Goal: Transaction & Acquisition: Purchase product/service

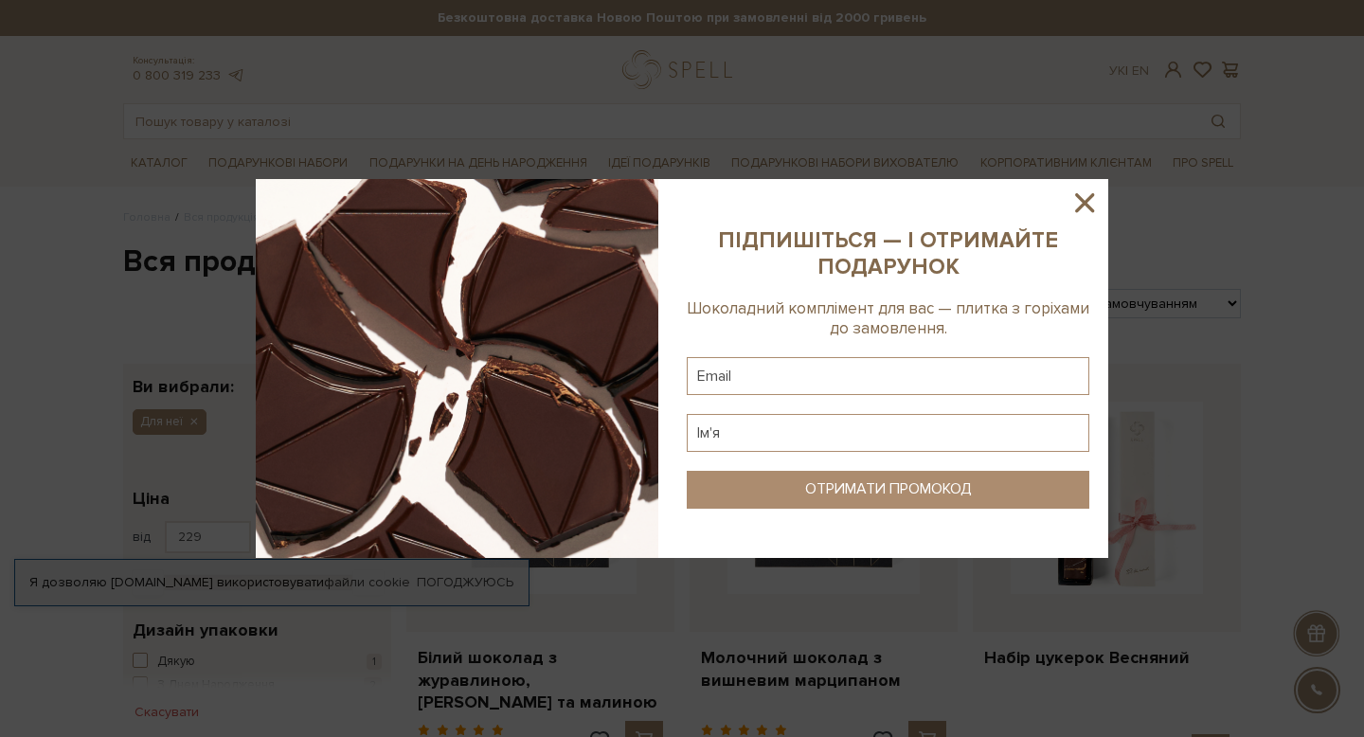
click at [1085, 199] on icon at bounding box center [1085, 203] width 32 height 32
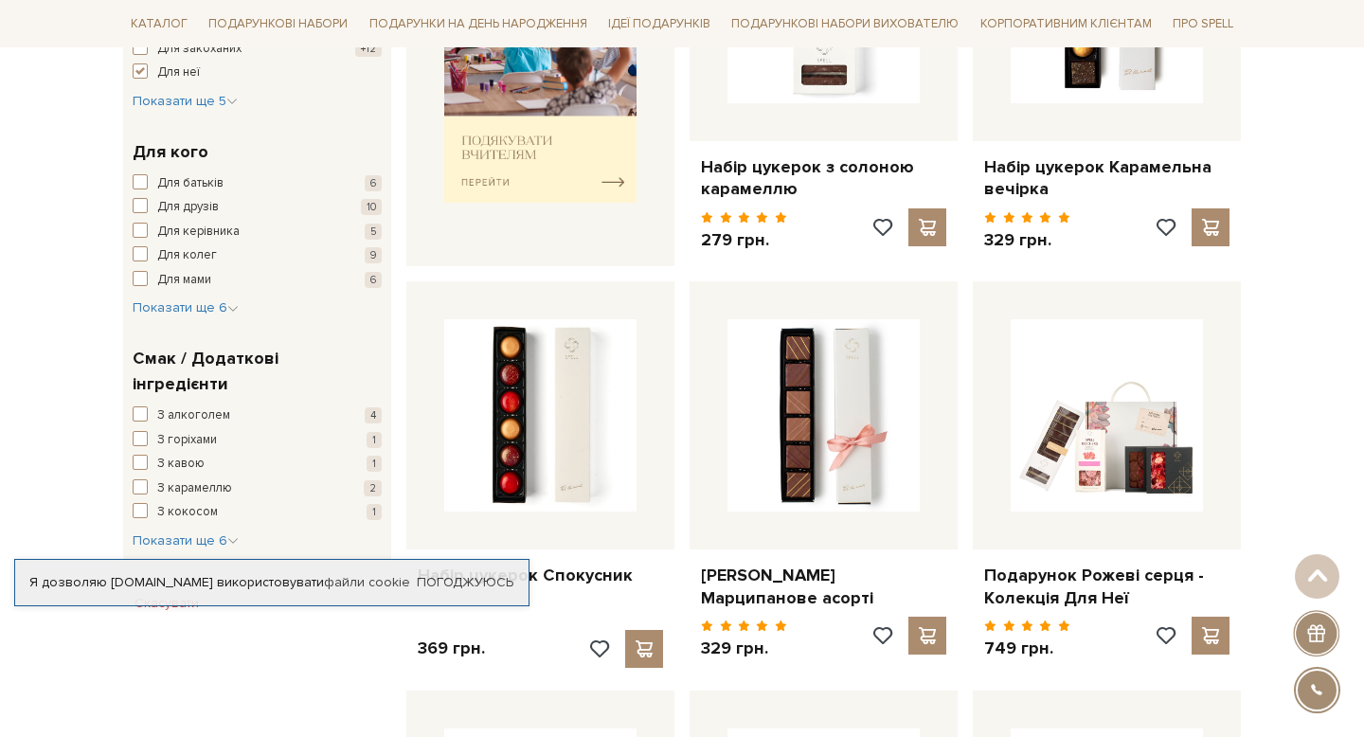
scroll to position [926, 0]
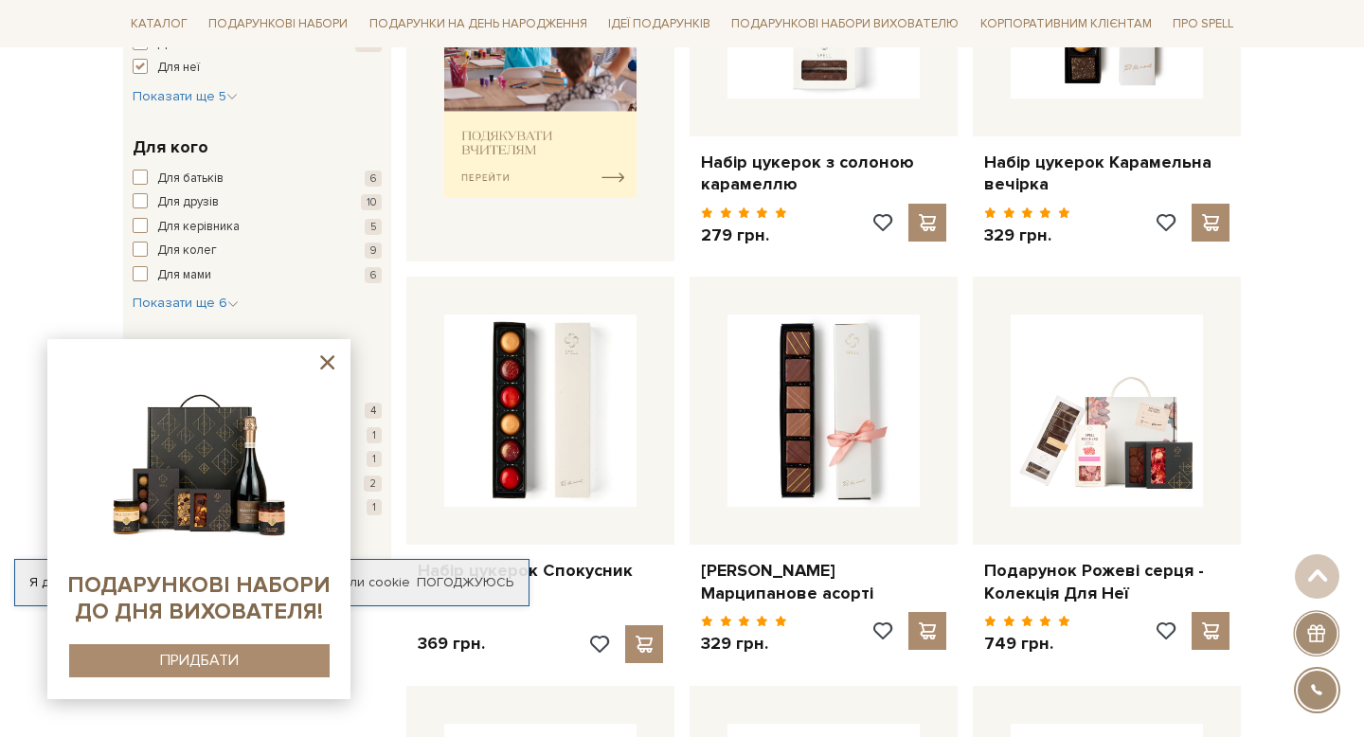
click at [327, 358] on icon at bounding box center [327, 362] width 24 height 24
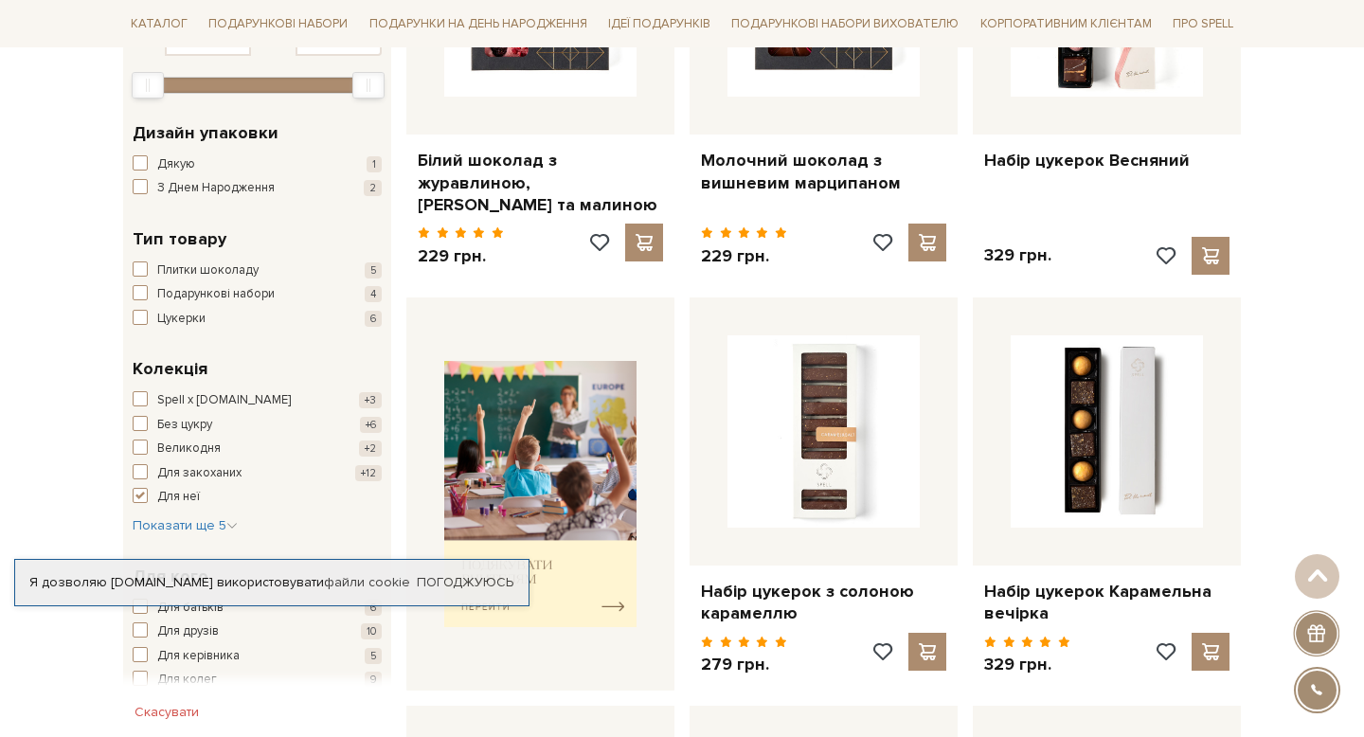
scroll to position [494, 0]
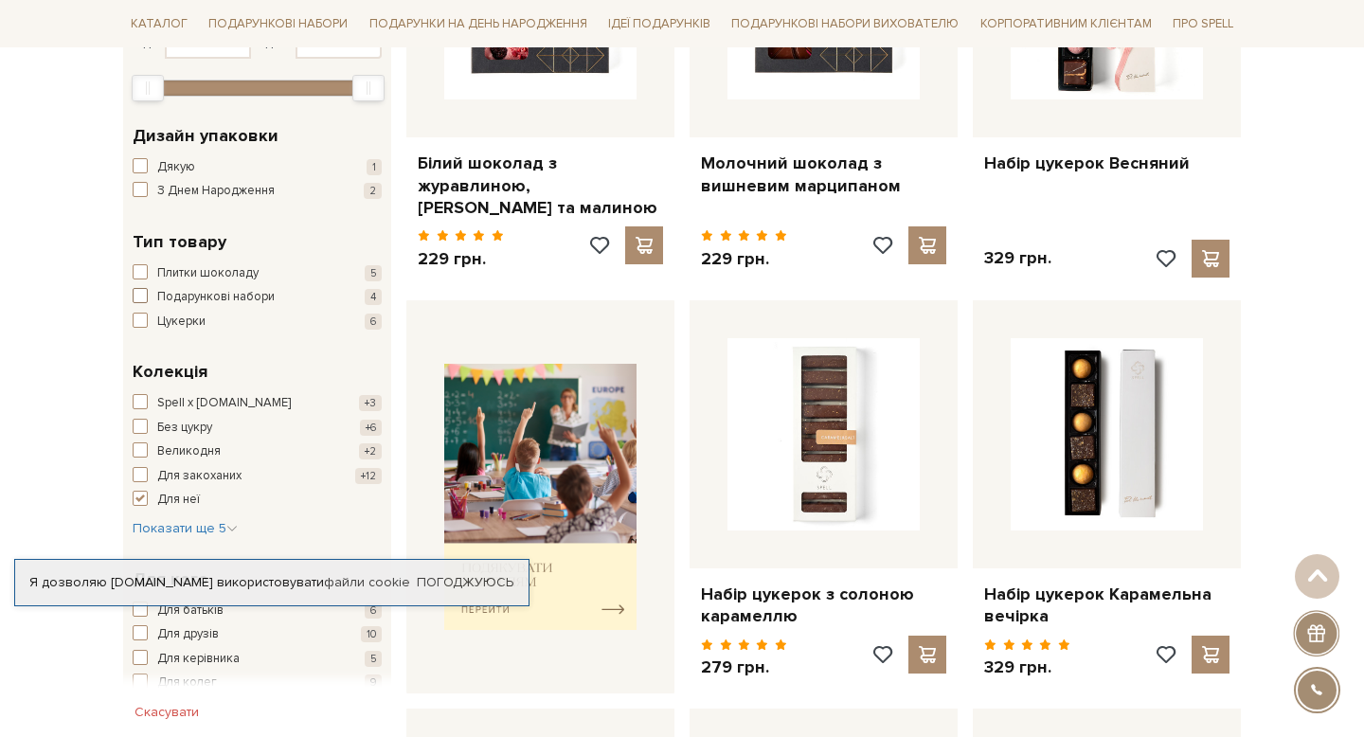
click at [207, 295] on span "Подарункові набори" at bounding box center [215, 297] width 117 height 19
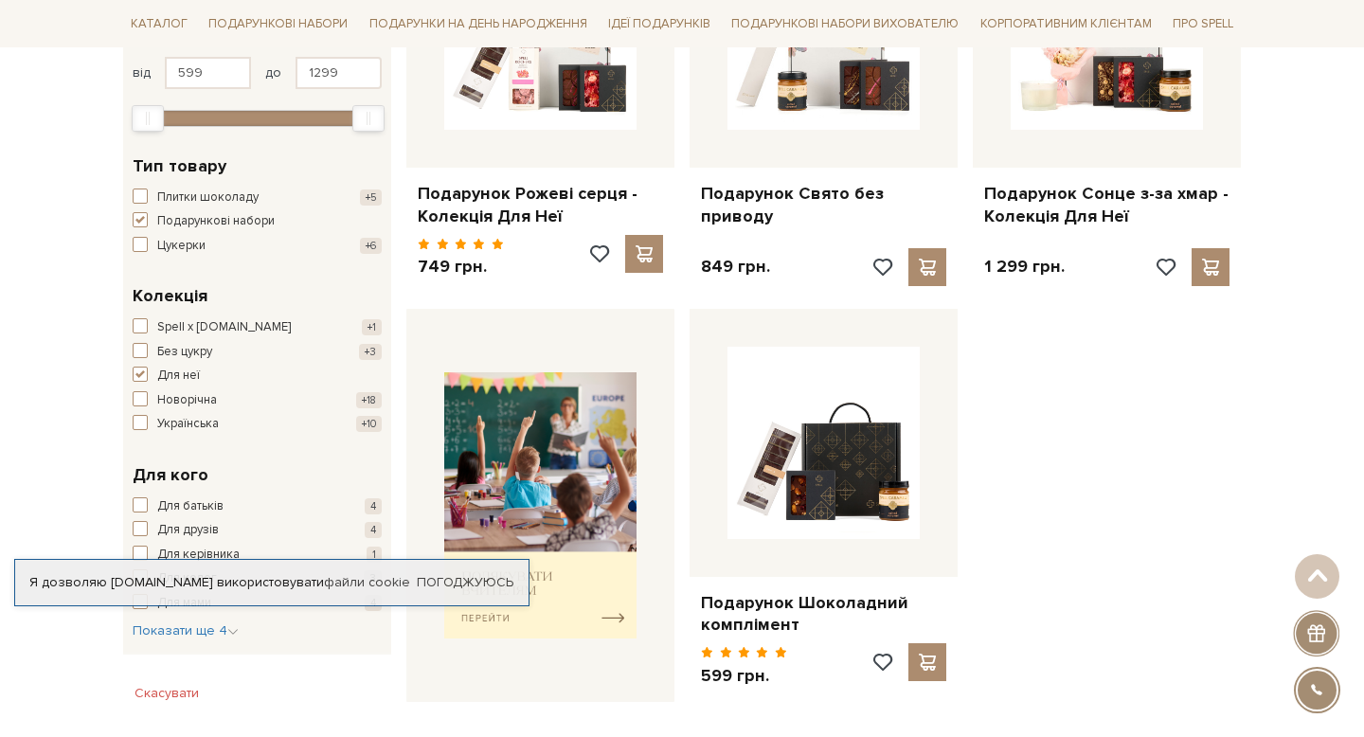
scroll to position [467, 0]
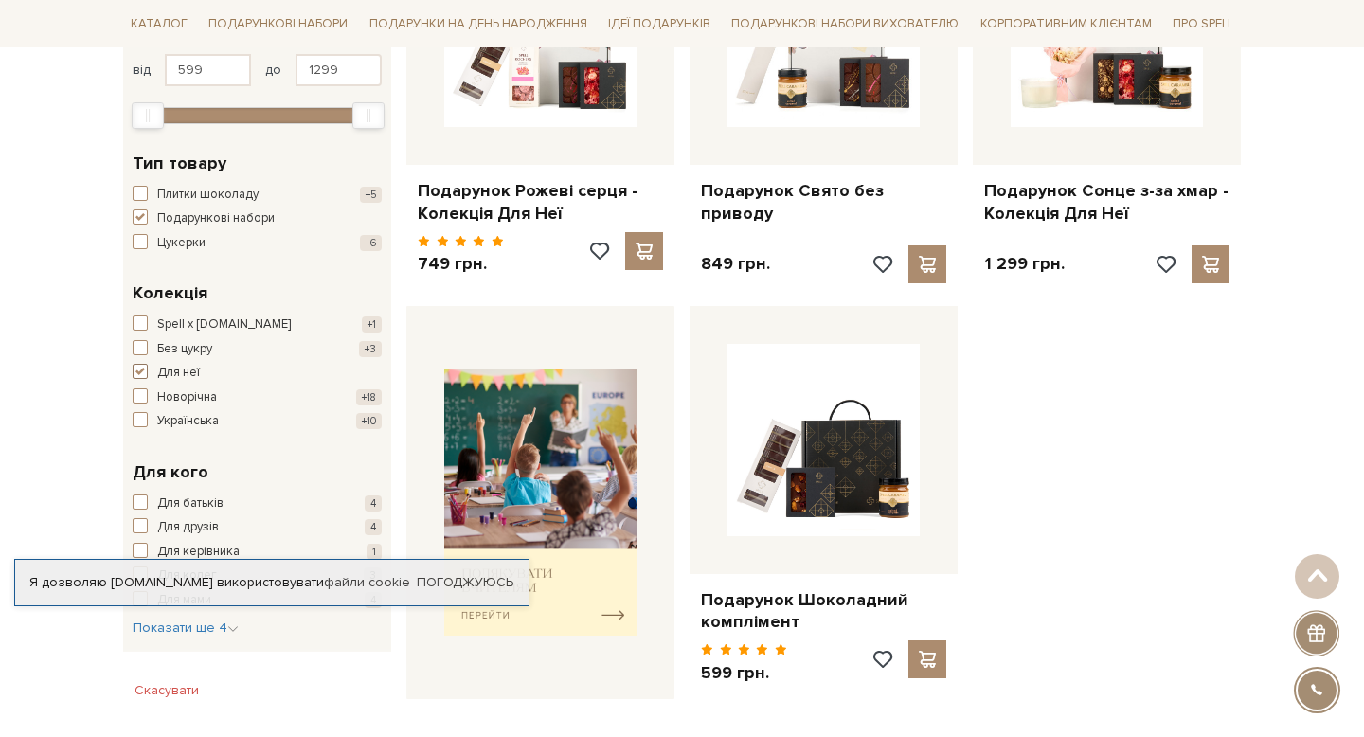
click at [144, 368] on span "button" at bounding box center [140, 371] width 15 height 15
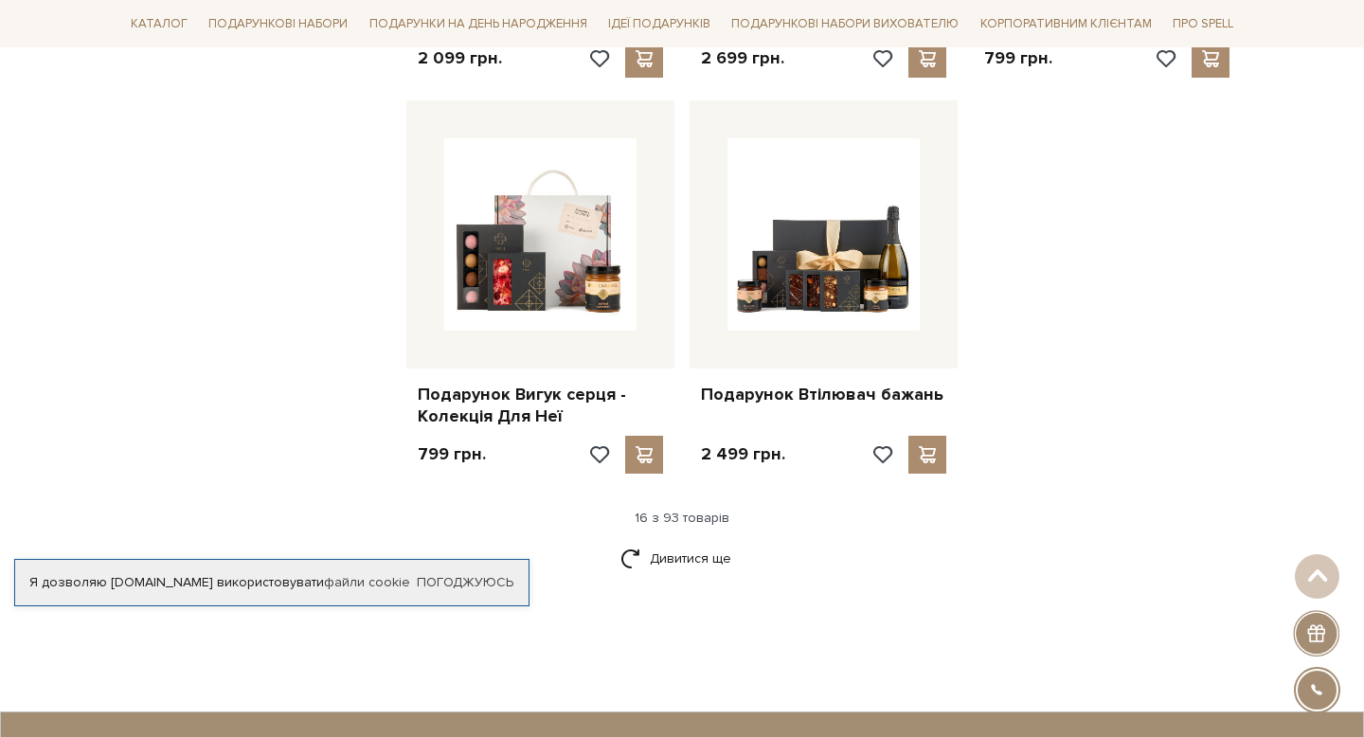
scroll to position [2247, 0]
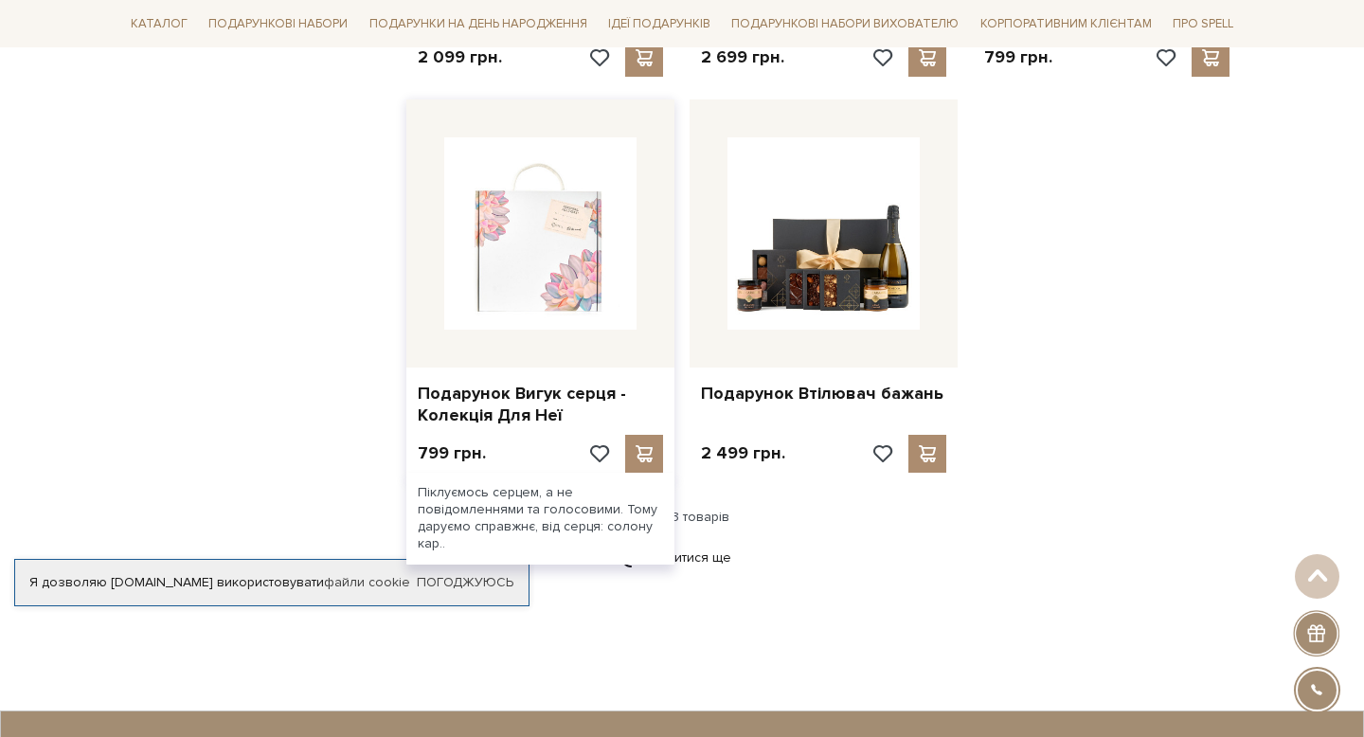
click at [568, 260] on img at bounding box center [540, 233] width 192 height 192
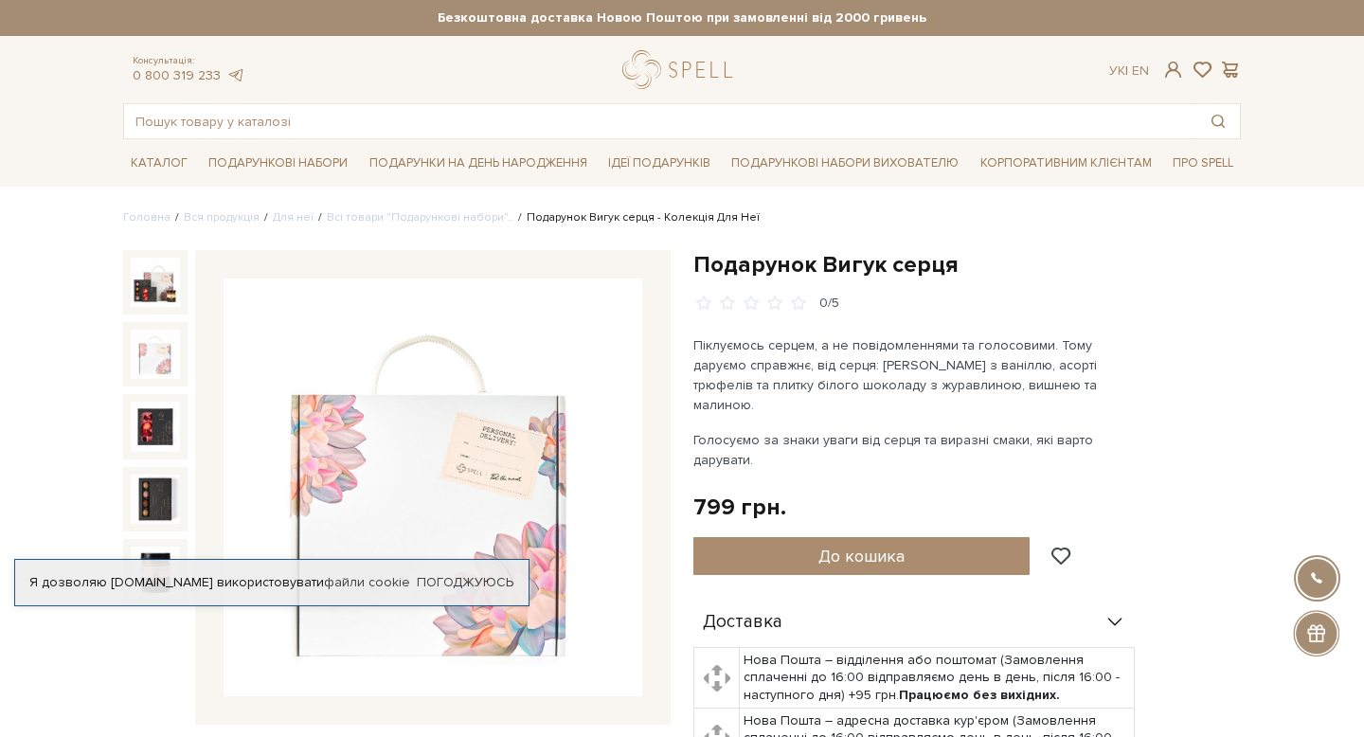
click at [155, 367] on img at bounding box center [155, 354] width 49 height 49
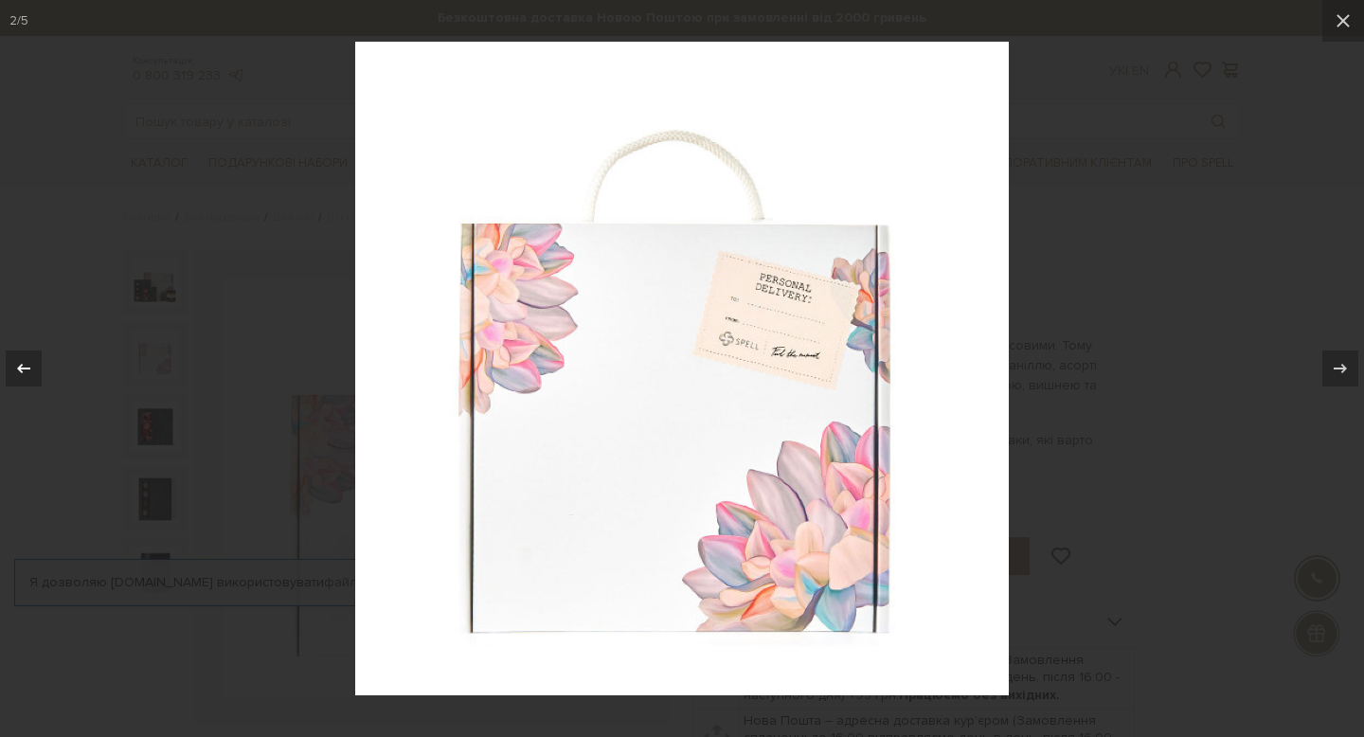
click at [14, 365] on icon at bounding box center [23, 368] width 23 height 23
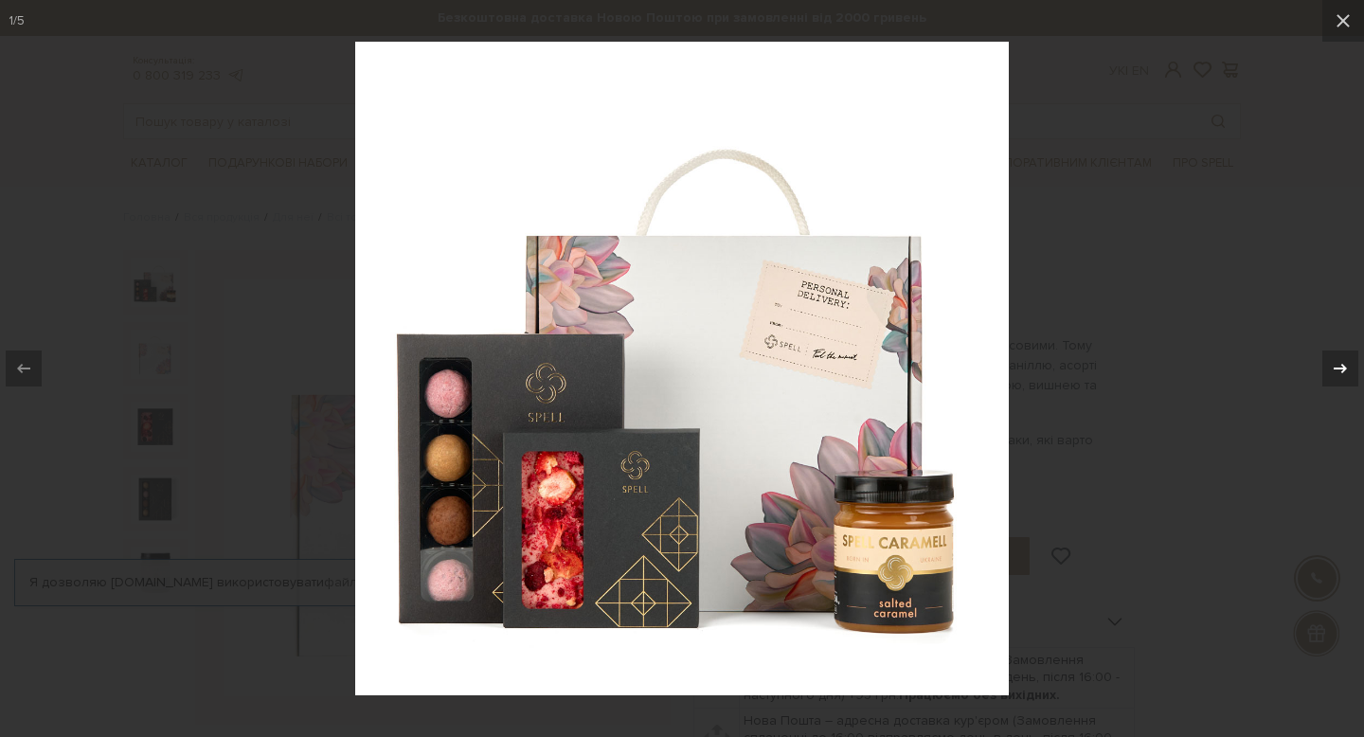
click at [1351, 367] on icon at bounding box center [1340, 368] width 23 height 23
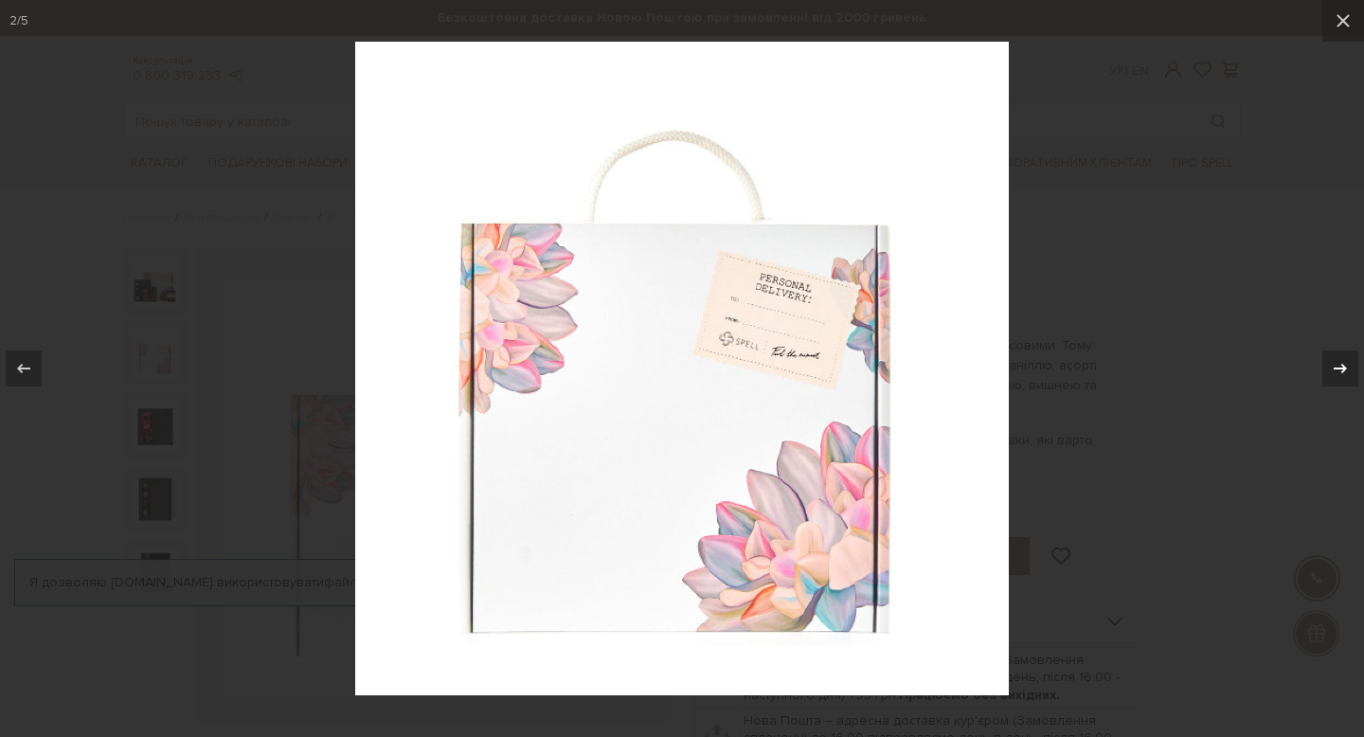
click at [1351, 367] on icon at bounding box center [1340, 368] width 23 height 23
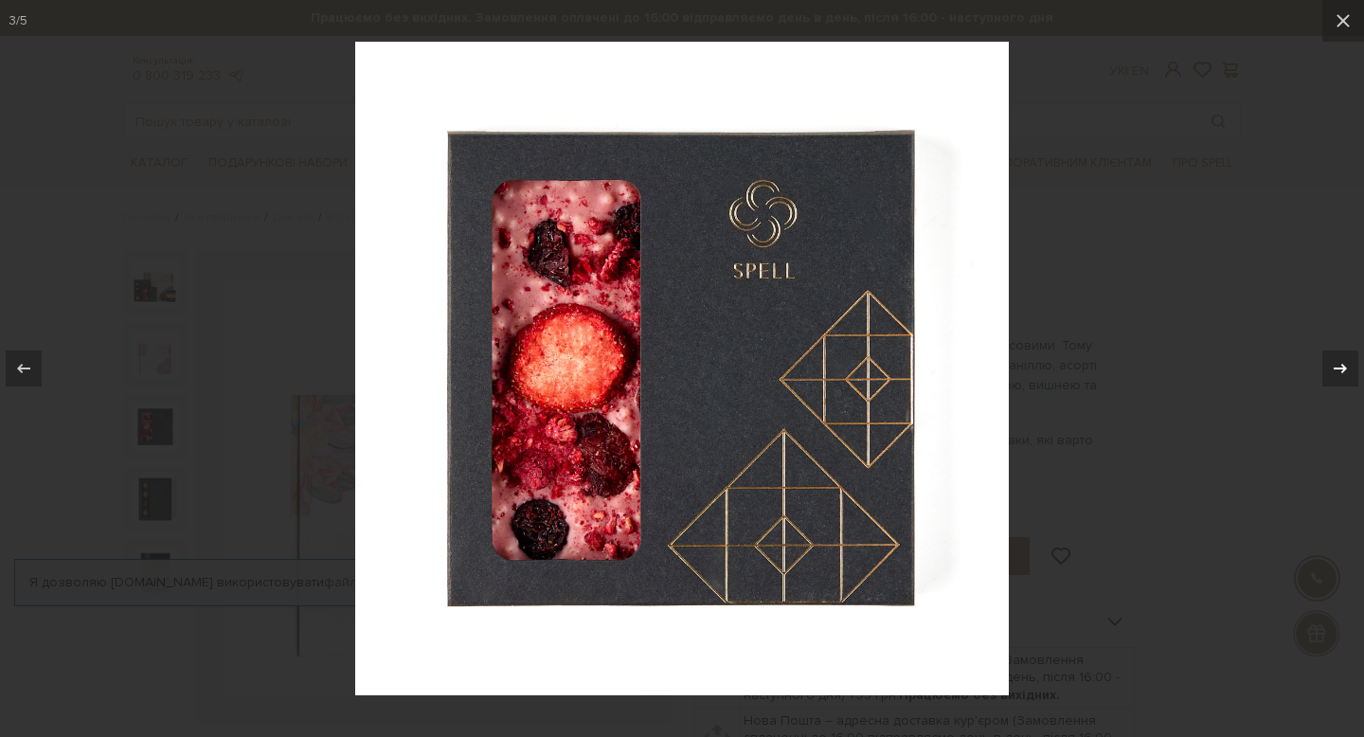
click at [1351, 367] on div "3 / 5" at bounding box center [682, 368] width 1364 height 737
click at [1347, 374] on icon at bounding box center [1340, 368] width 23 height 23
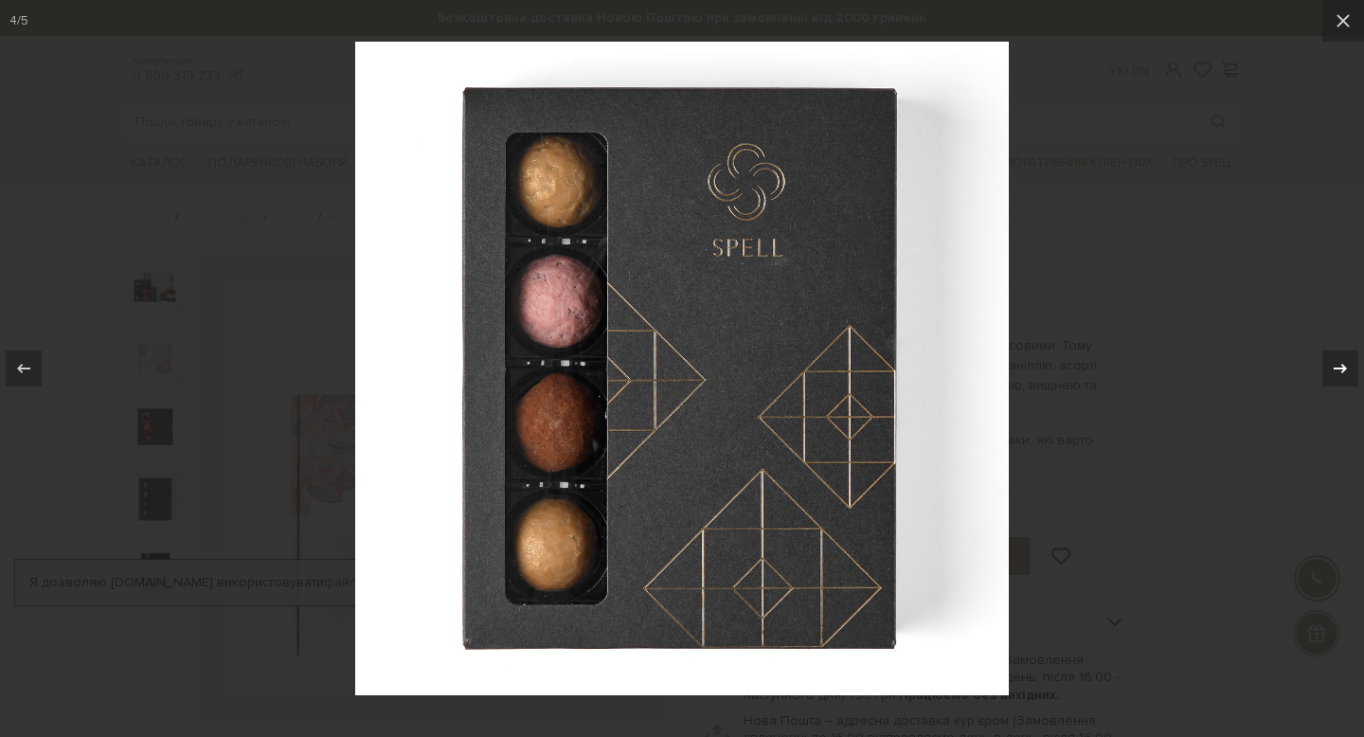
click at [1347, 374] on icon at bounding box center [1340, 368] width 23 height 23
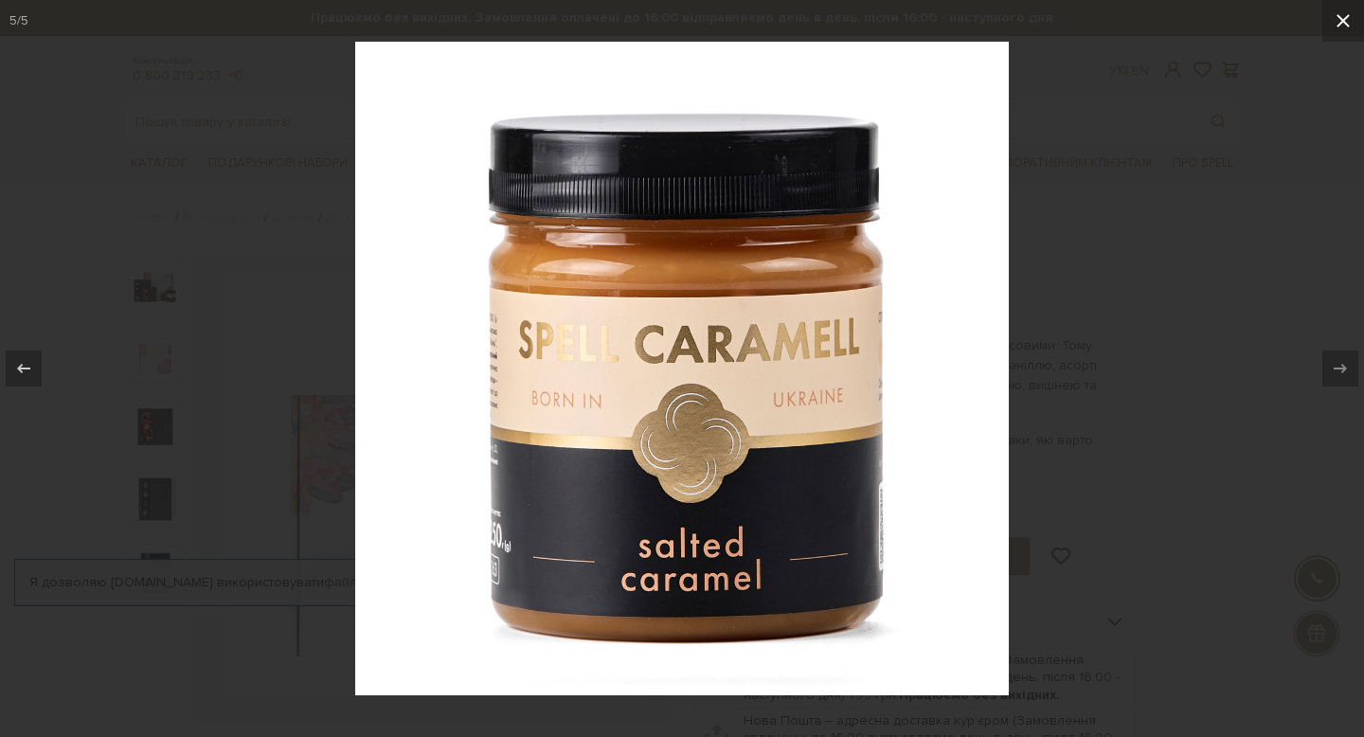
click at [1341, 28] on icon at bounding box center [1343, 20] width 23 height 23
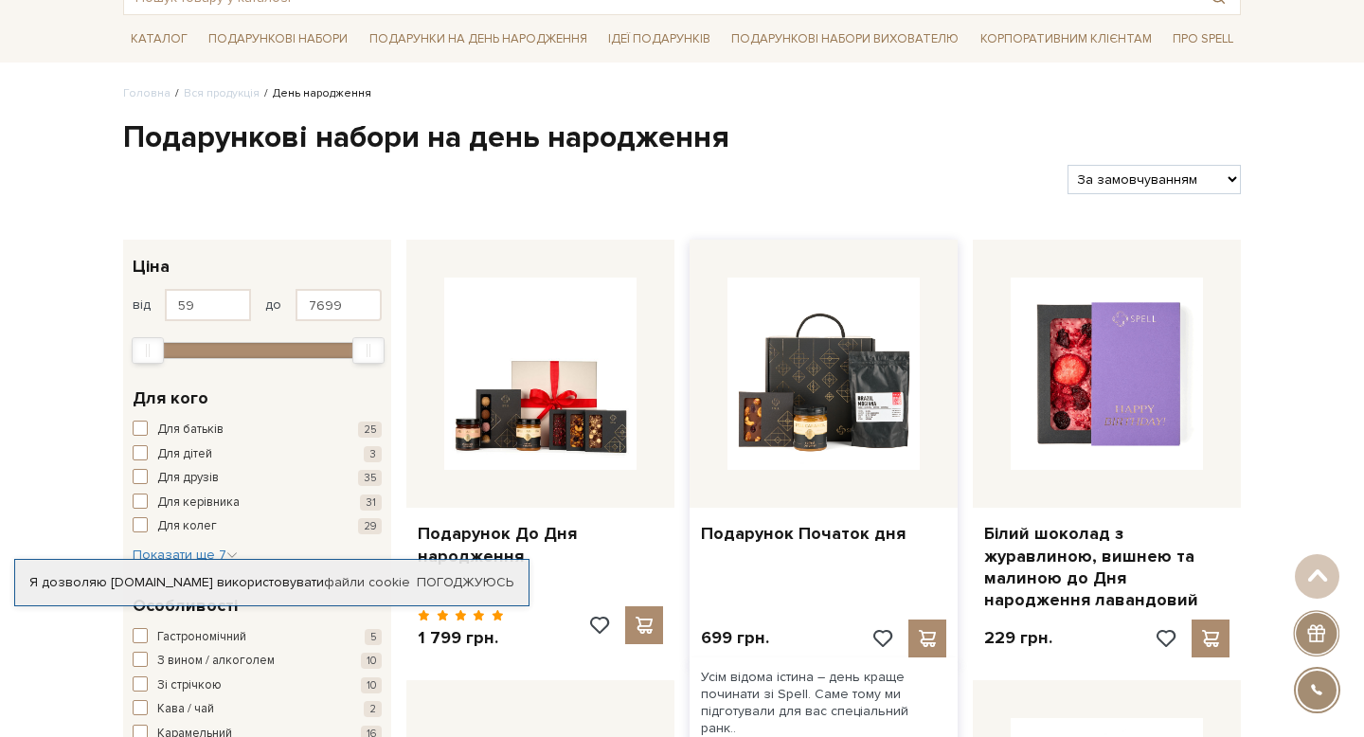
scroll to position [127, 0]
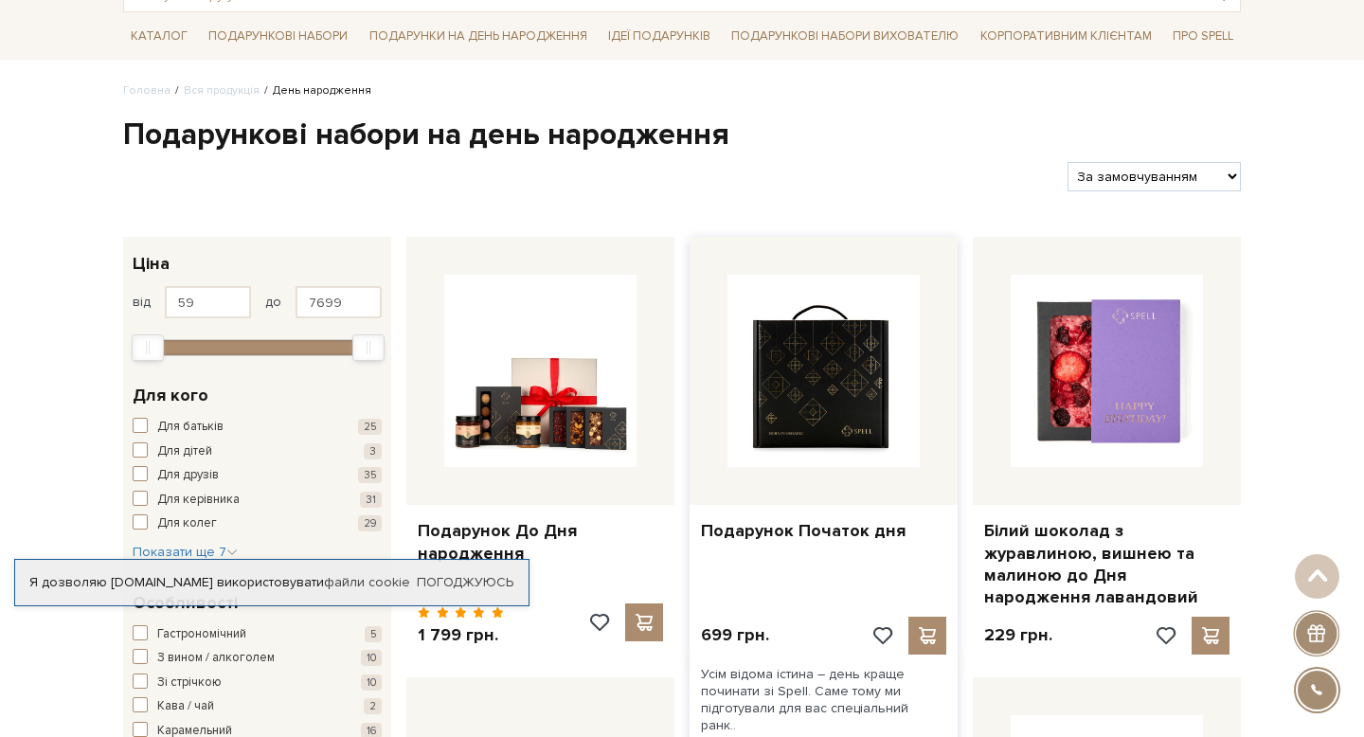
click at [863, 435] on img at bounding box center [823, 371] width 192 height 192
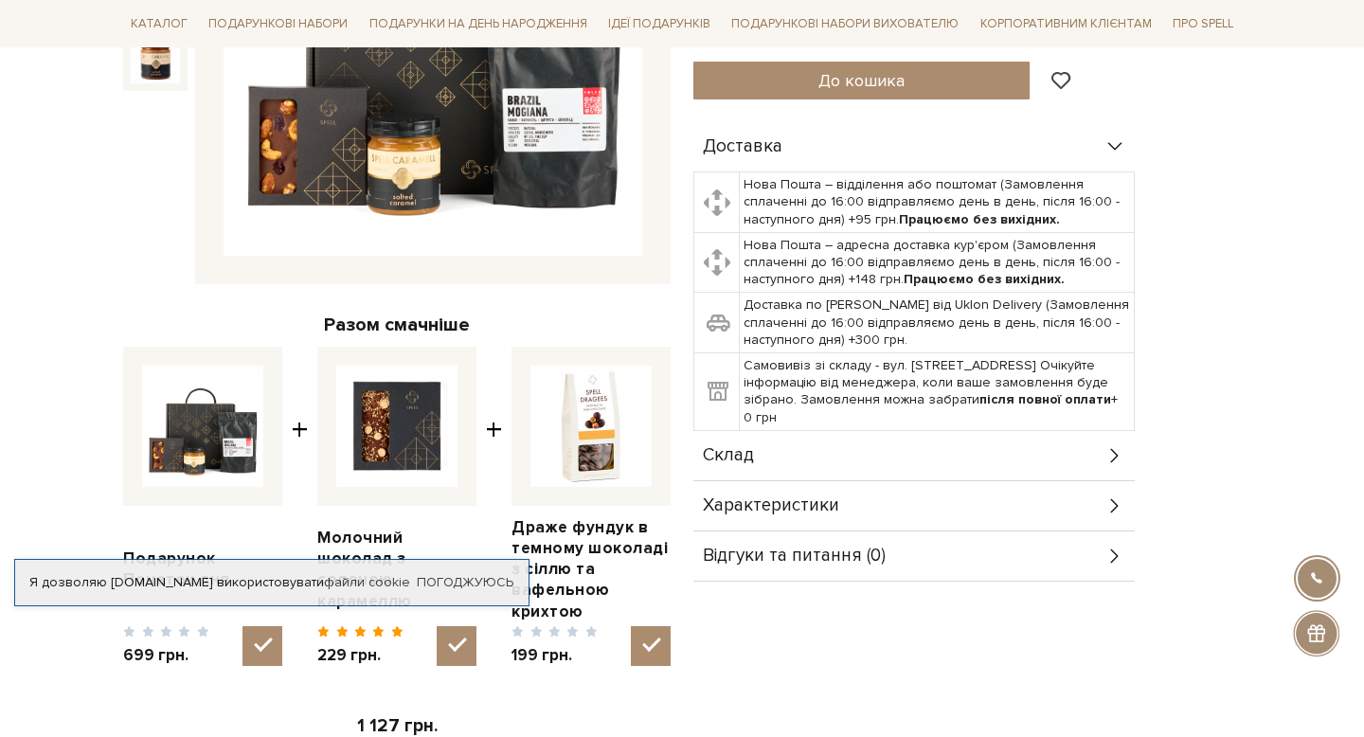
scroll to position [445, 0]
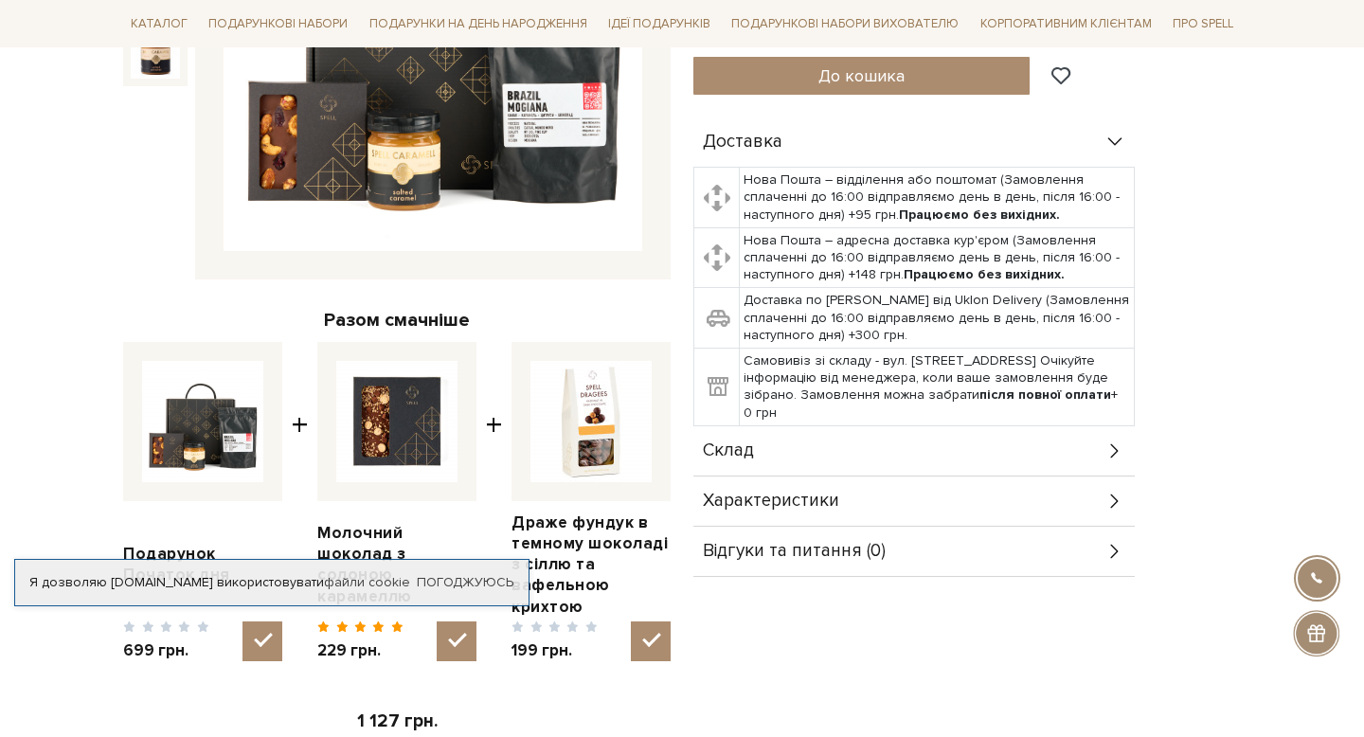
click at [781, 446] on div "Склад" at bounding box center [913, 450] width 441 height 49
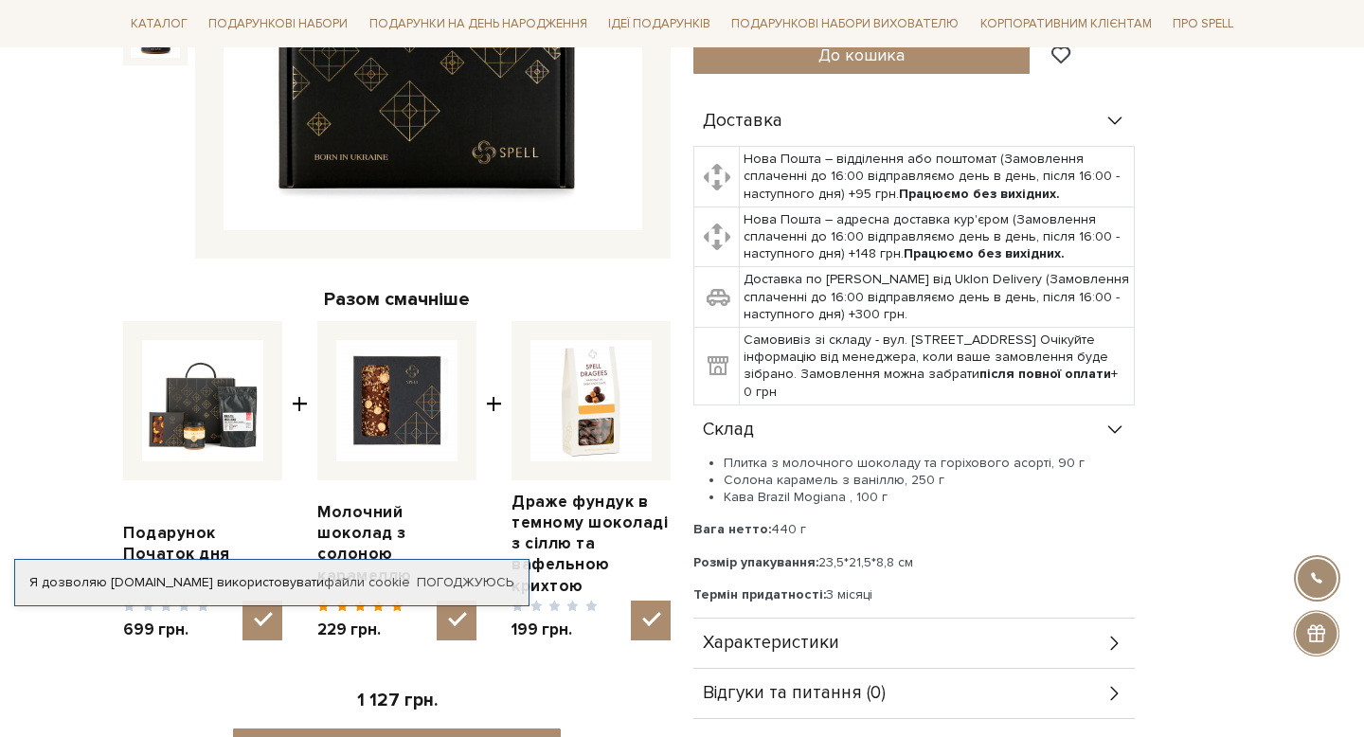
scroll to position [470, 0]
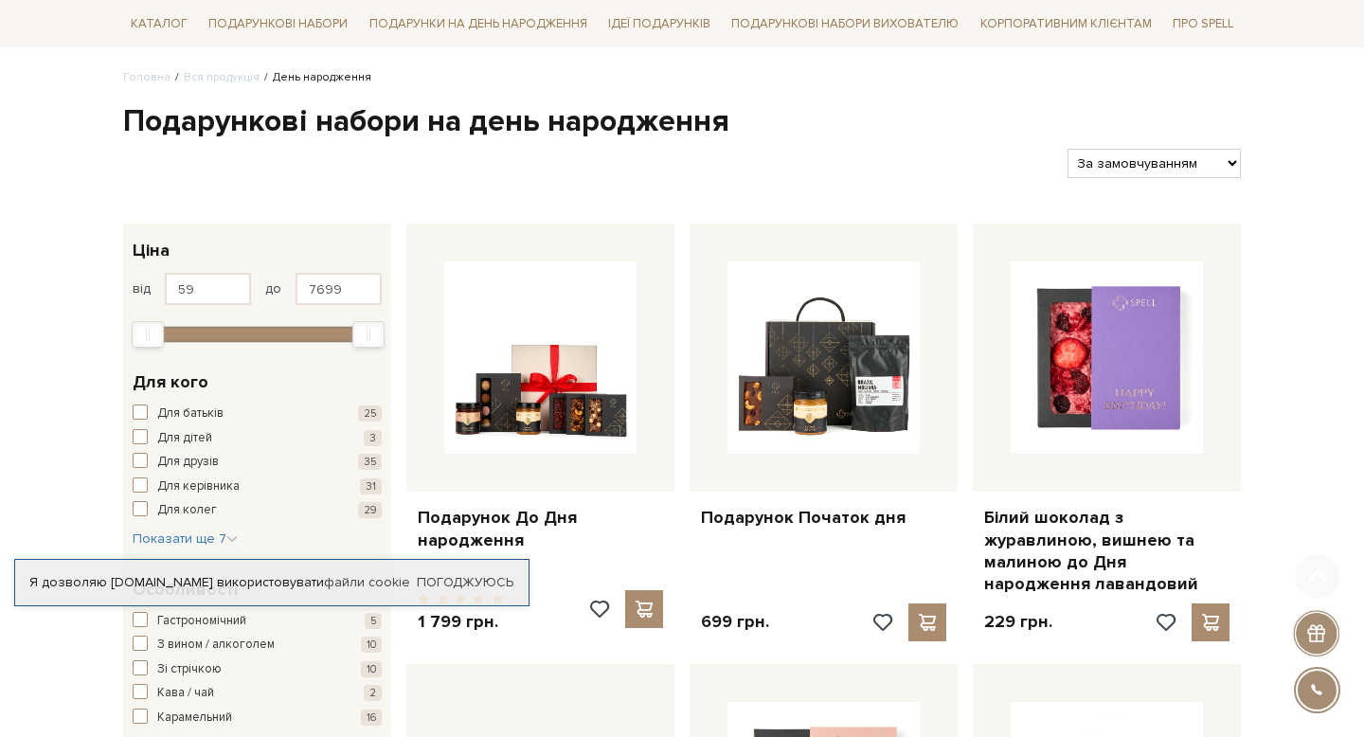
scroll to position [147, 0]
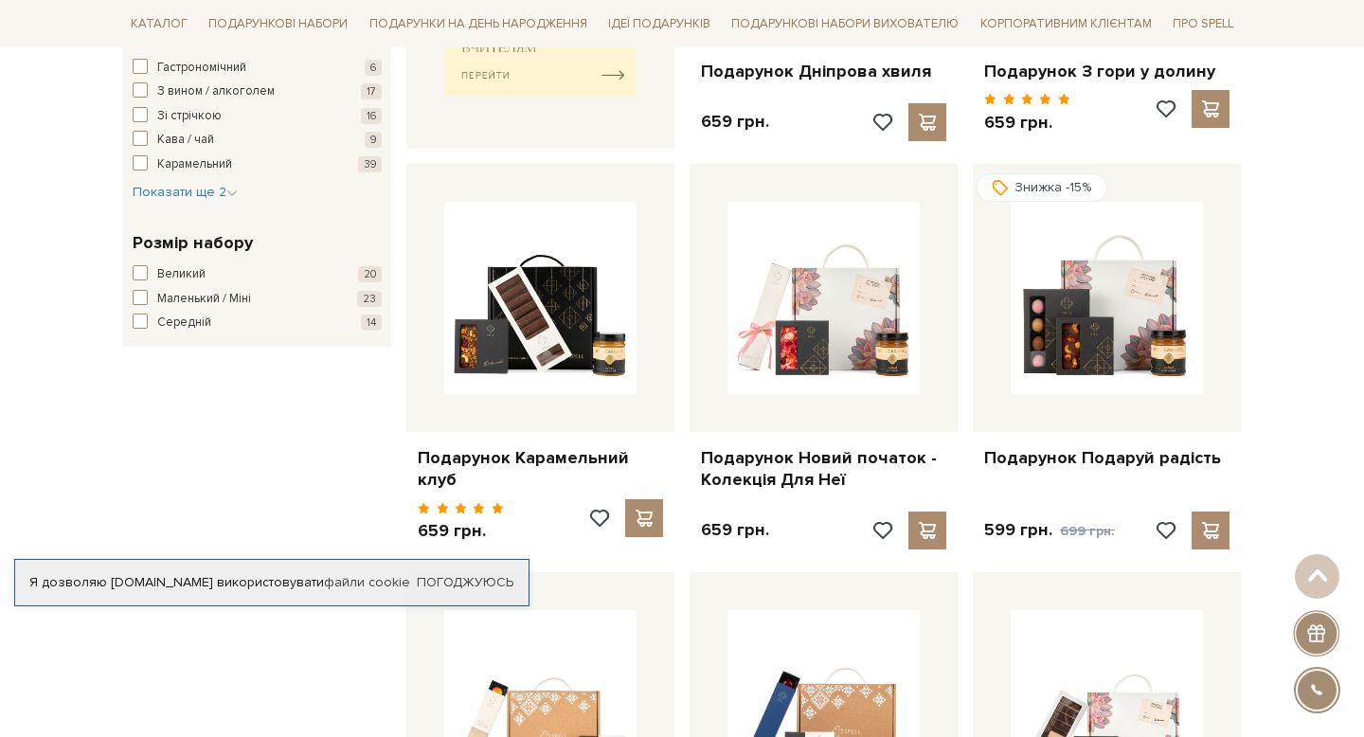
scroll to position [981, 0]
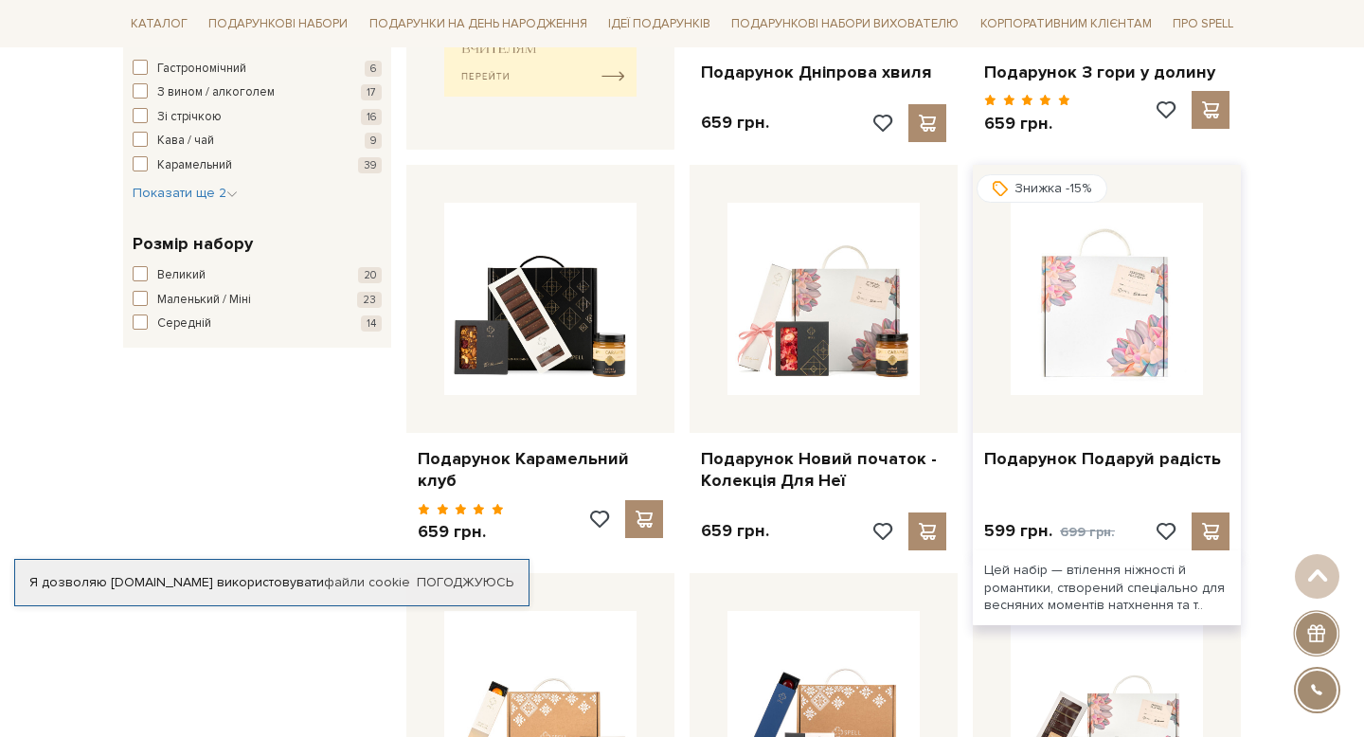
click at [1133, 344] on img at bounding box center [1107, 299] width 192 height 192
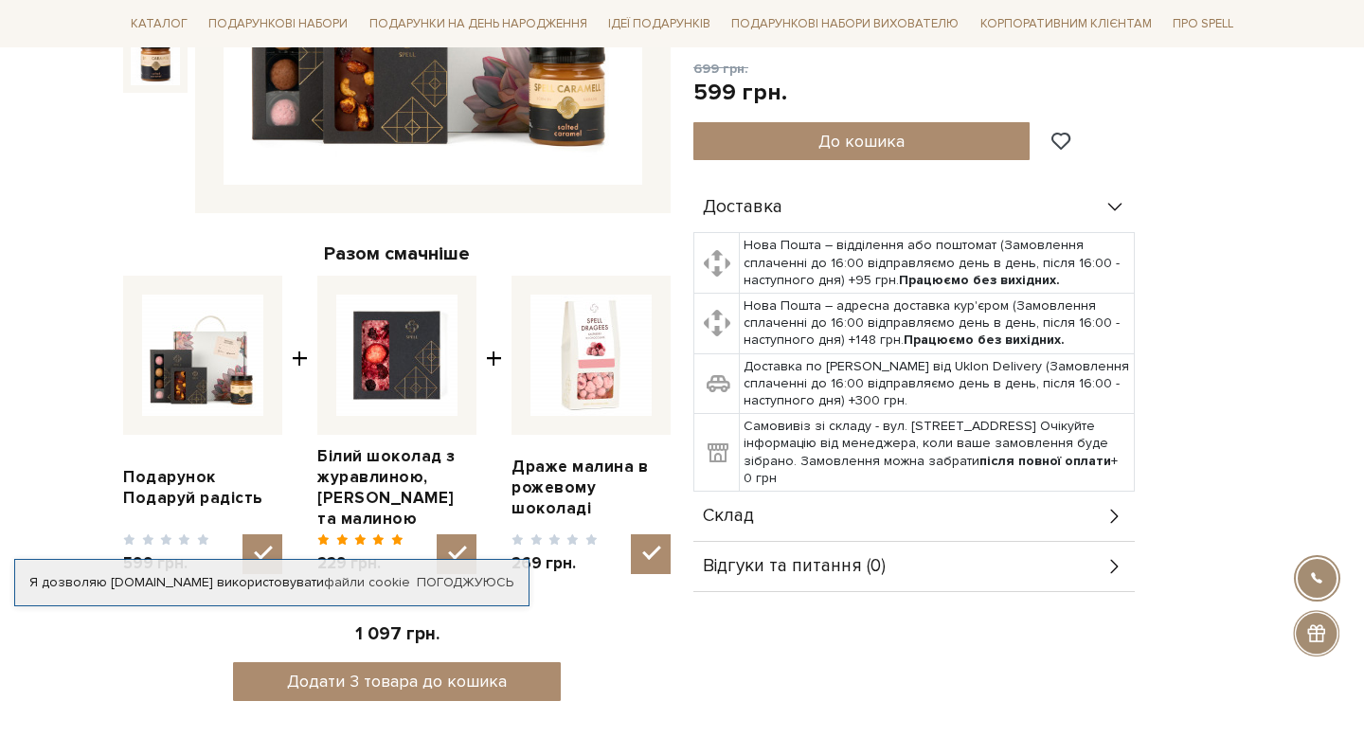
scroll to position [522, 0]
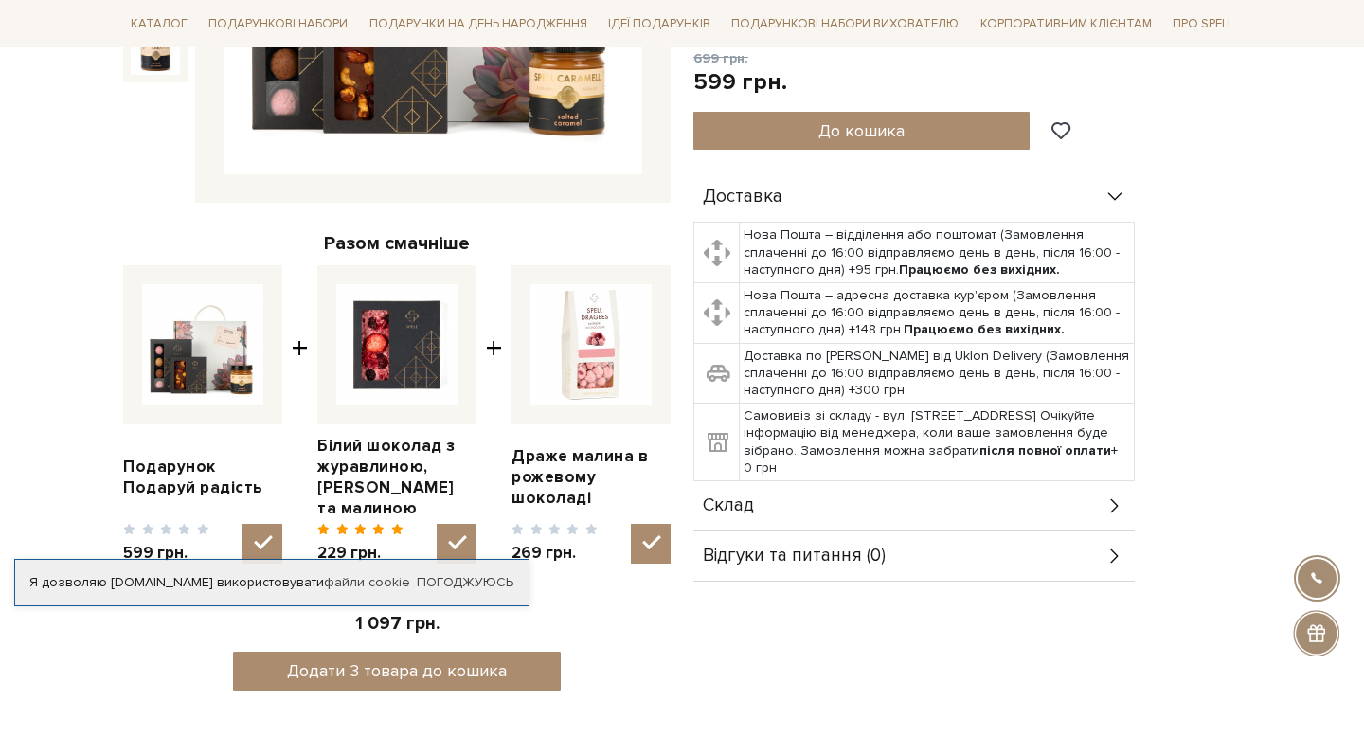
click at [784, 503] on div "Склад" at bounding box center [913, 505] width 441 height 49
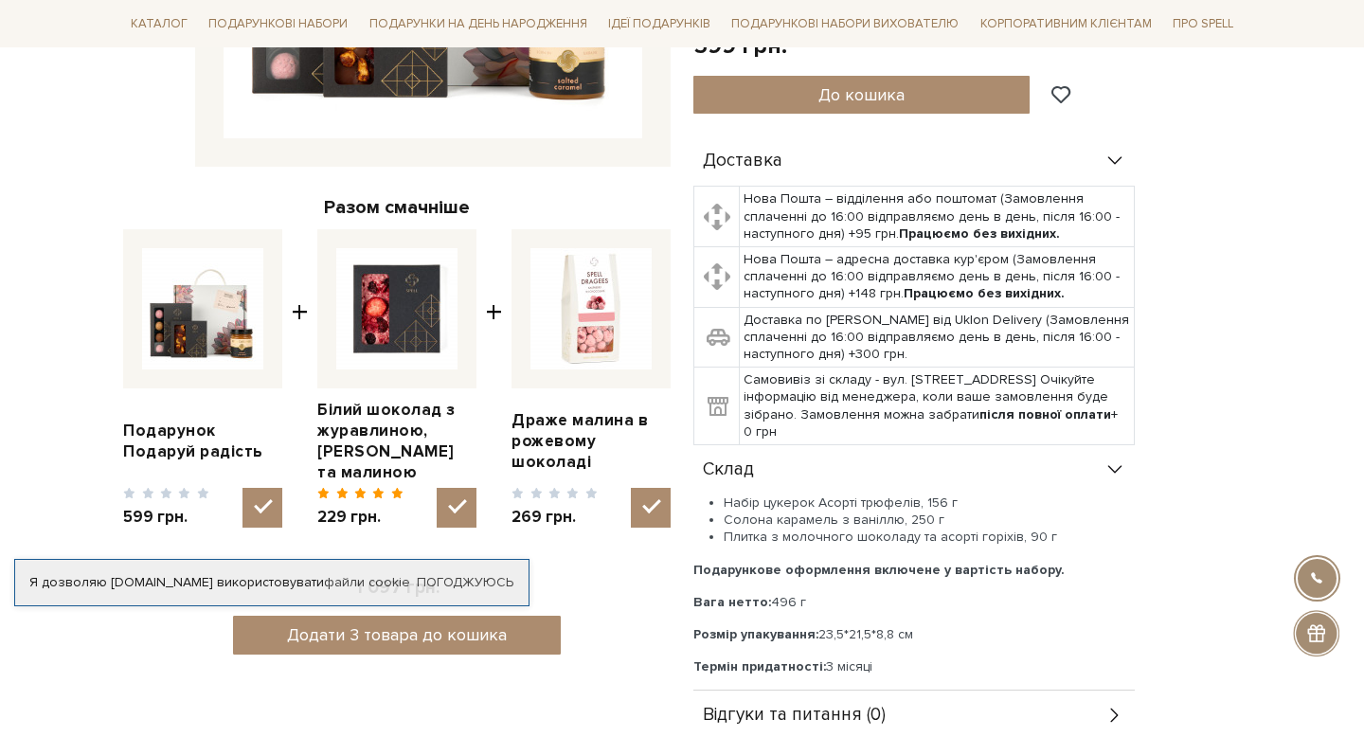
scroll to position [568, 0]
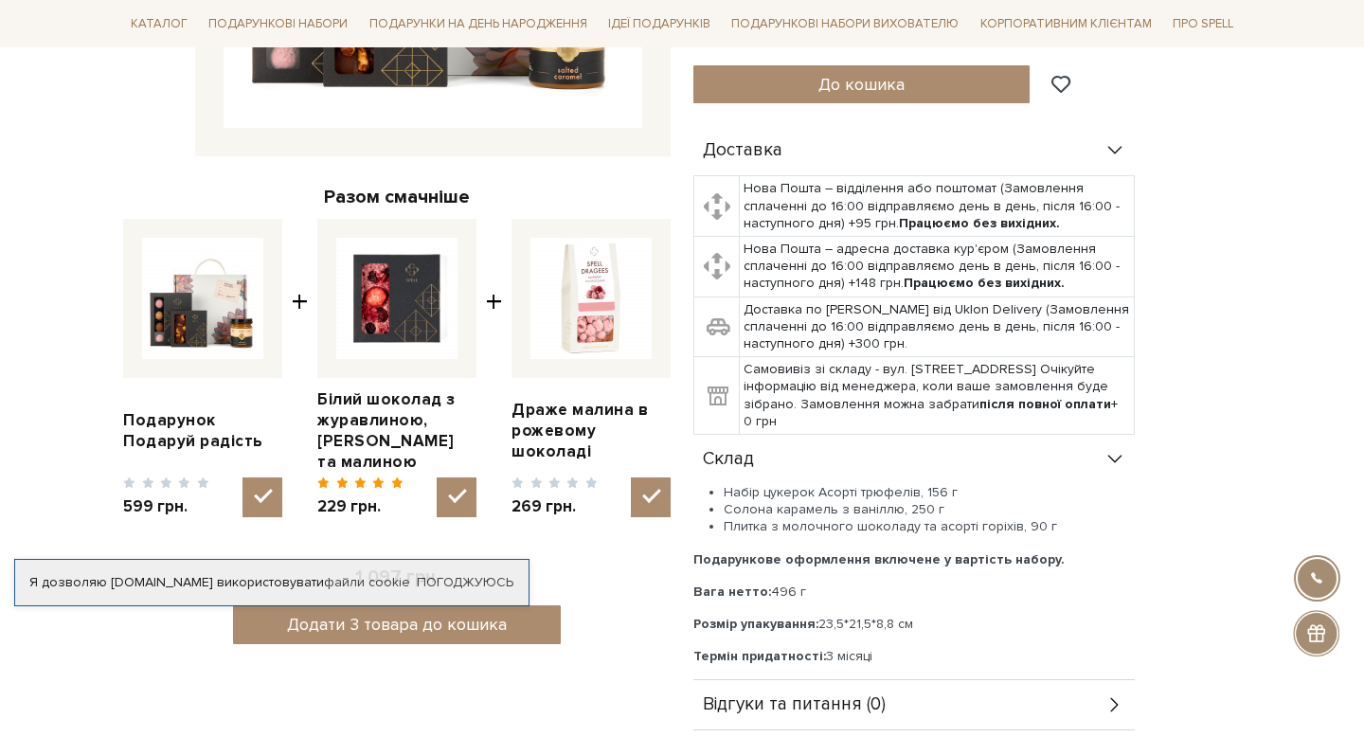
click at [784, 503] on li "Солона карамель з ваніллю, 250 г" at bounding box center [929, 509] width 411 height 17
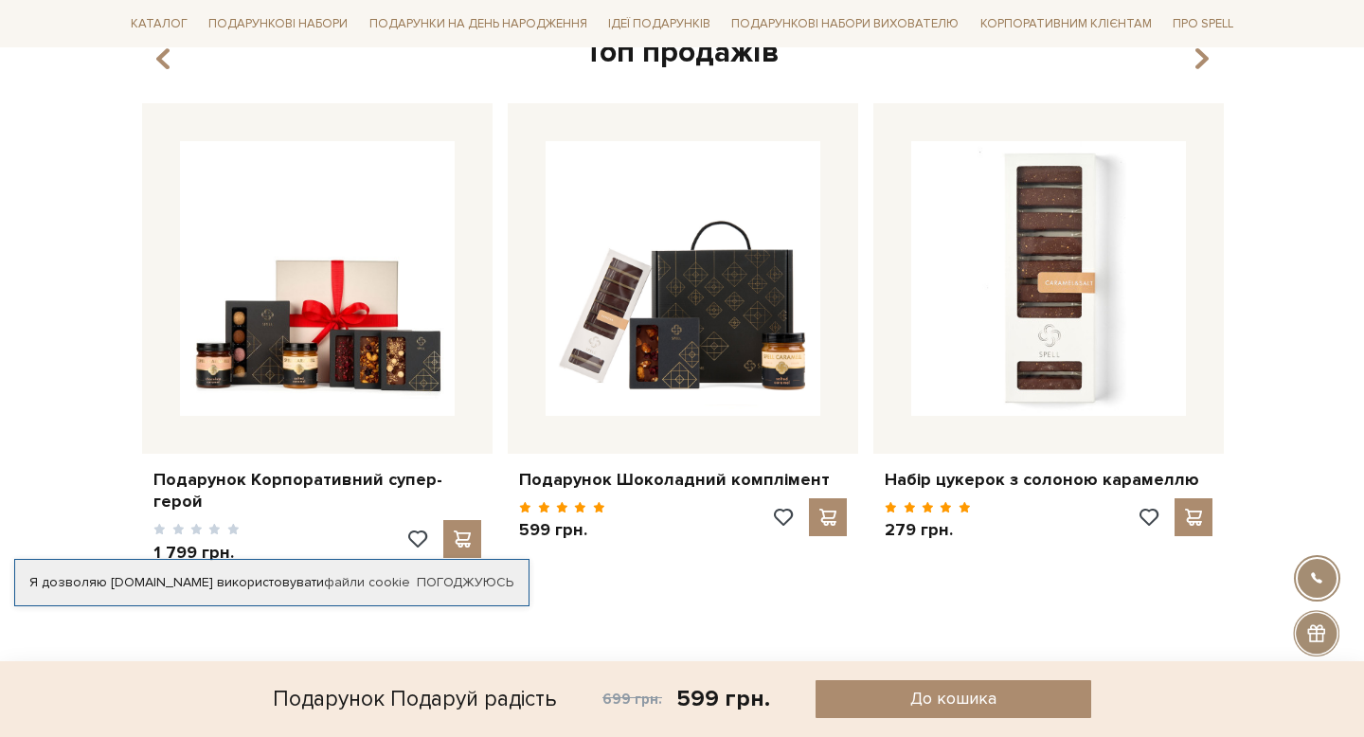
scroll to position [2067, 0]
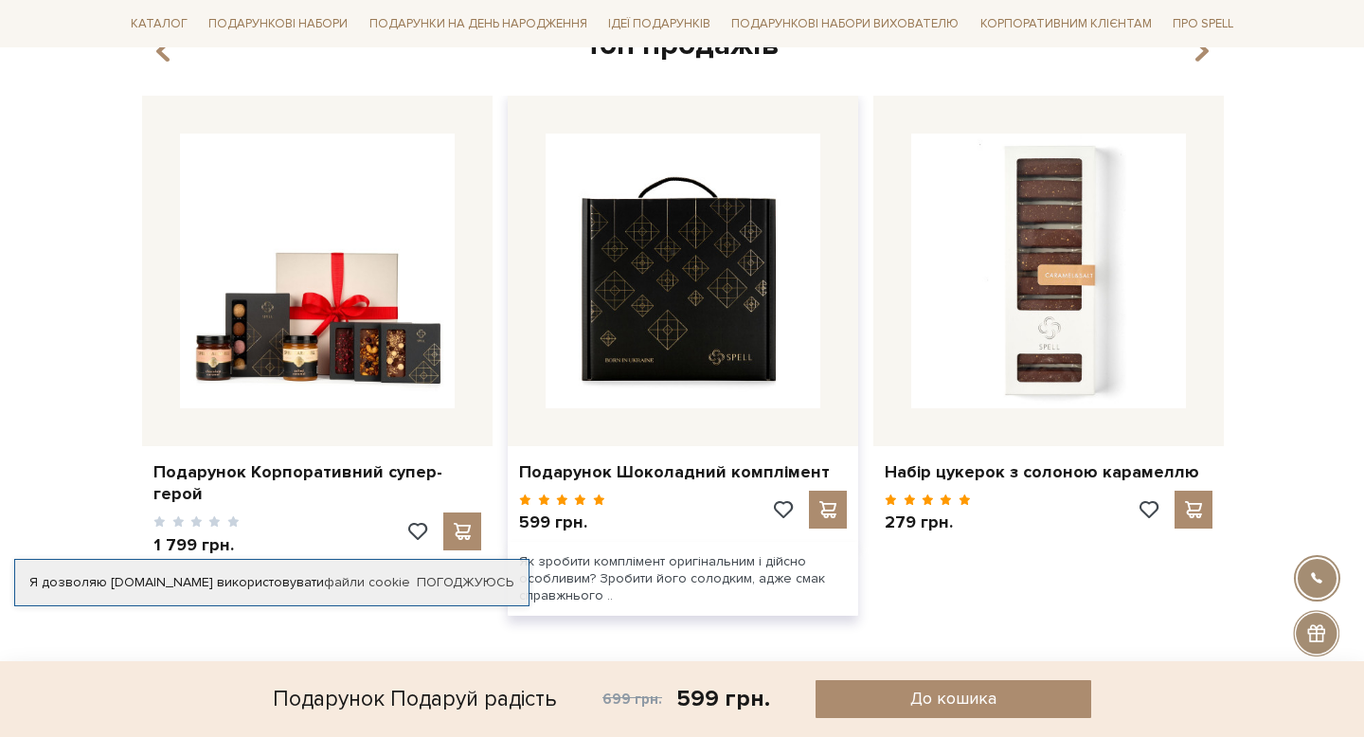
click at [684, 383] on img at bounding box center [683, 271] width 275 height 275
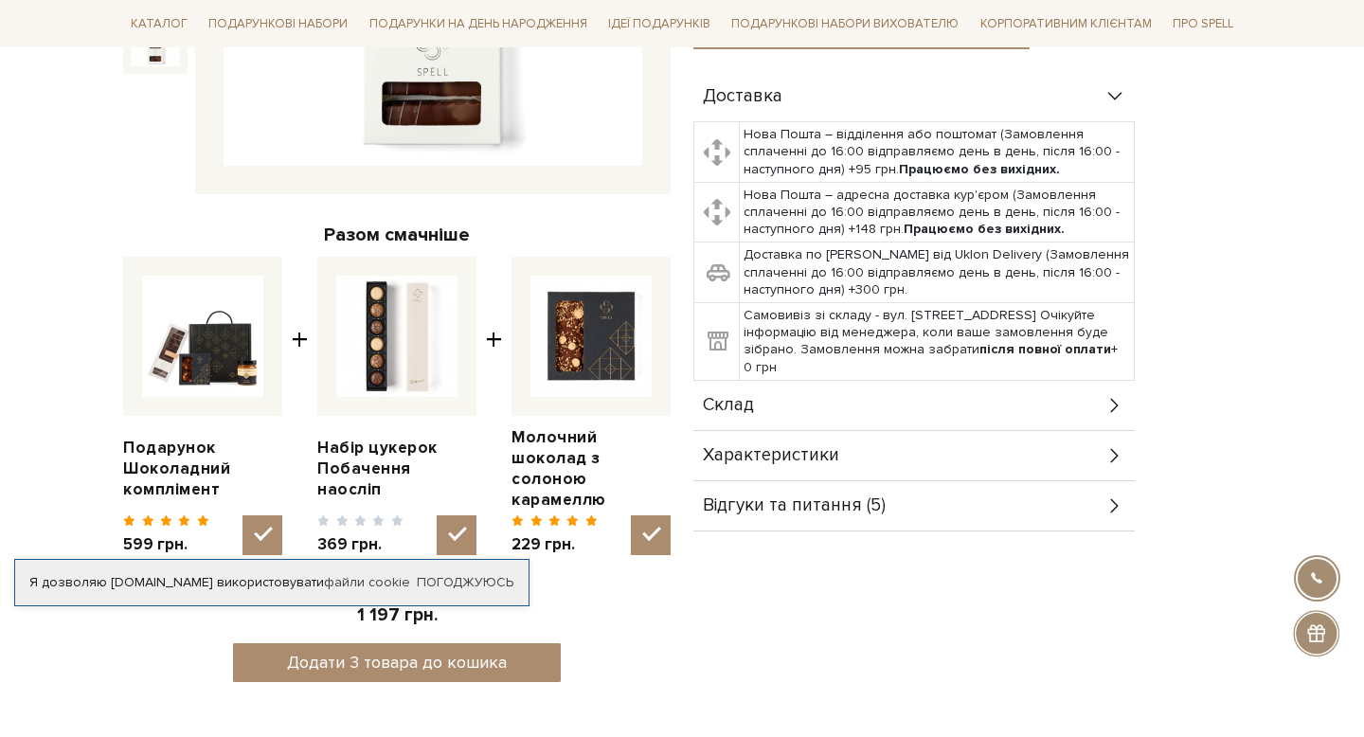
scroll to position [555, 0]
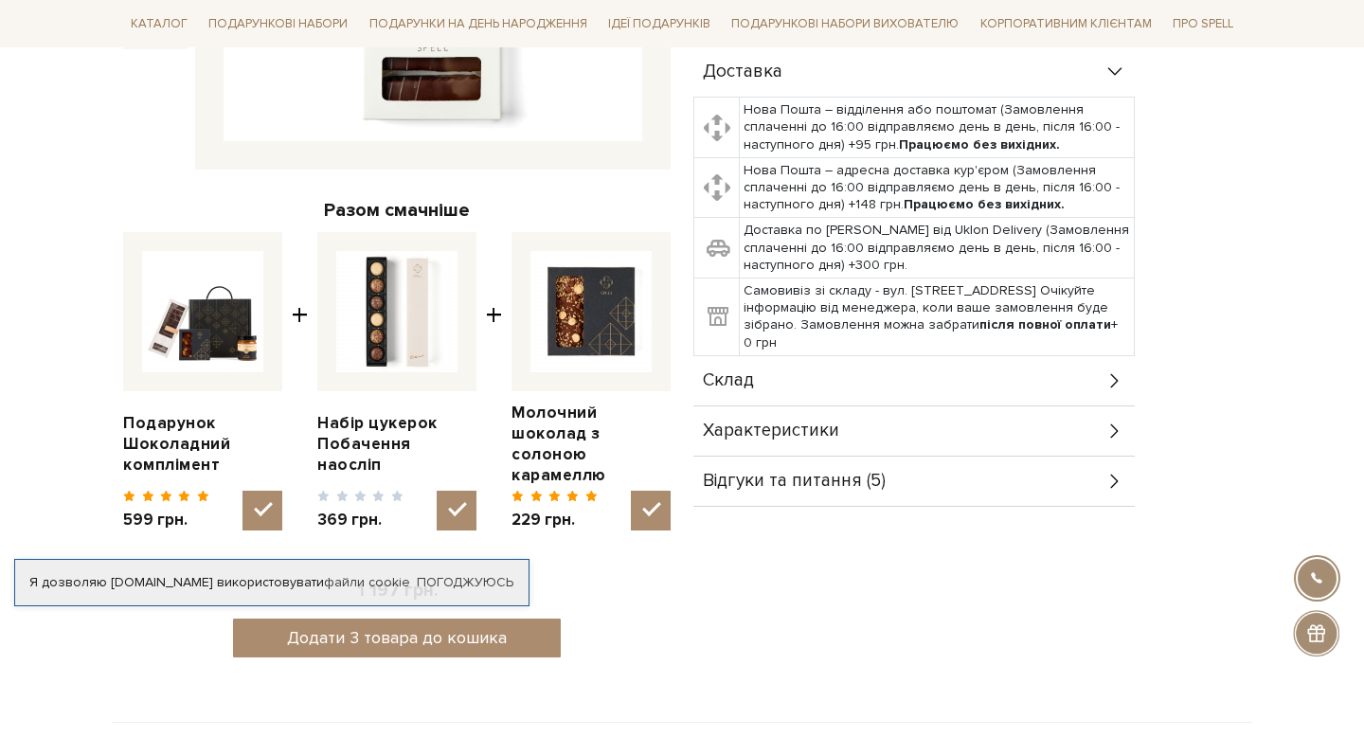
click at [772, 380] on div "Склад" at bounding box center [913, 380] width 441 height 49
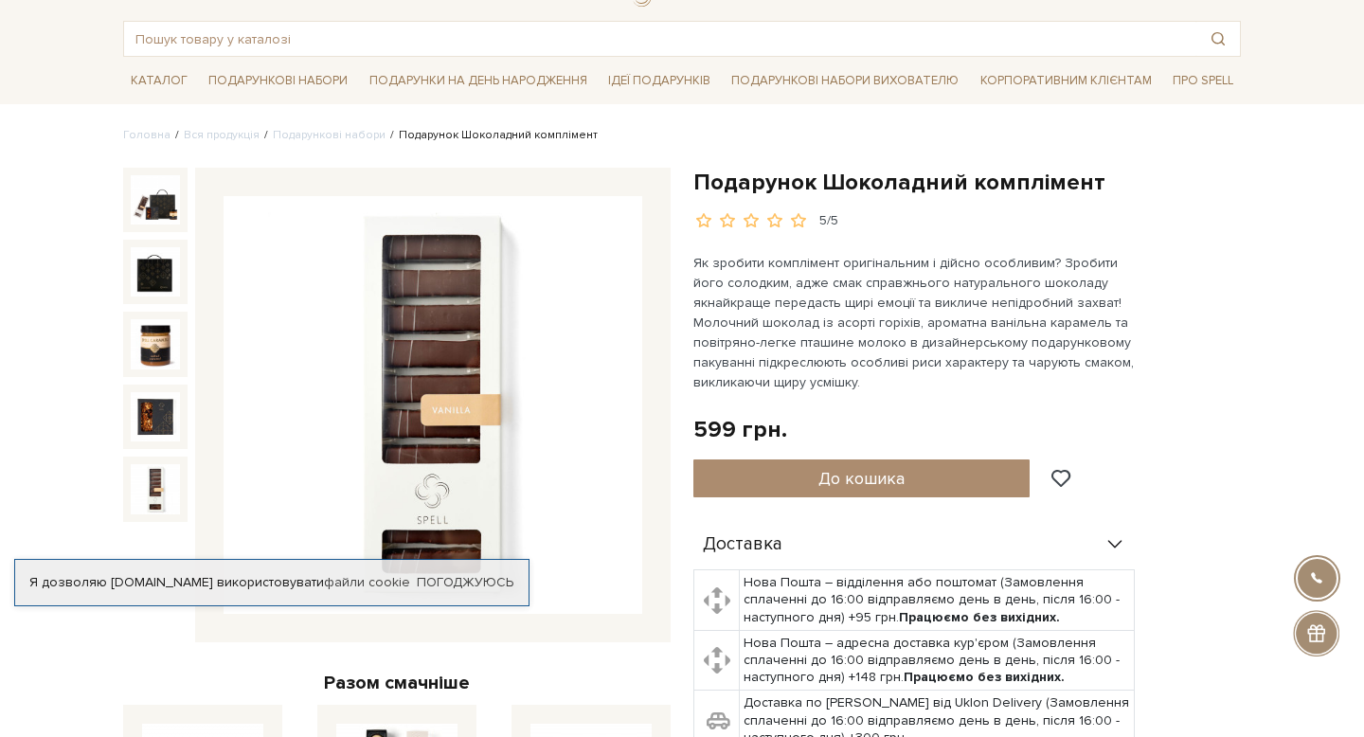
scroll to position [0, 0]
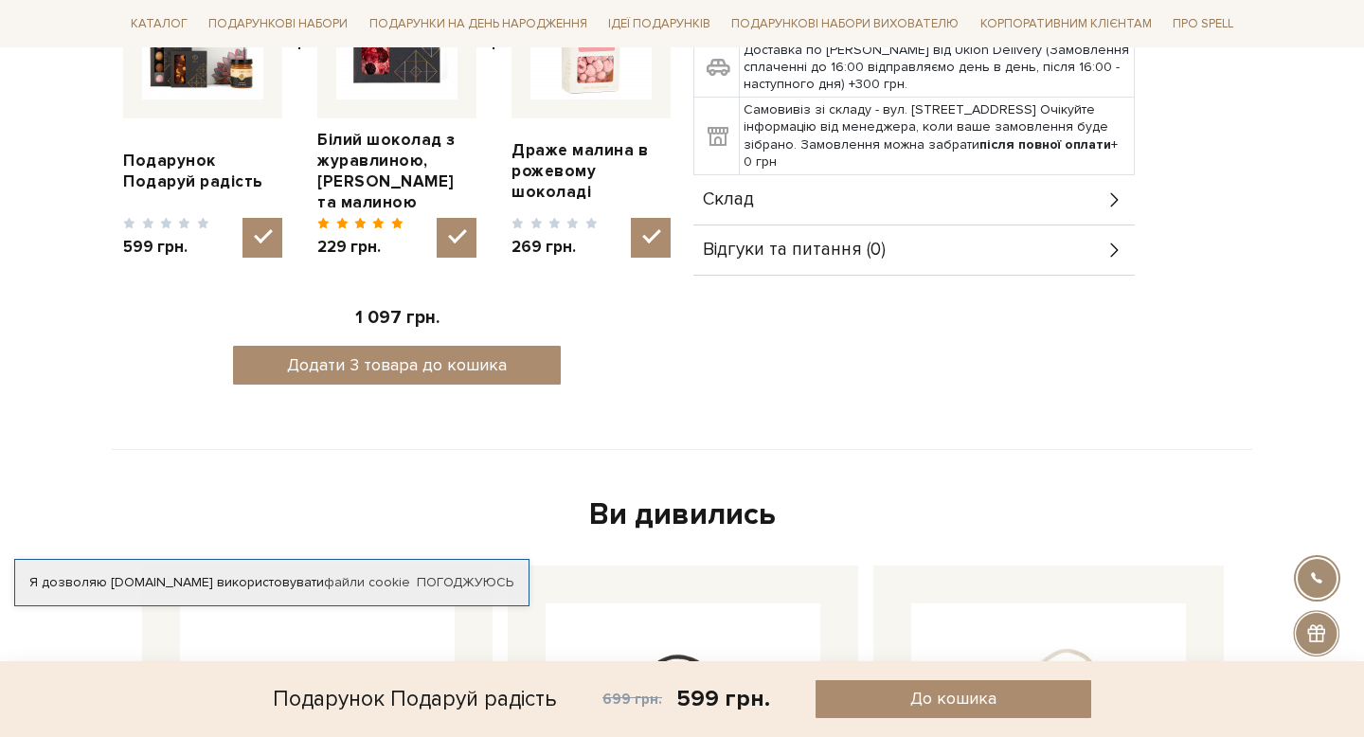
scroll to position [833, 0]
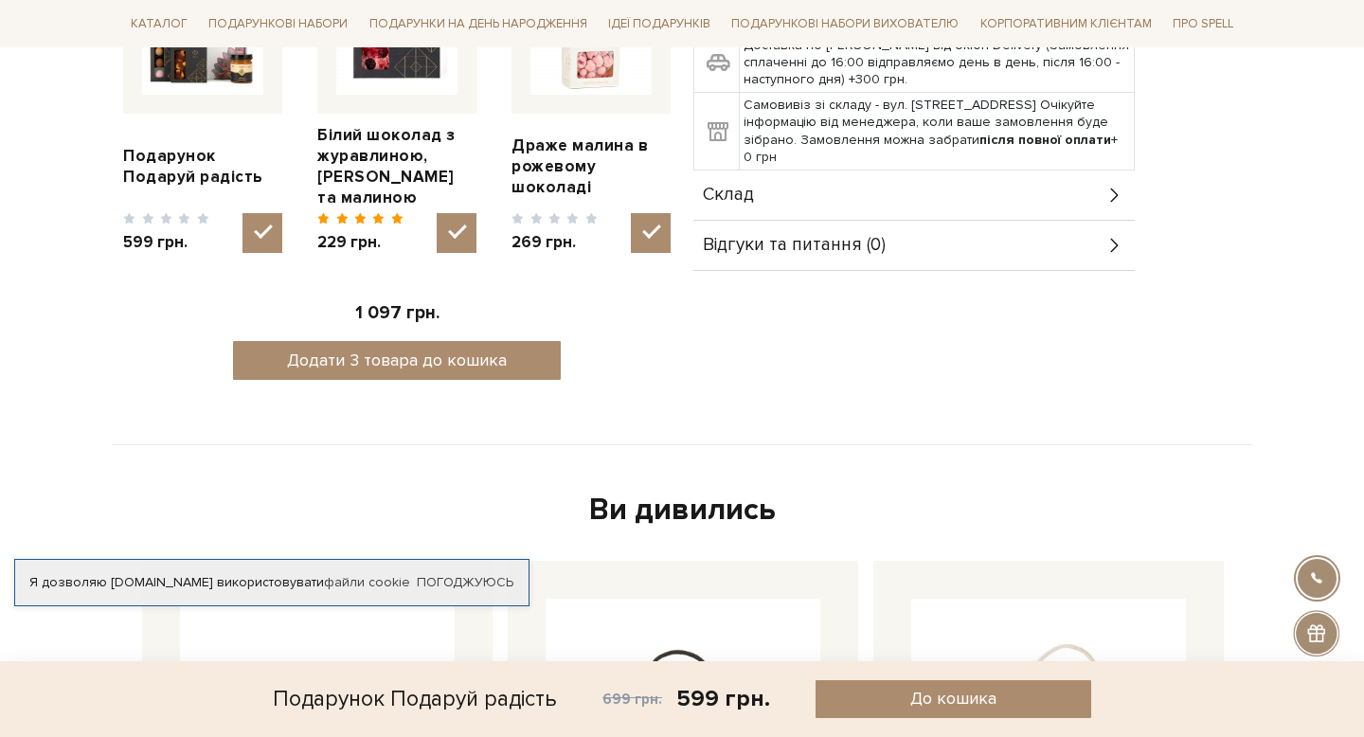
click at [776, 242] on span "Відгуки та питання (0)" at bounding box center [794, 245] width 183 height 17
click at [763, 189] on div "Склад" at bounding box center [913, 195] width 441 height 49
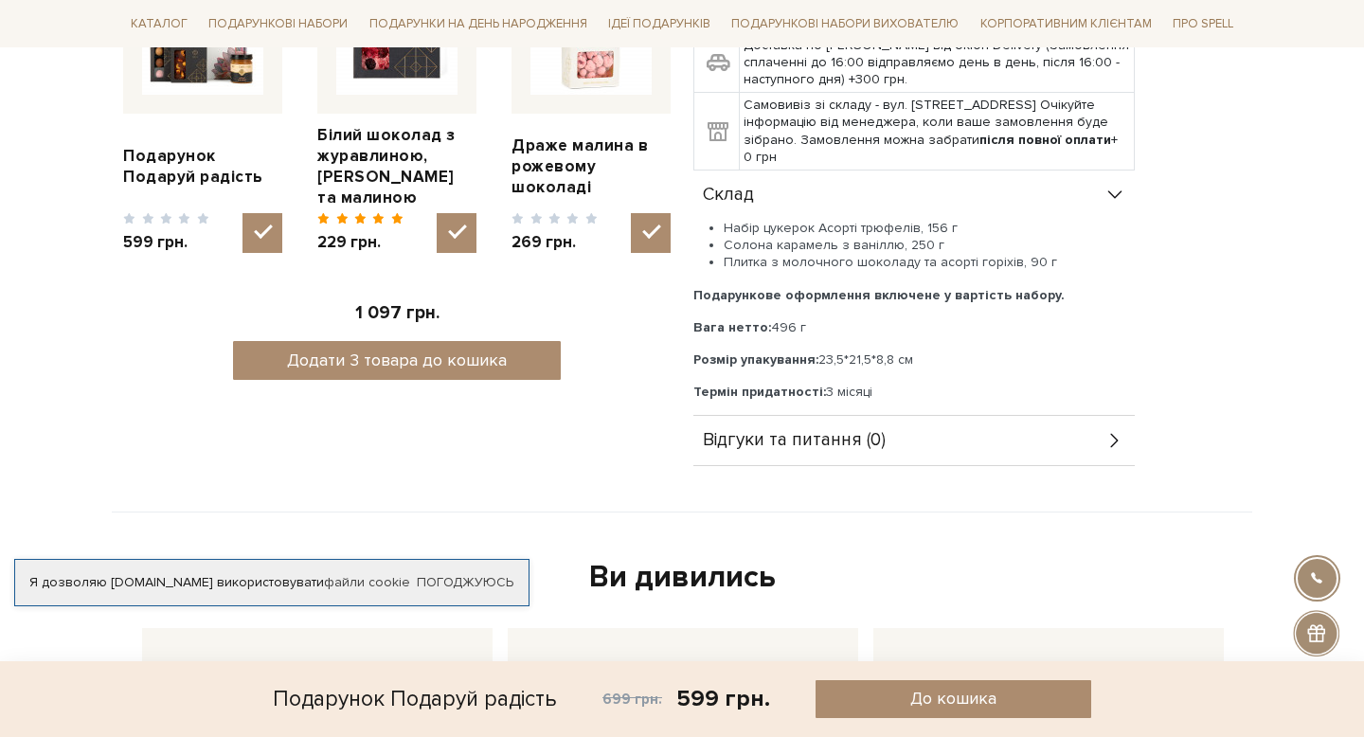
click at [454, 235] on input "checkbox" at bounding box center [457, 233] width 40 height 40
checkbox input "false"
click at [654, 228] on input "checkbox" at bounding box center [651, 233] width 40 height 40
checkbox input "false"
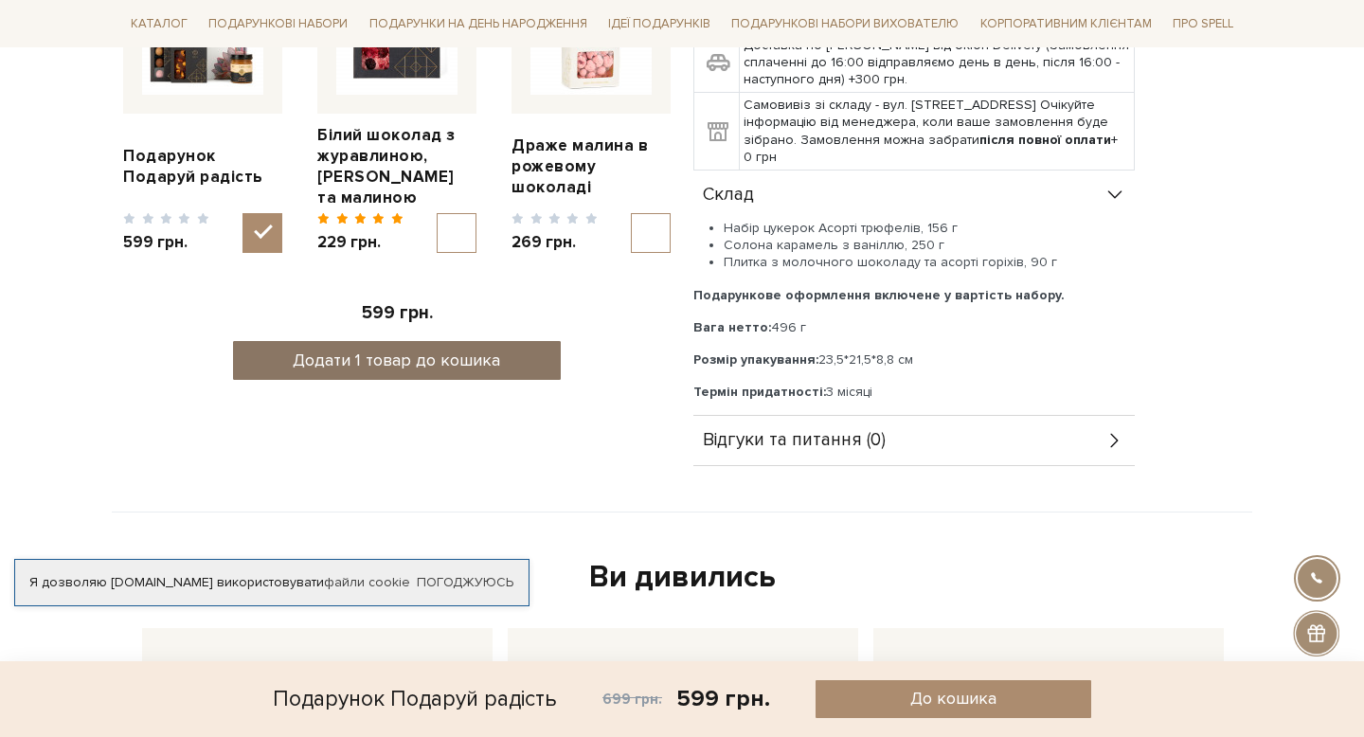
click at [461, 367] on button "Додати 1 товар до кошика" at bounding box center [397, 360] width 329 height 39
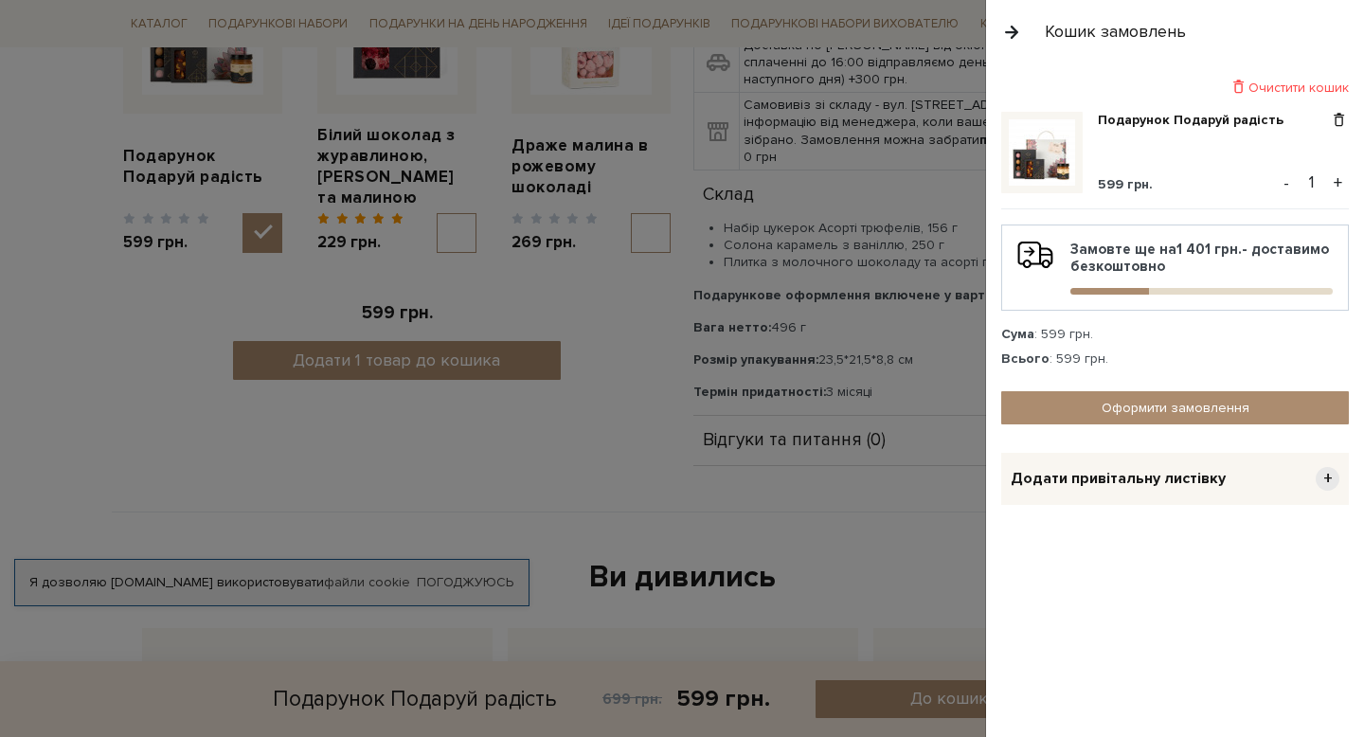
click at [1154, 476] on span "Додати привітальну листівку" at bounding box center [1118, 479] width 215 height 20
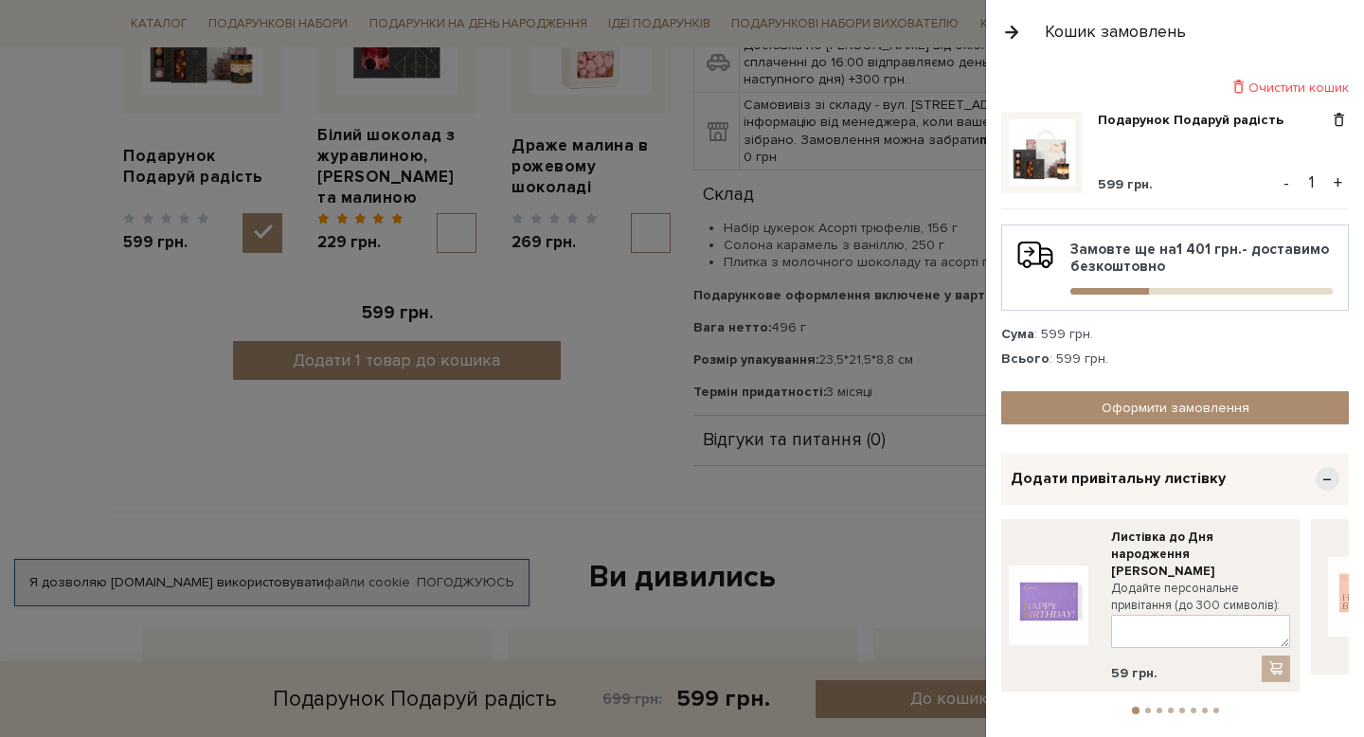
click at [1168, 483] on span "Додати привітальну листівку" at bounding box center [1118, 479] width 215 height 20
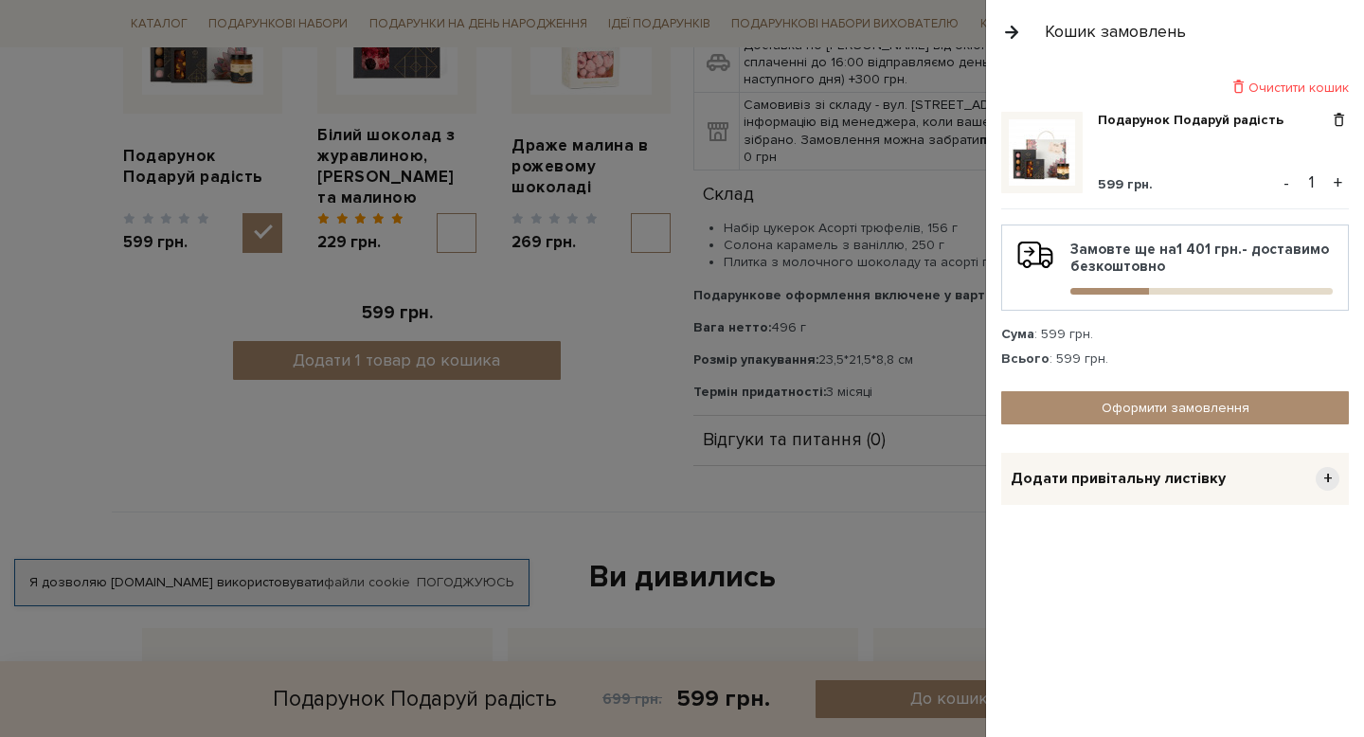
click at [1008, 34] on button "button" at bounding box center [1011, 31] width 21 height 33
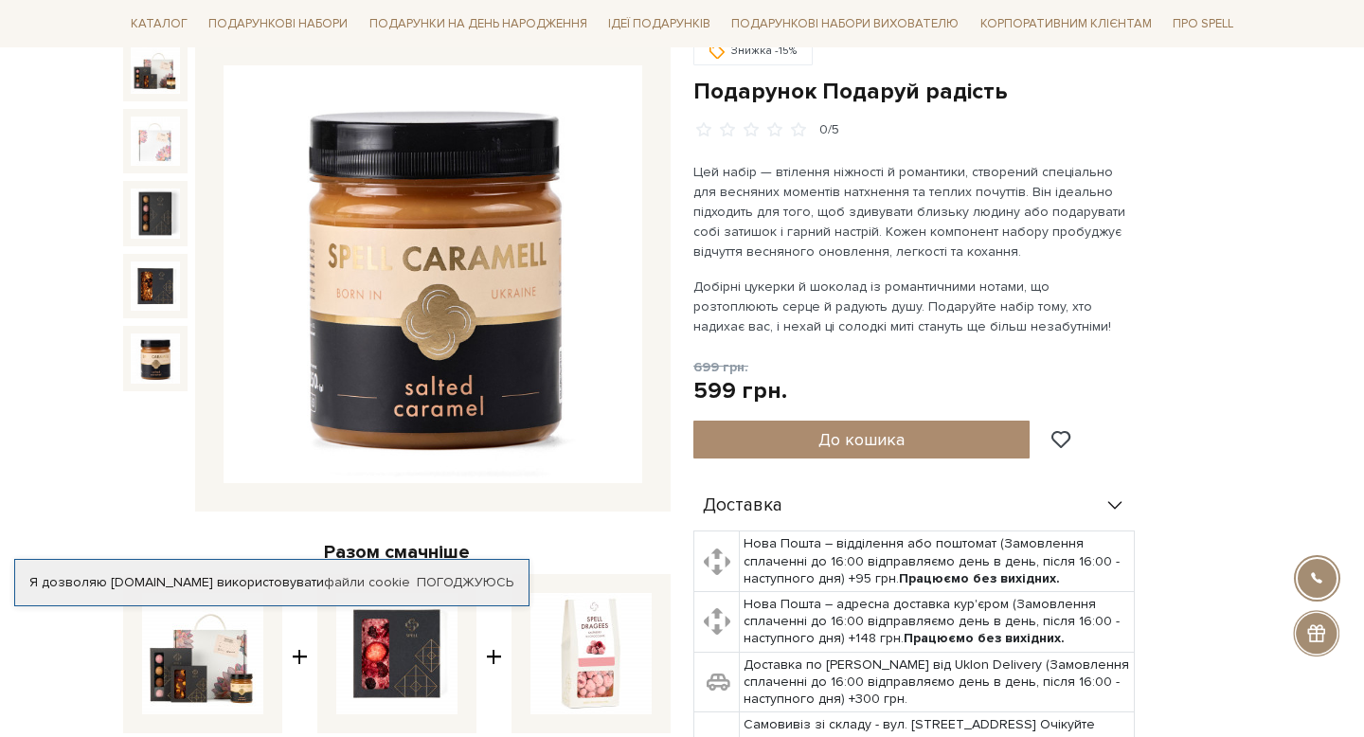
scroll to position [0, 0]
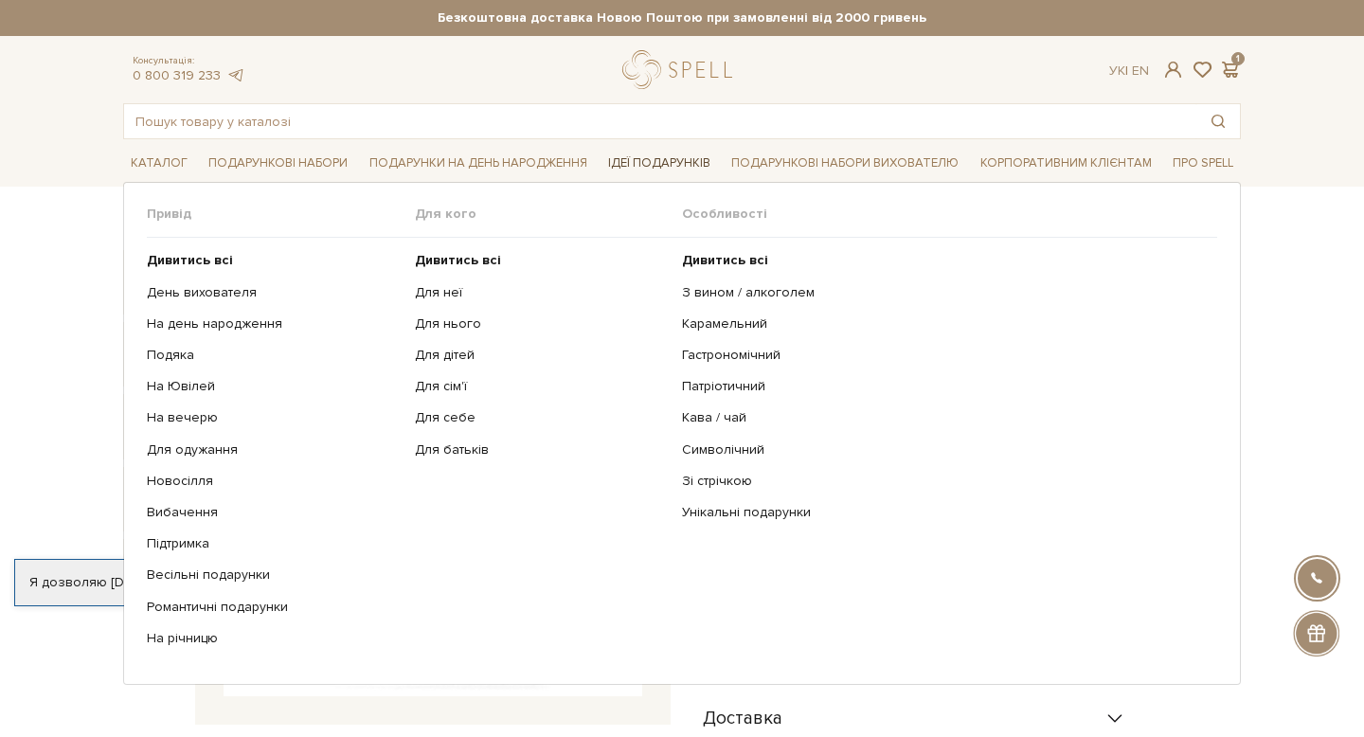
click at [643, 159] on link "Ідеї подарунків" at bounding box center [659, 163] width 117 height 29
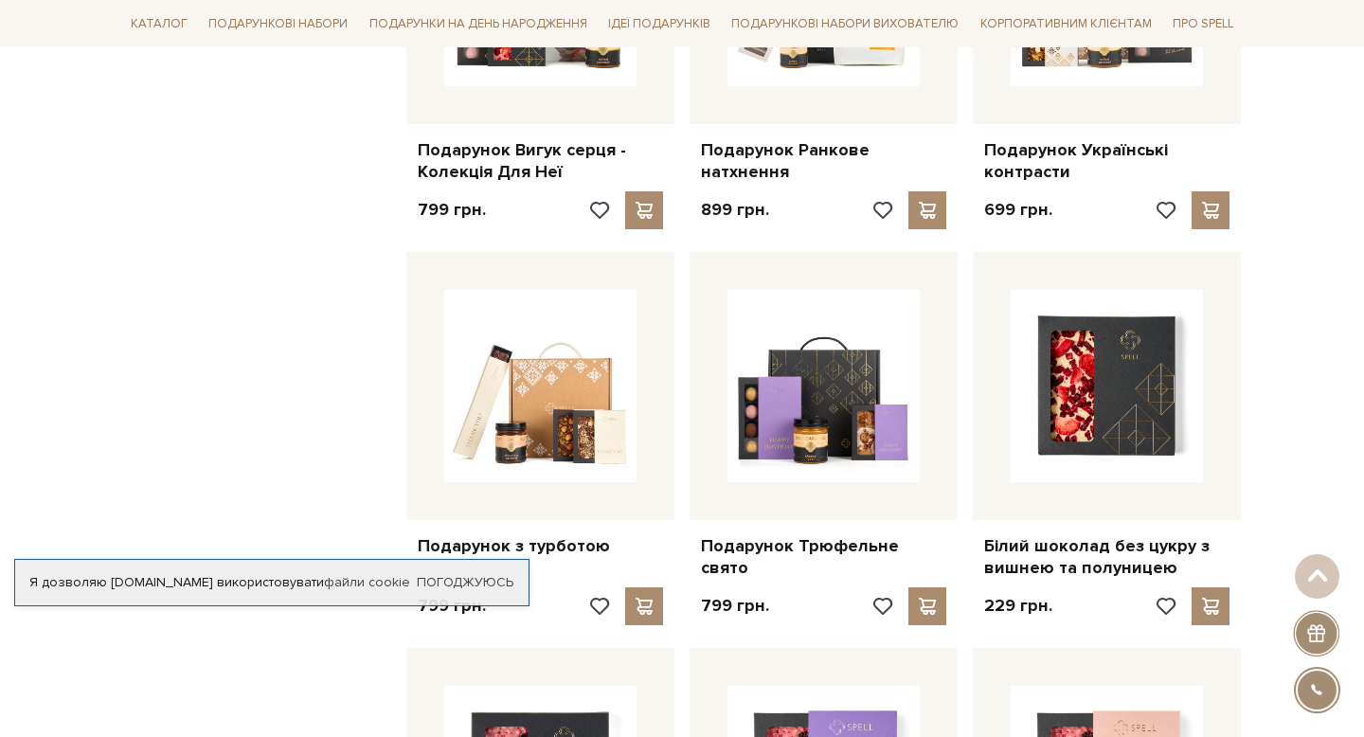
scroll to position [1326, 0]
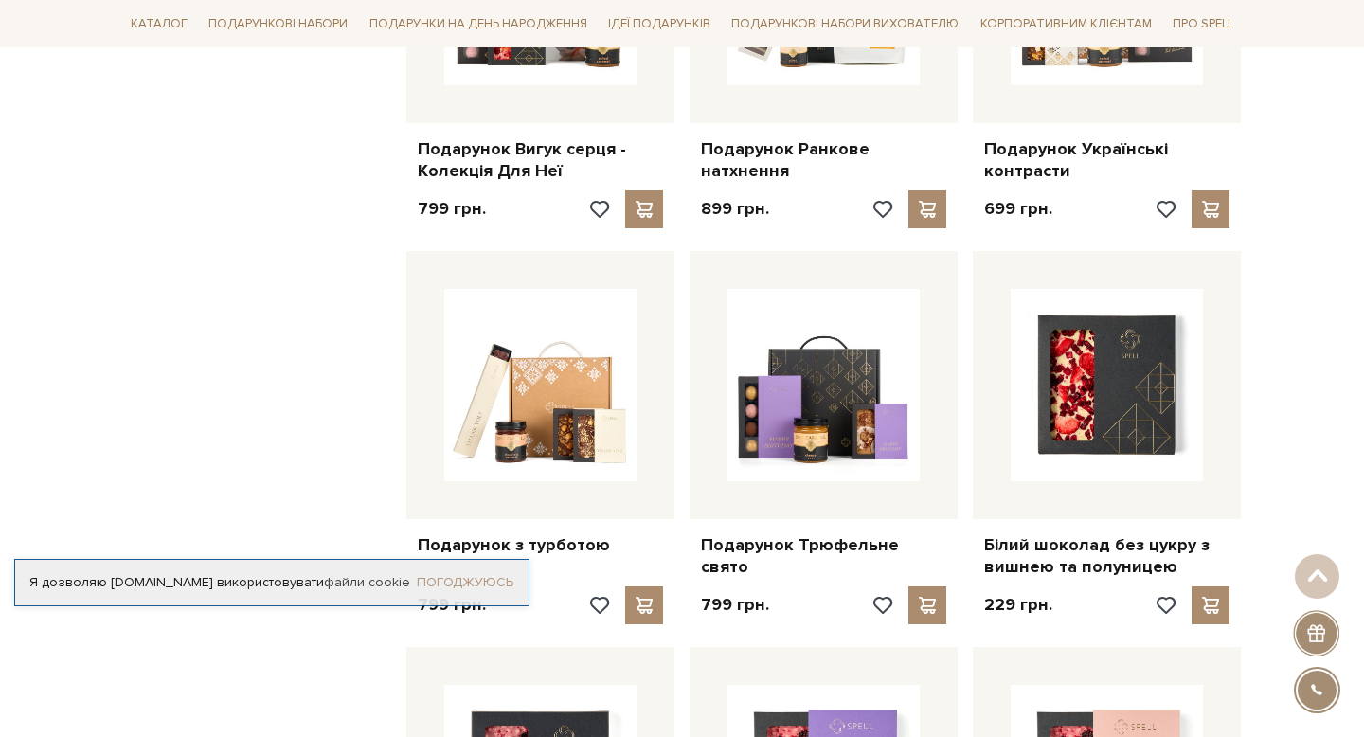
click at [455, 582] on link "Погоджуюсь" at bounding box center [465, 582] width 97 height 17
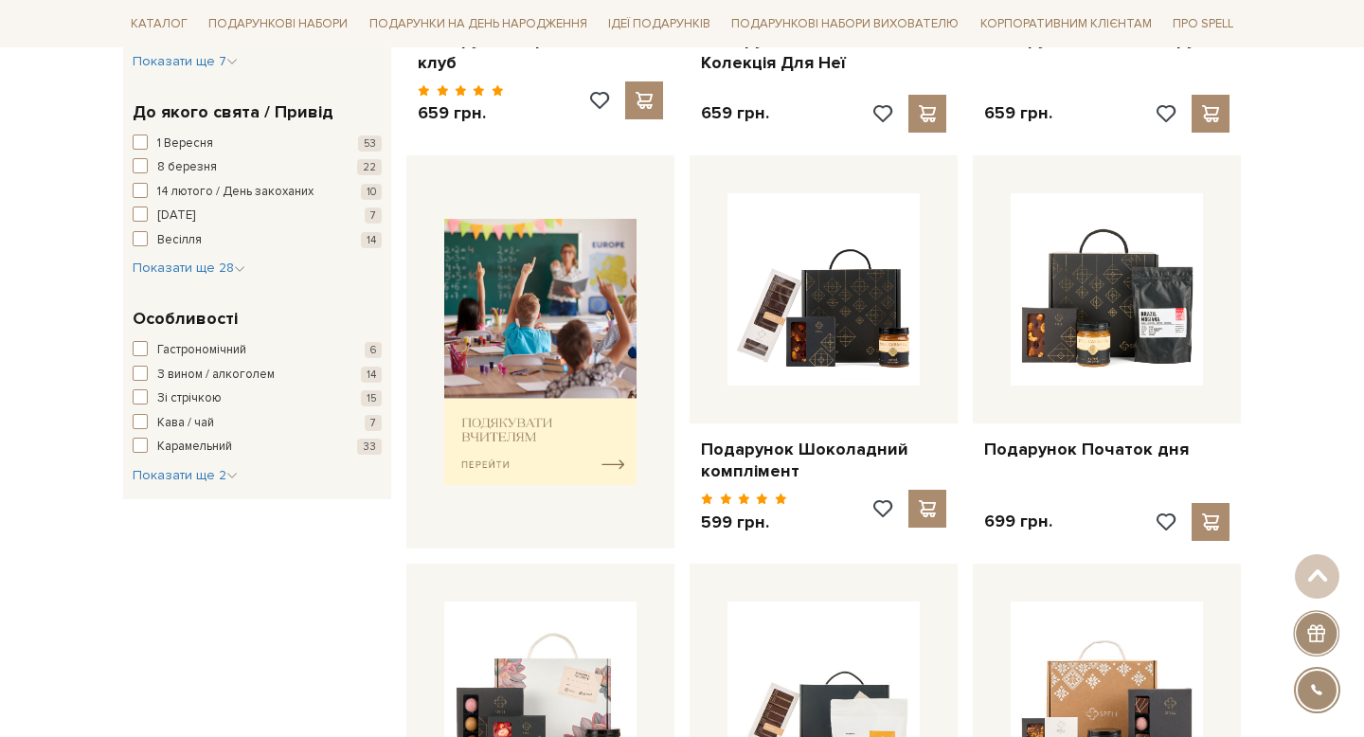
scroll to position [624, 0]
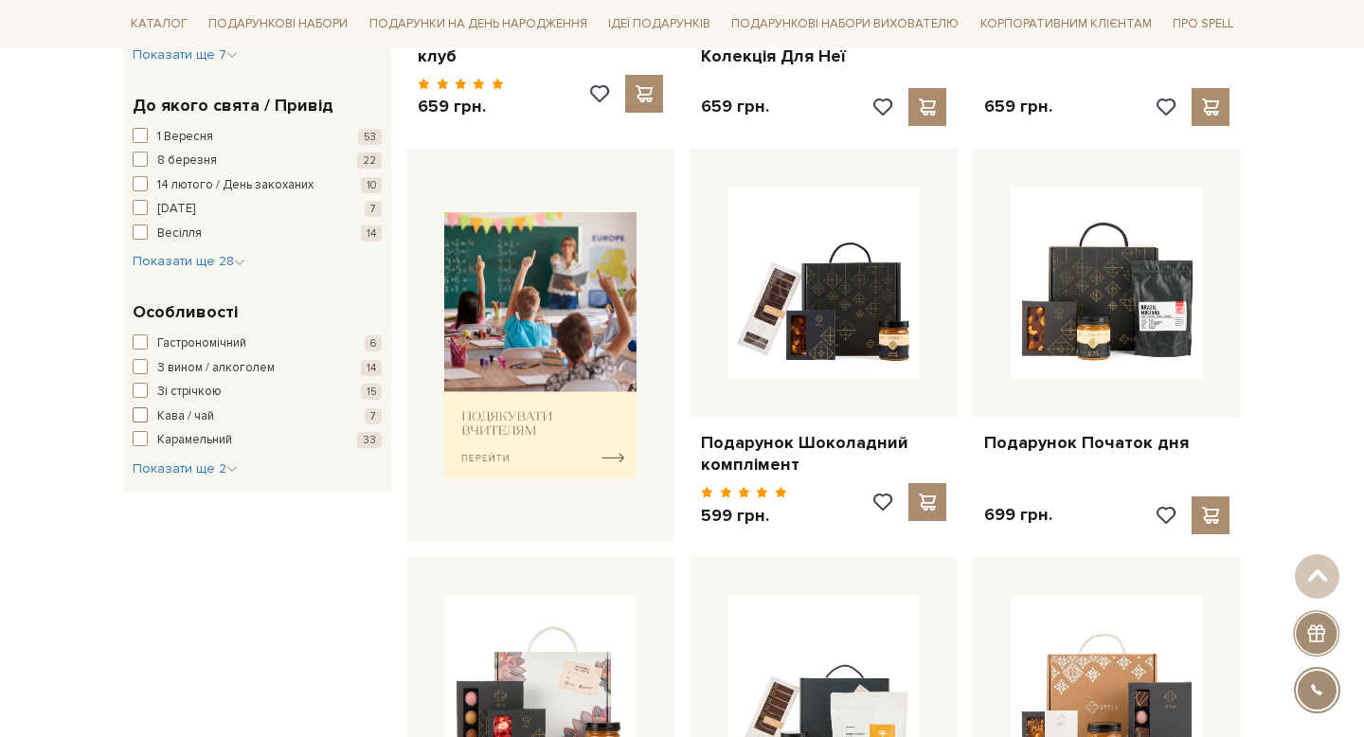
click at [181, 413] on span "Кава / чай" at bounding box center [185, 416] width 57 height 19
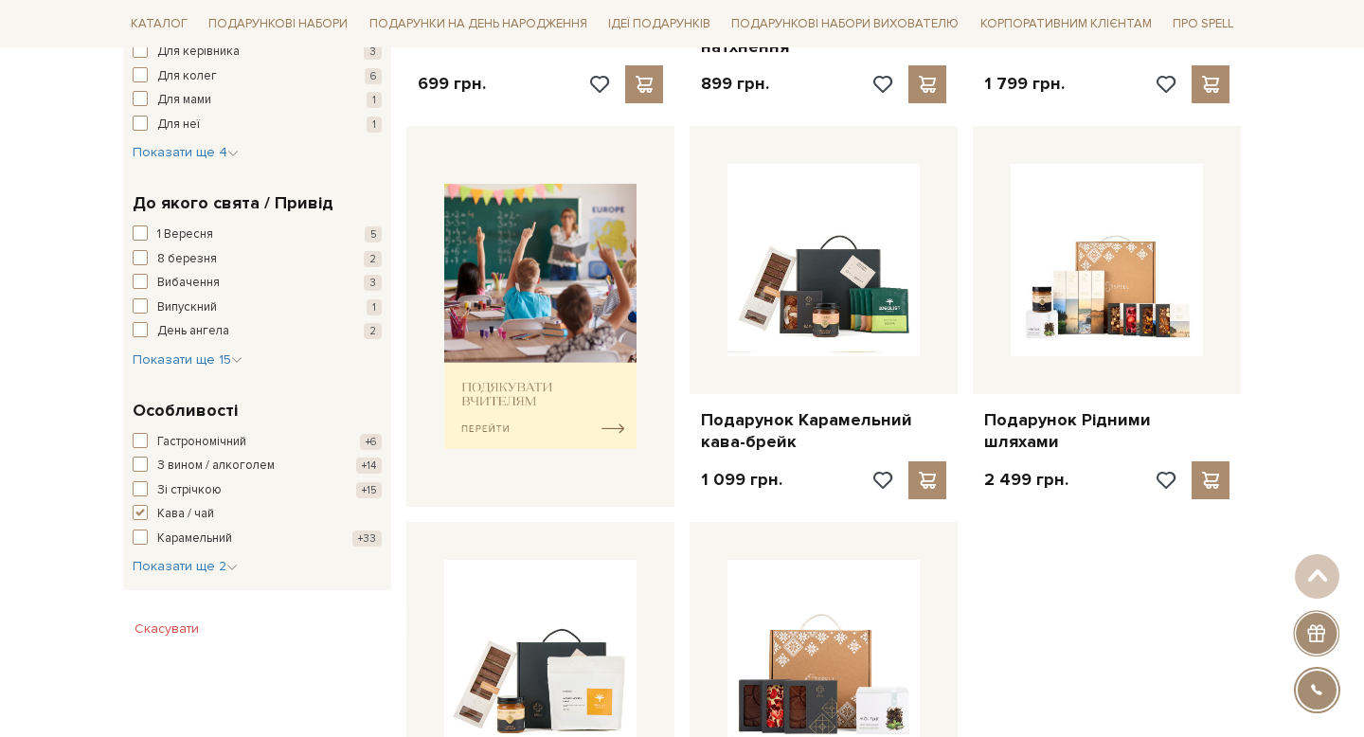
scroll to position [645, 0]
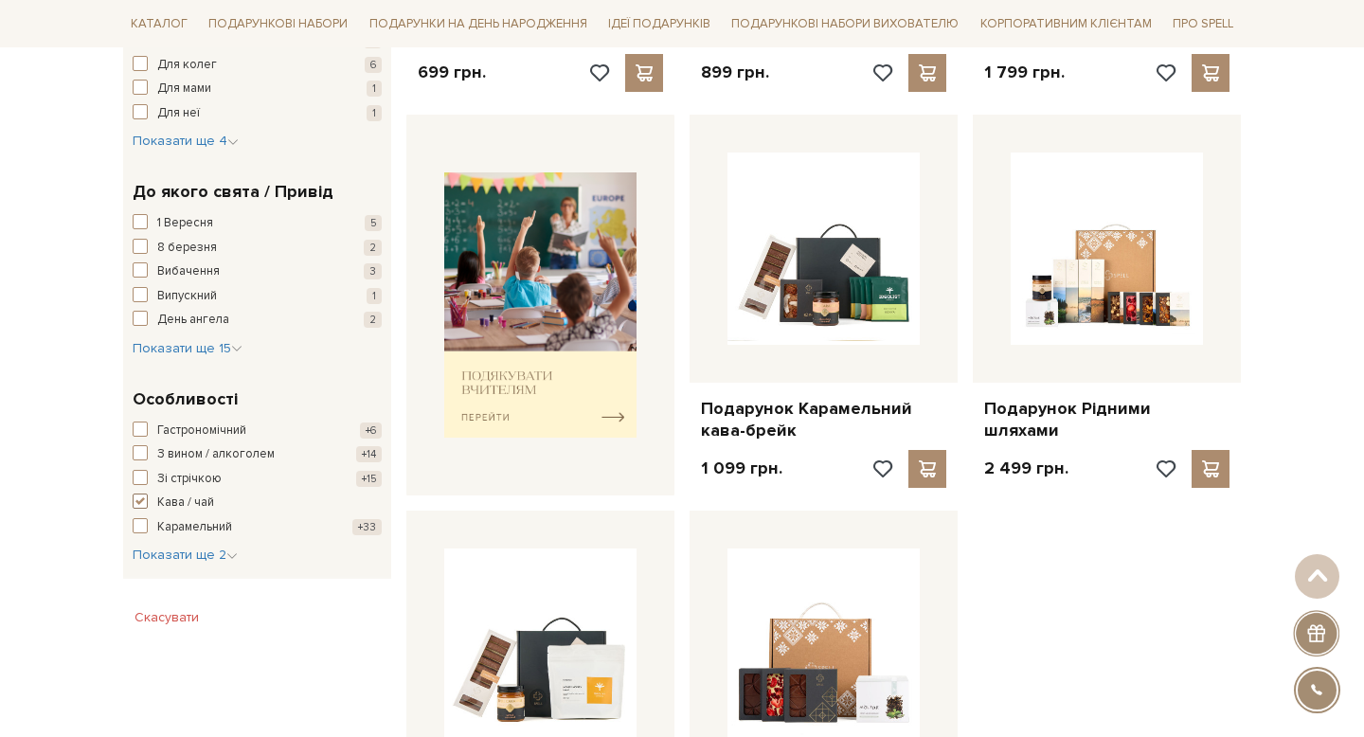
click at [142, 500] on span "button" at bounding box center [140, 501] width 15 height 15
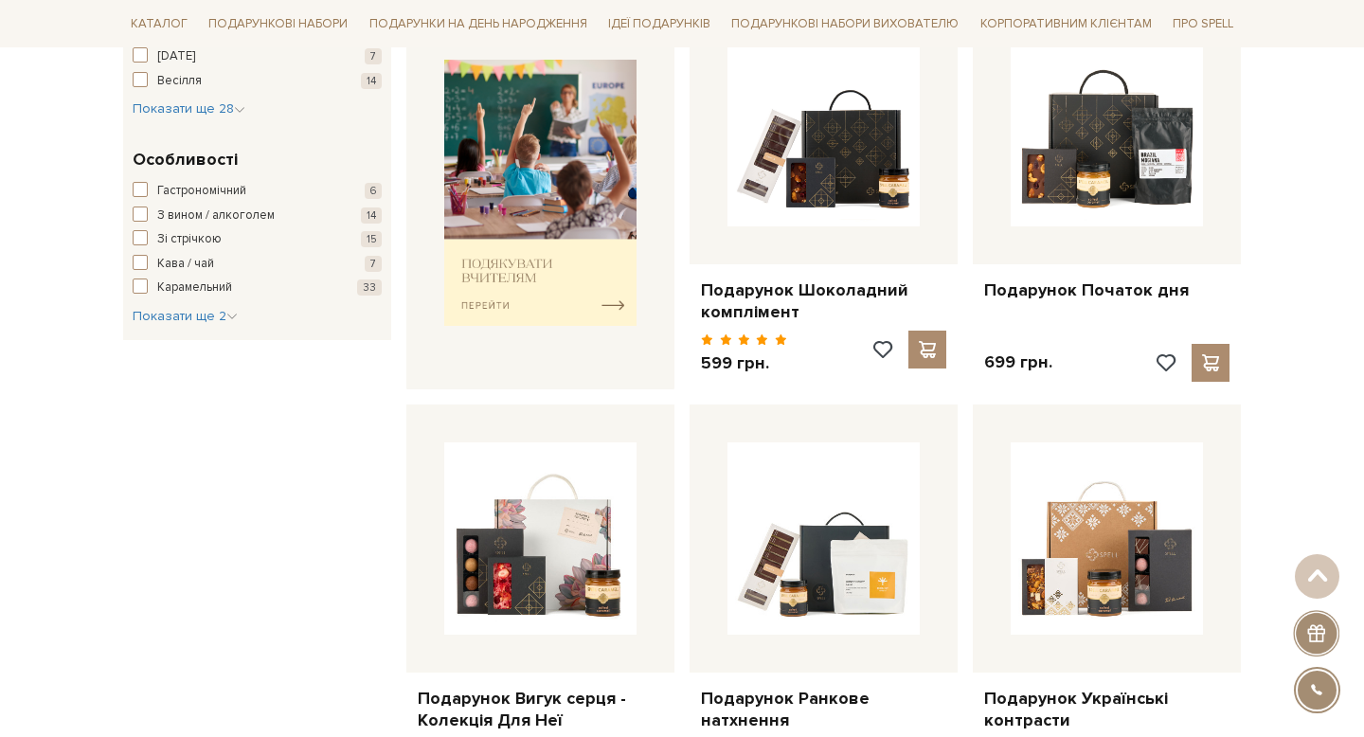
scroll to position [770, 0]
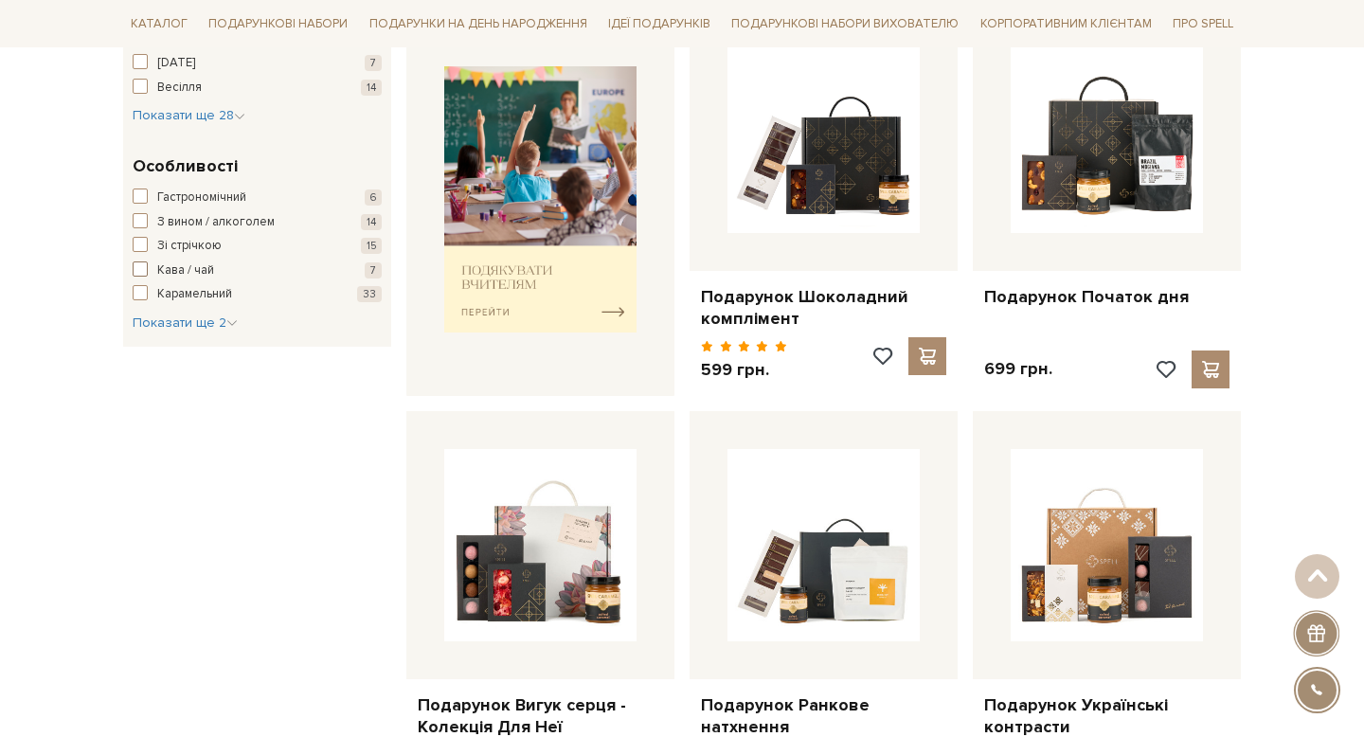
click at [141, 269] on span "button" at bounding box center [140, 268] width 15 height 15
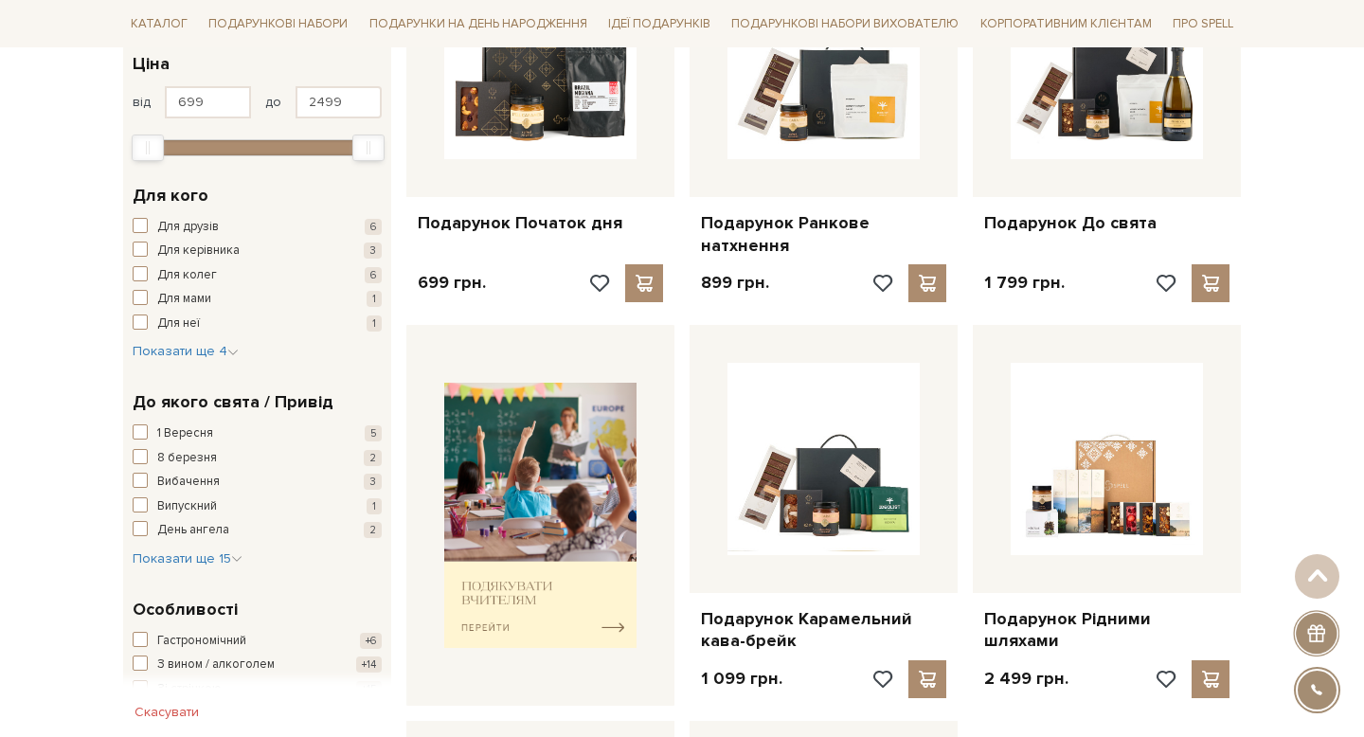
scroll to position [460, 0]
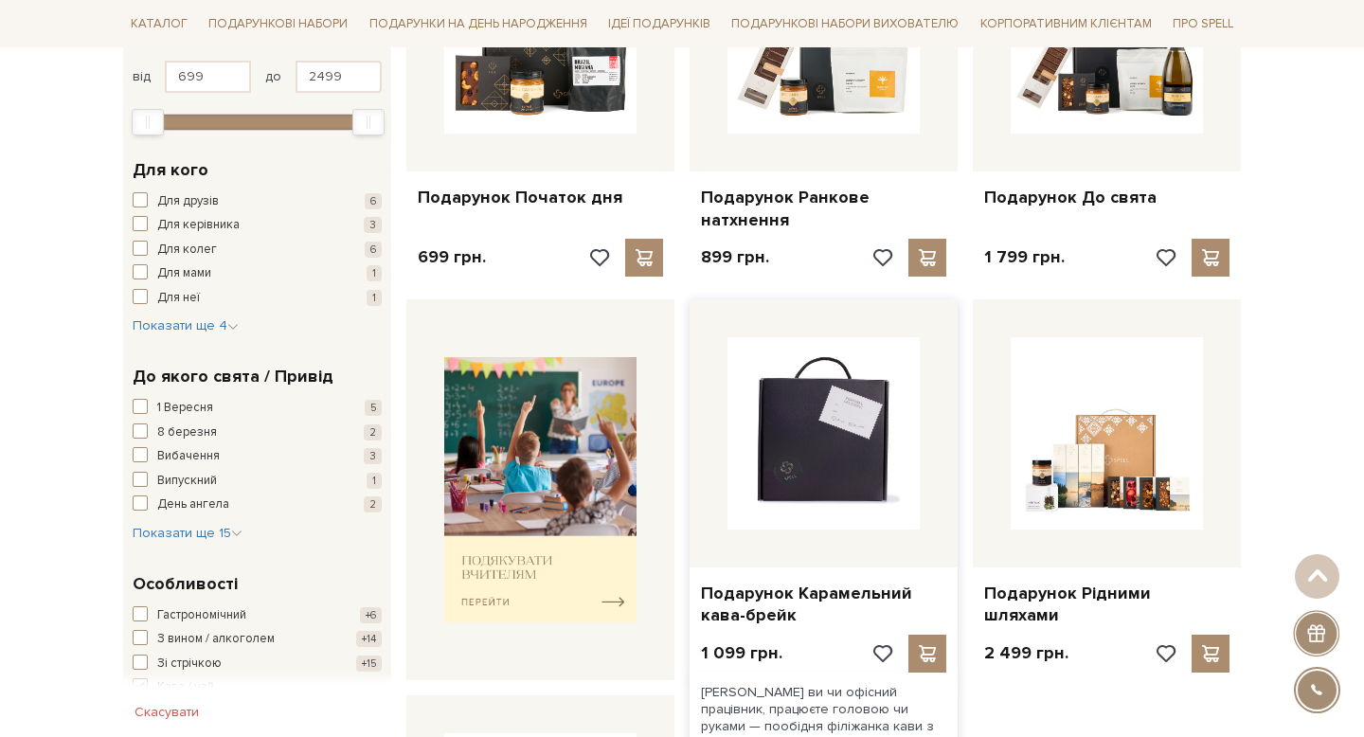
click at [845, 476] on img at bounding box center [823, 433] width 192 height 192
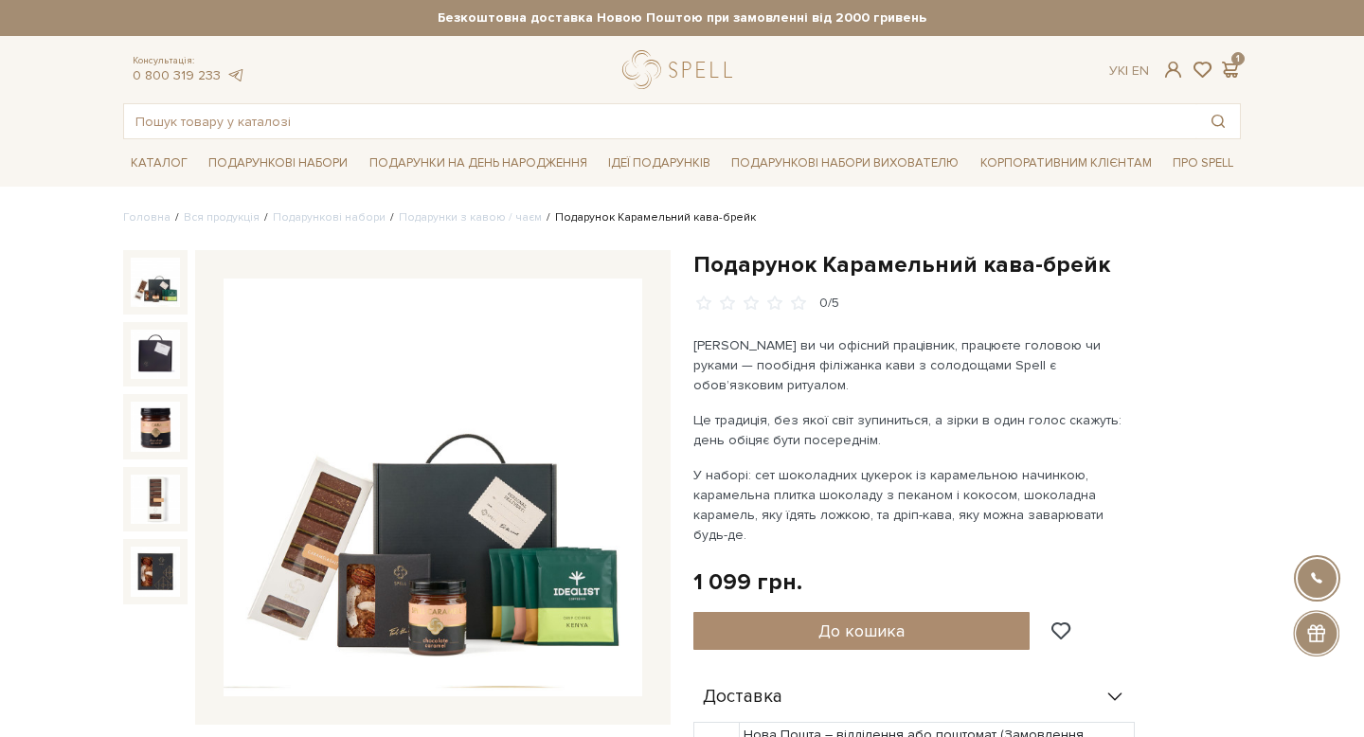
click at [157, 297] on img at bounding box center [155, 282] width 49 height 49
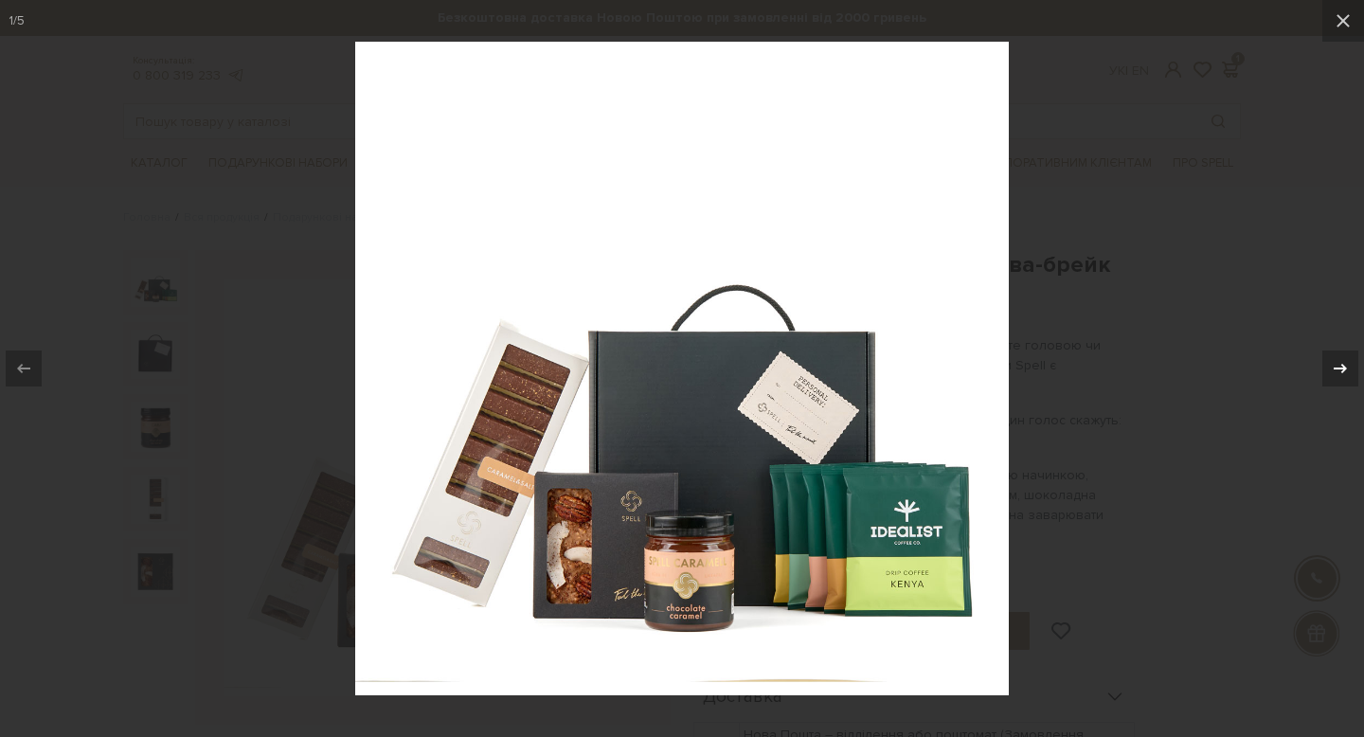
click at [1344, 369] on div "1 / 5" at bounding box center [682, 368] width 1364 height 737
click at [1344, 366] on icon at bounding box center [1340, 368] width 13 height 9
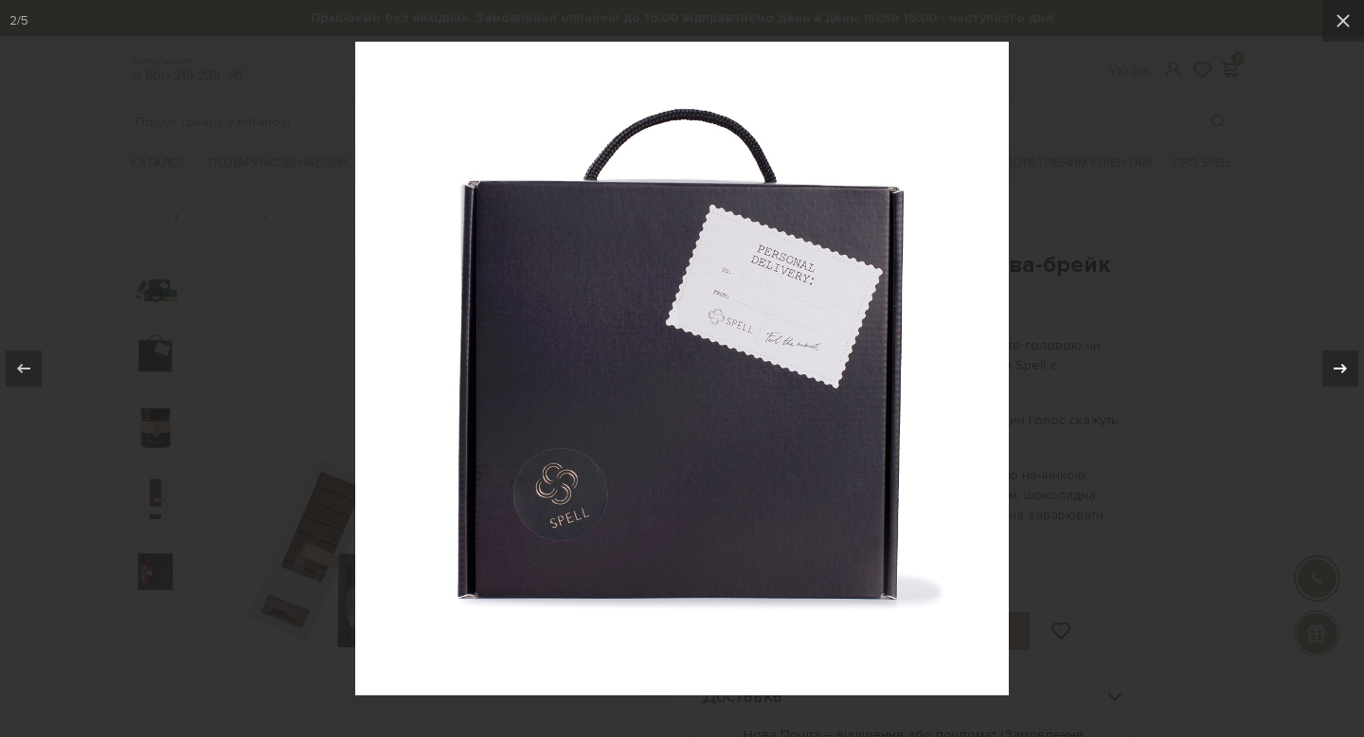
click at [1344, 366] on icon at bounding box center [1340, 368] width 13 height 9
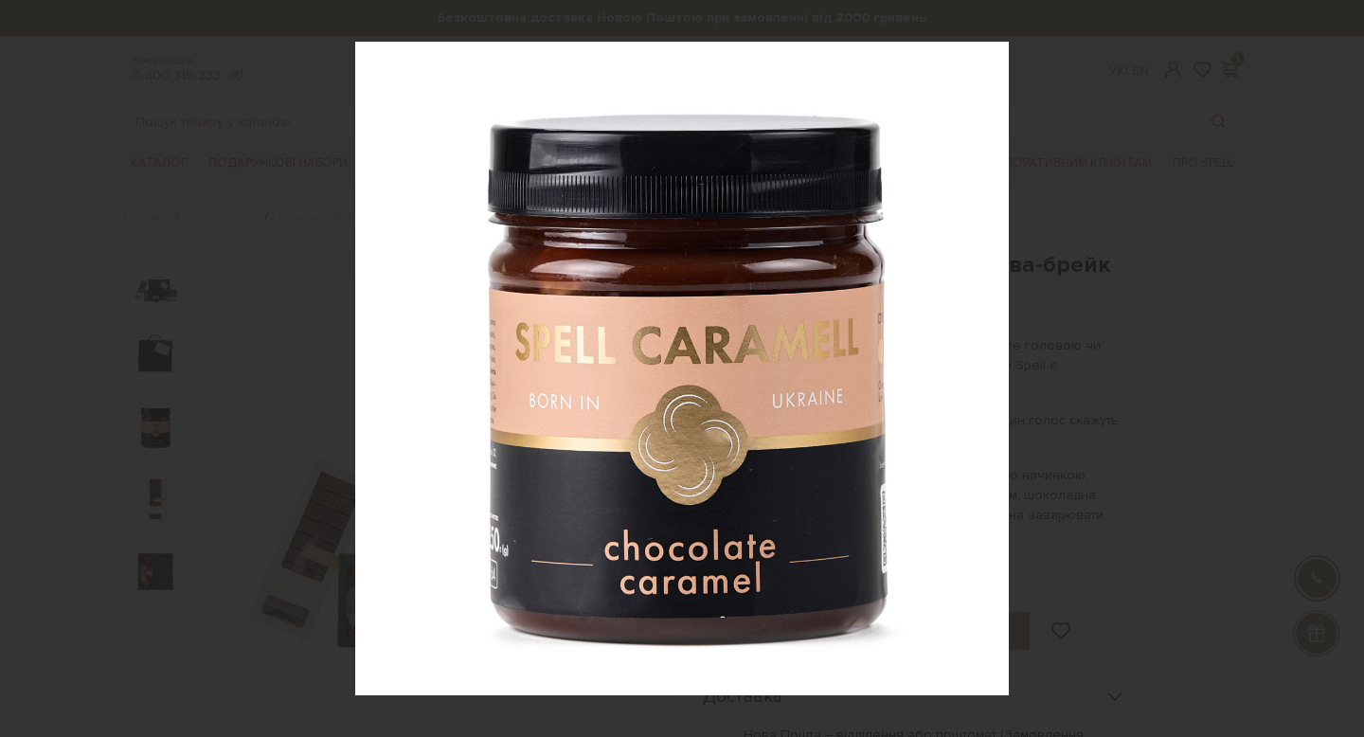
click at [1343, 366] on div "3 / 5" at bounding box center [682, 368] width 1364 height 737
click at [1342, 366] on icon at bounding box center [1340, 368] width 13 height 9
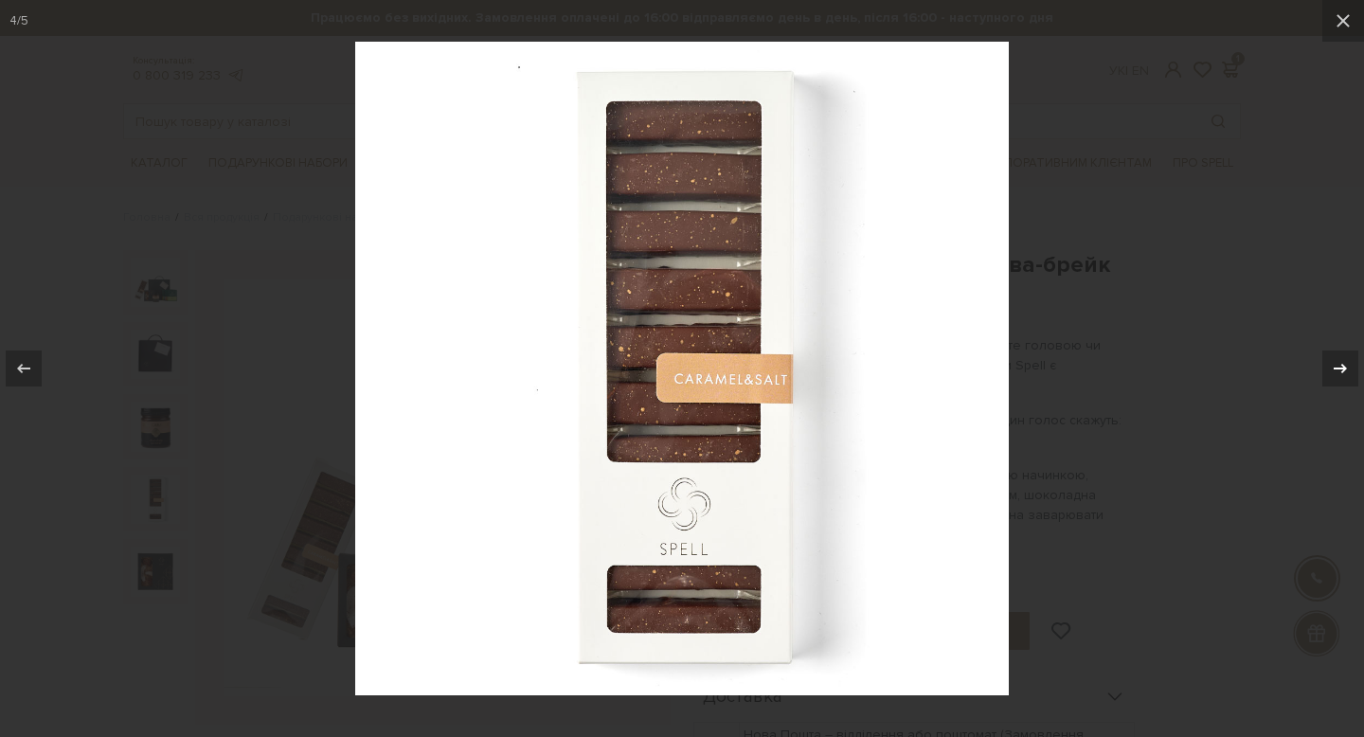
click at [1342, 366] on icon at bounding box center [1340, 368] width 13 height 9
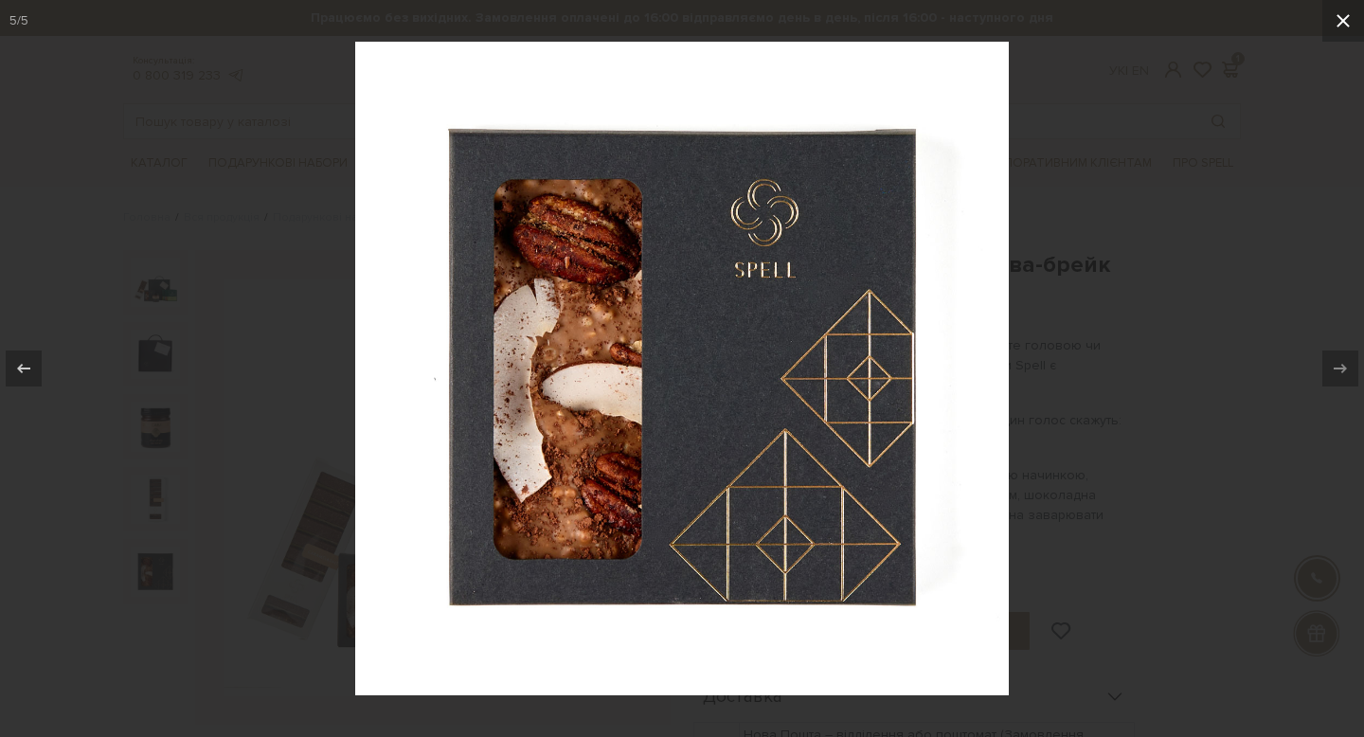
click at [1343, 24] on icon at bounding box center [1343, 20] width 23 height 23
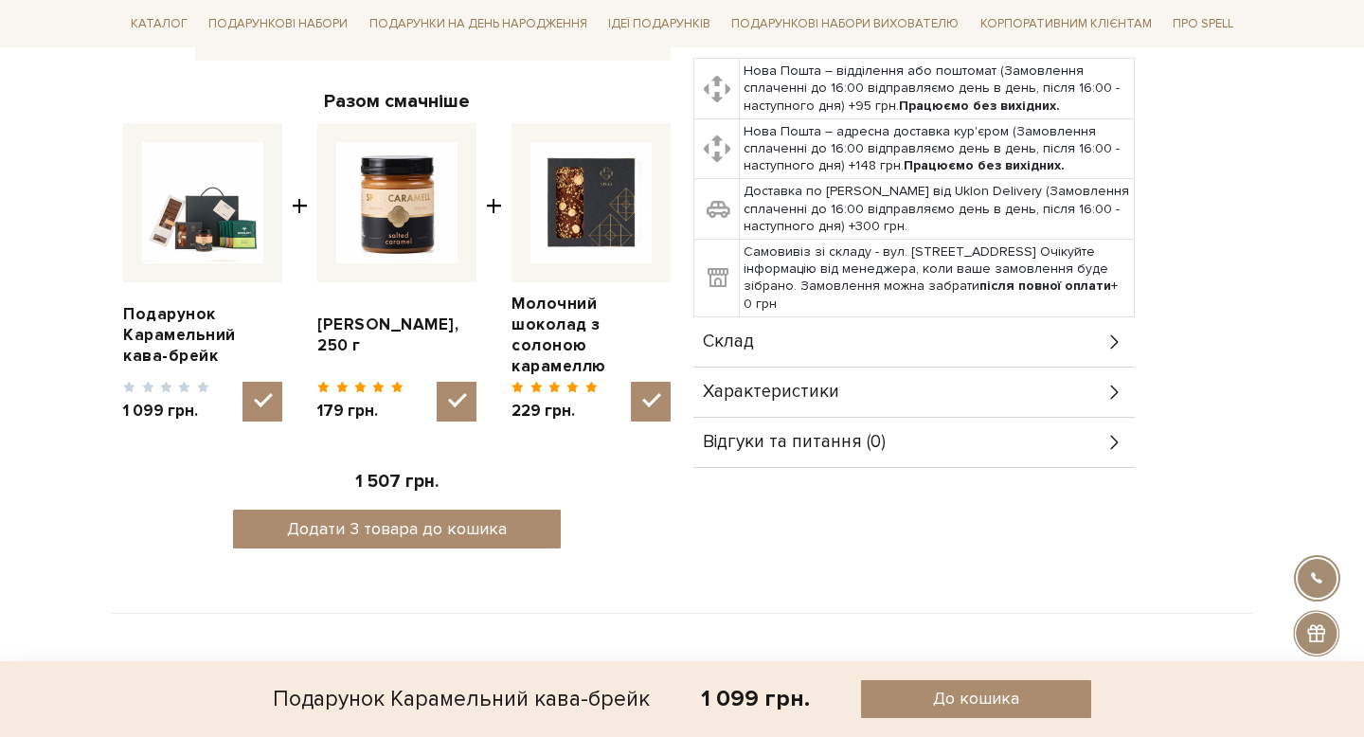
scroll to position [685, 0]
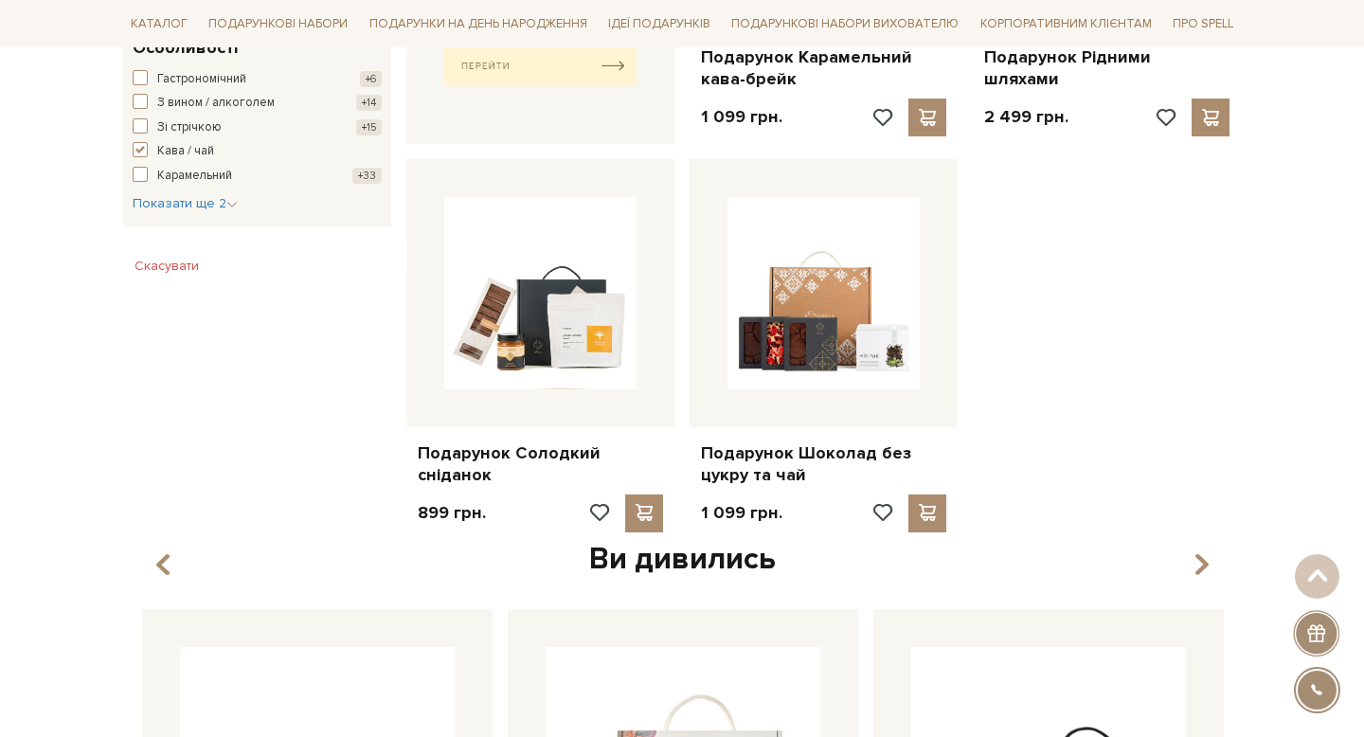
scroll to position [967, 0]
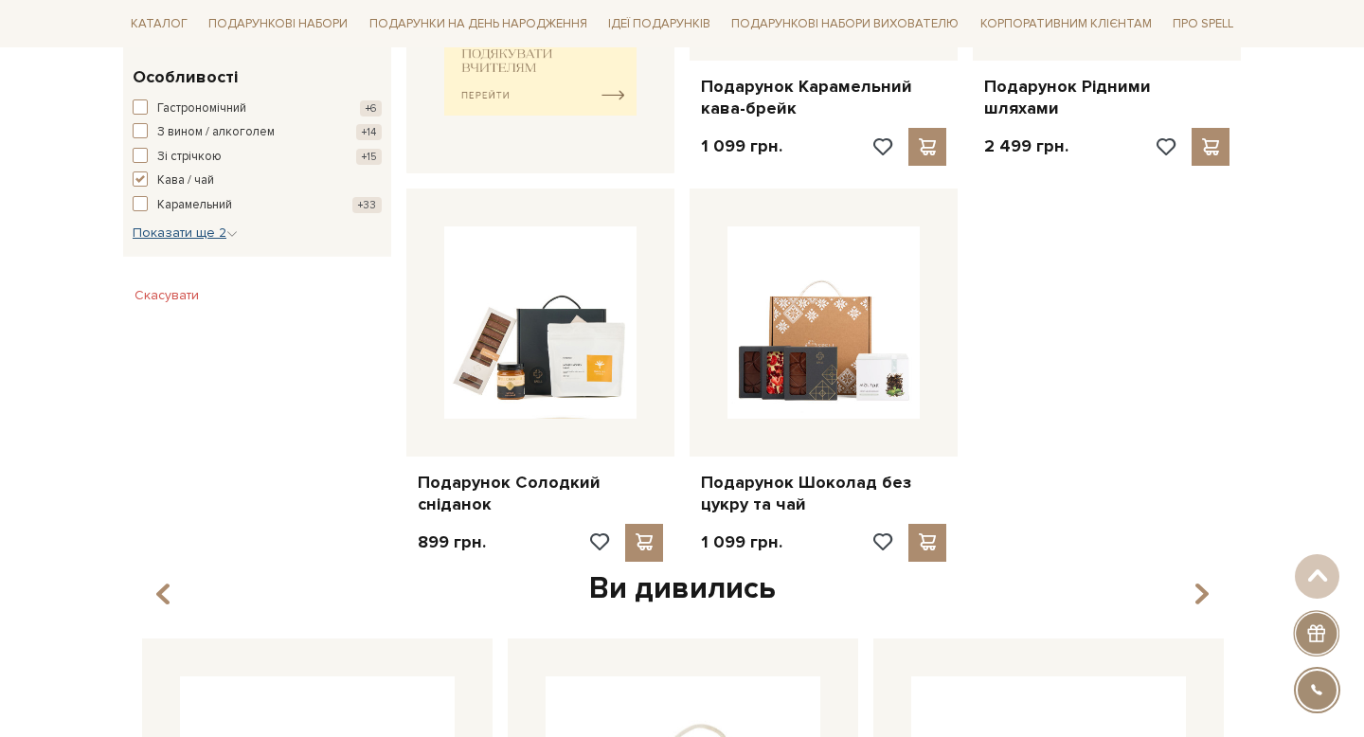
click at [162, 230] on span "Показати ще 2" at bounding box center [185, 233] width 105 height 16
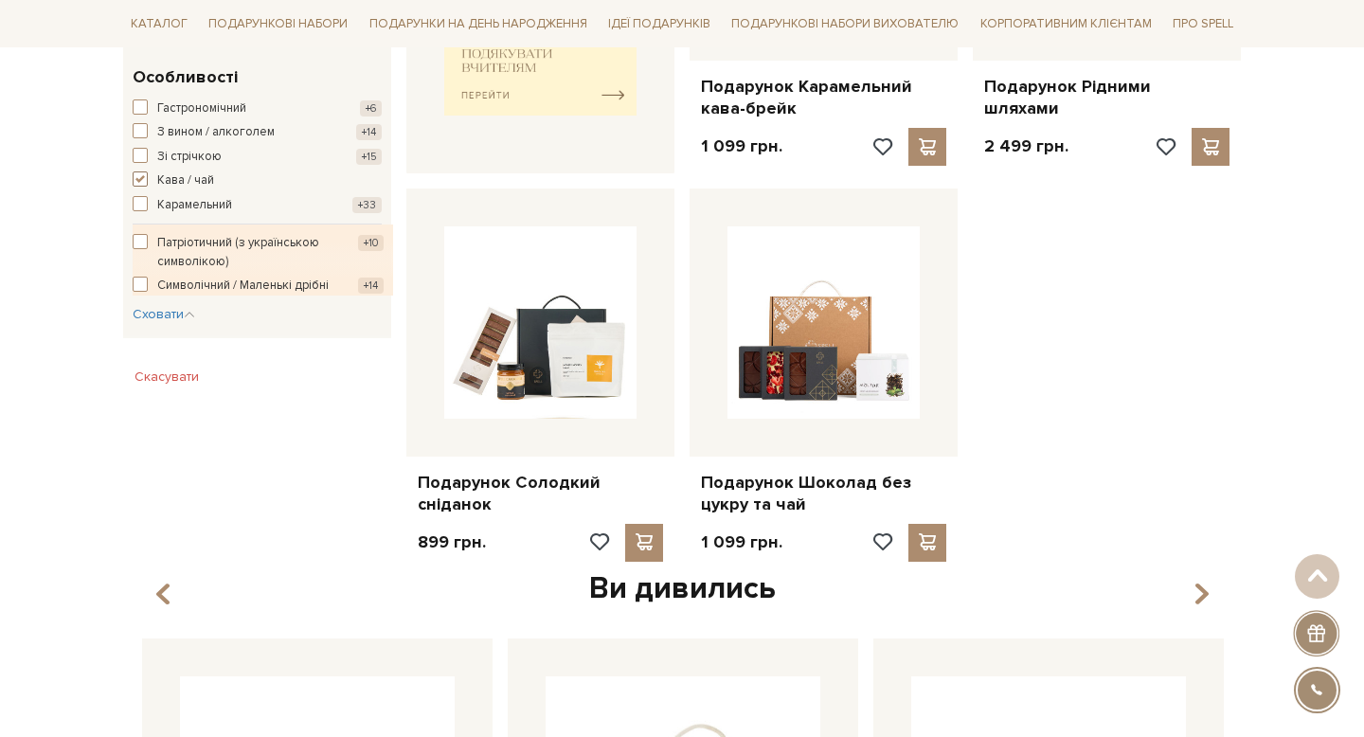
click at [136, 181] on span "button" at bounding box center [140, 178] width 15 height 15
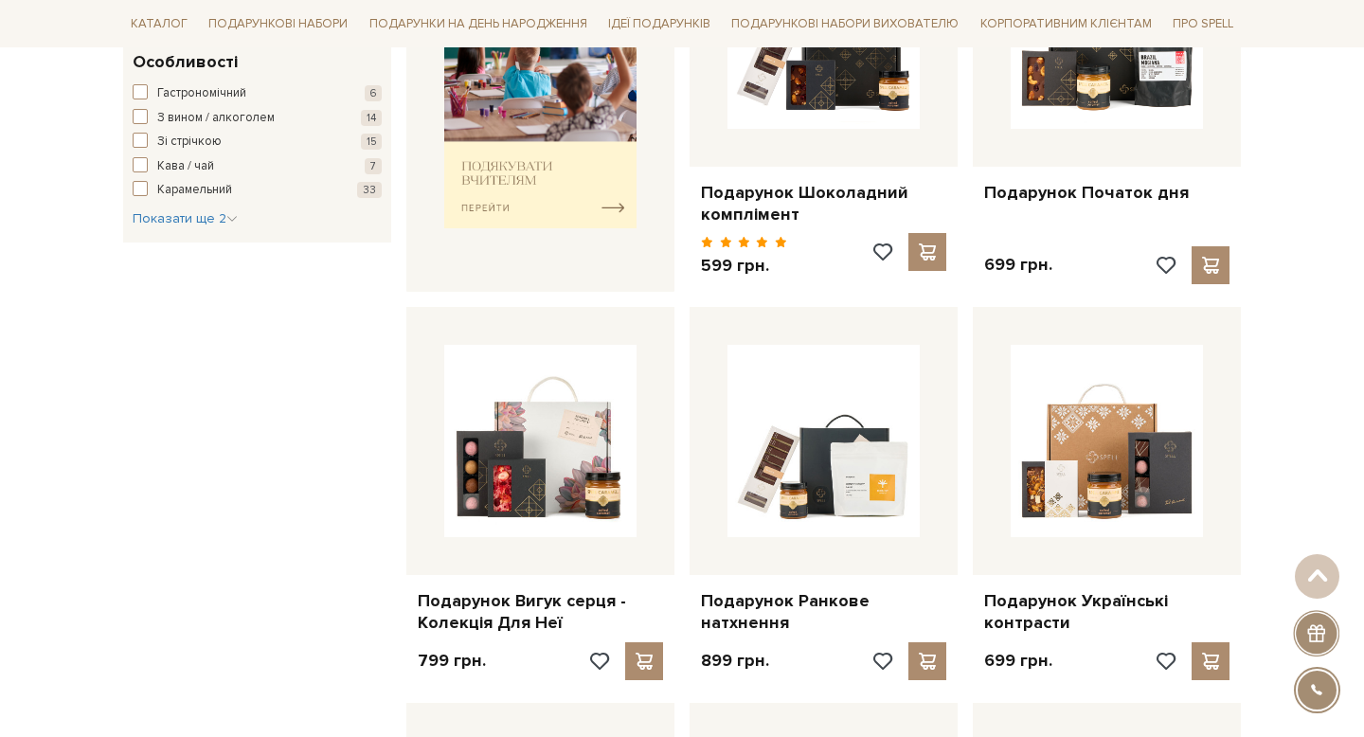
scroll to position [870, 0]
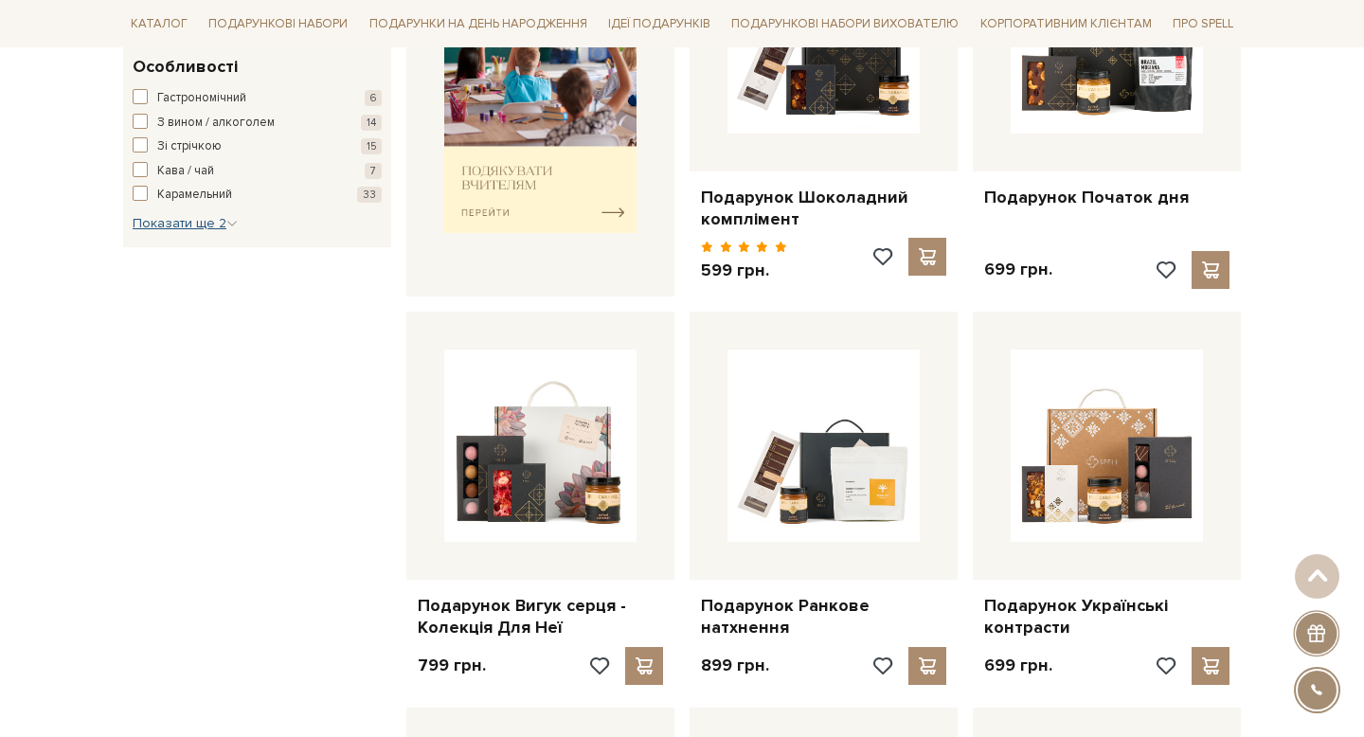
click at [193, 226] on span "Показати ще 2" at bounding box center [185, 223] width 105 height 16
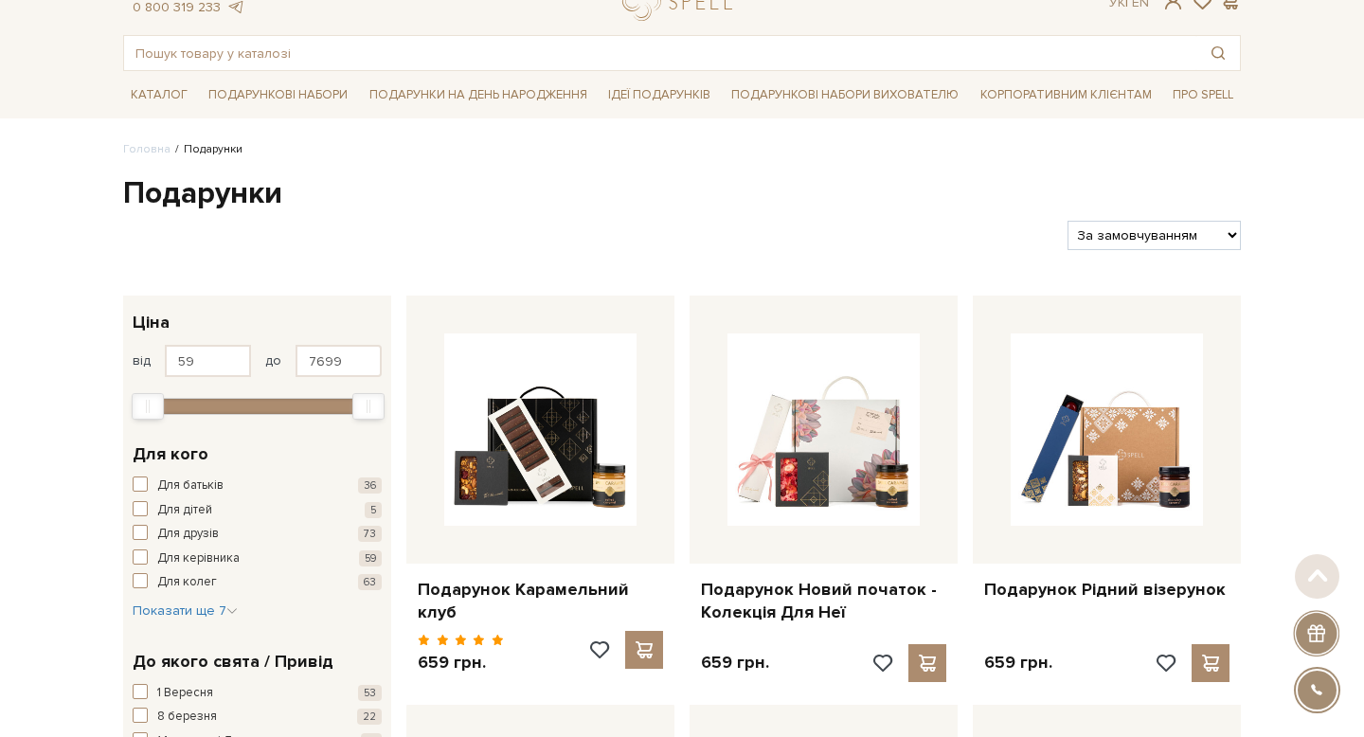
scroll to position [65, 0]
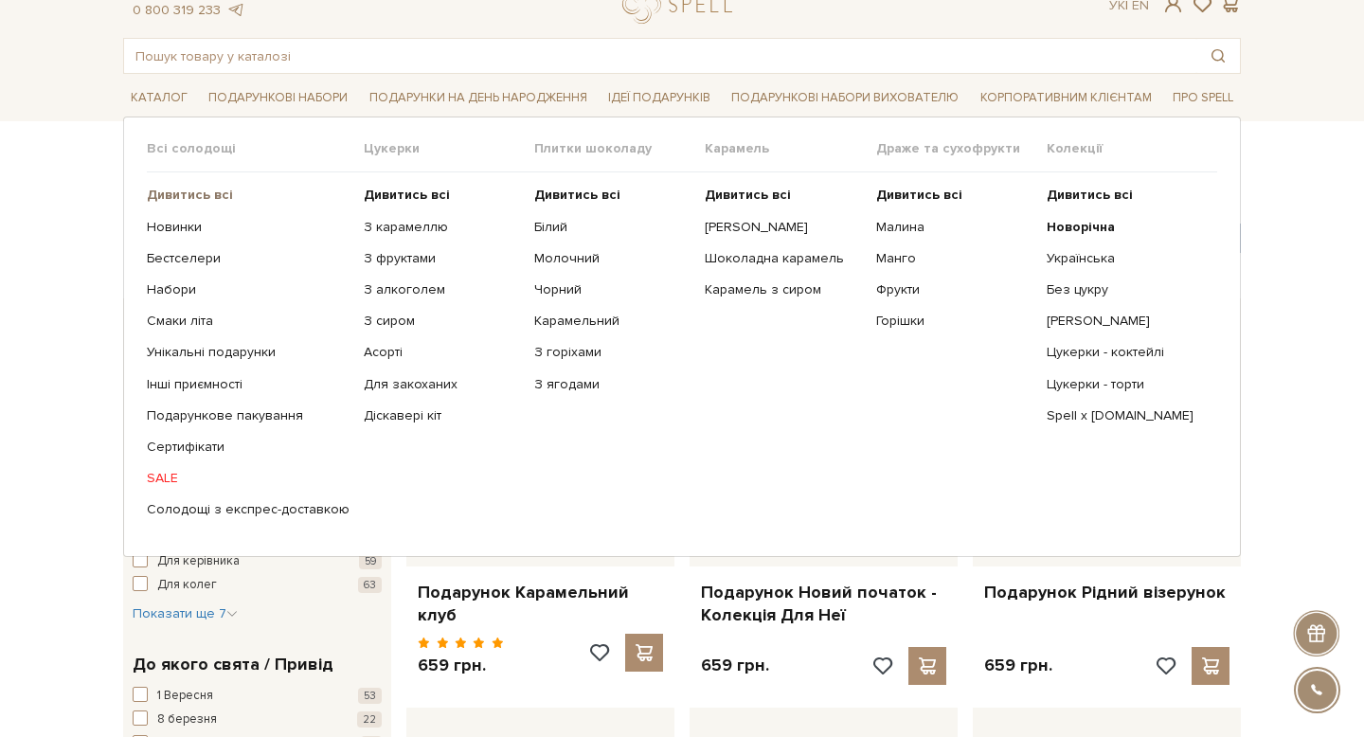
click at [218, 196] on b "Дивитись всі" at bounding box center [190, 195] width 86 height 16
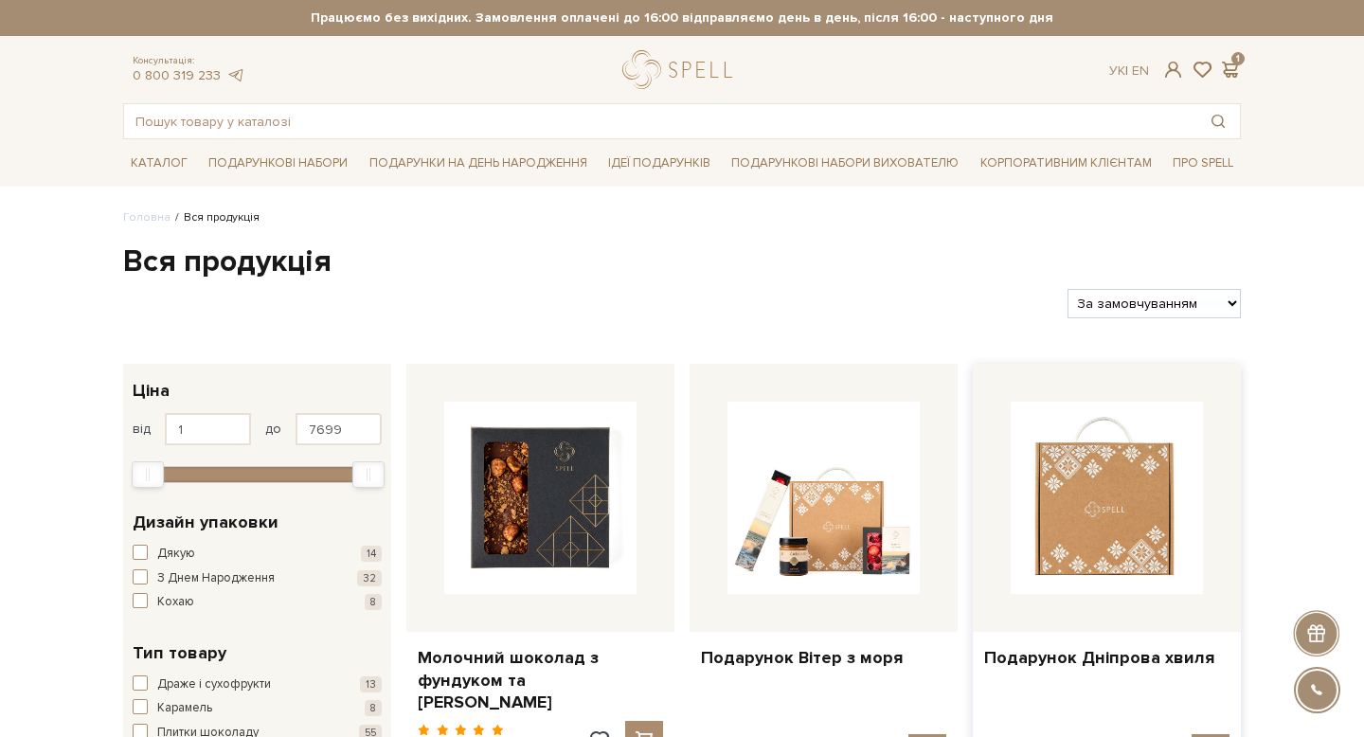
click at [1078, 530] on img at bounding box center [1107, 498] width 192 height 192
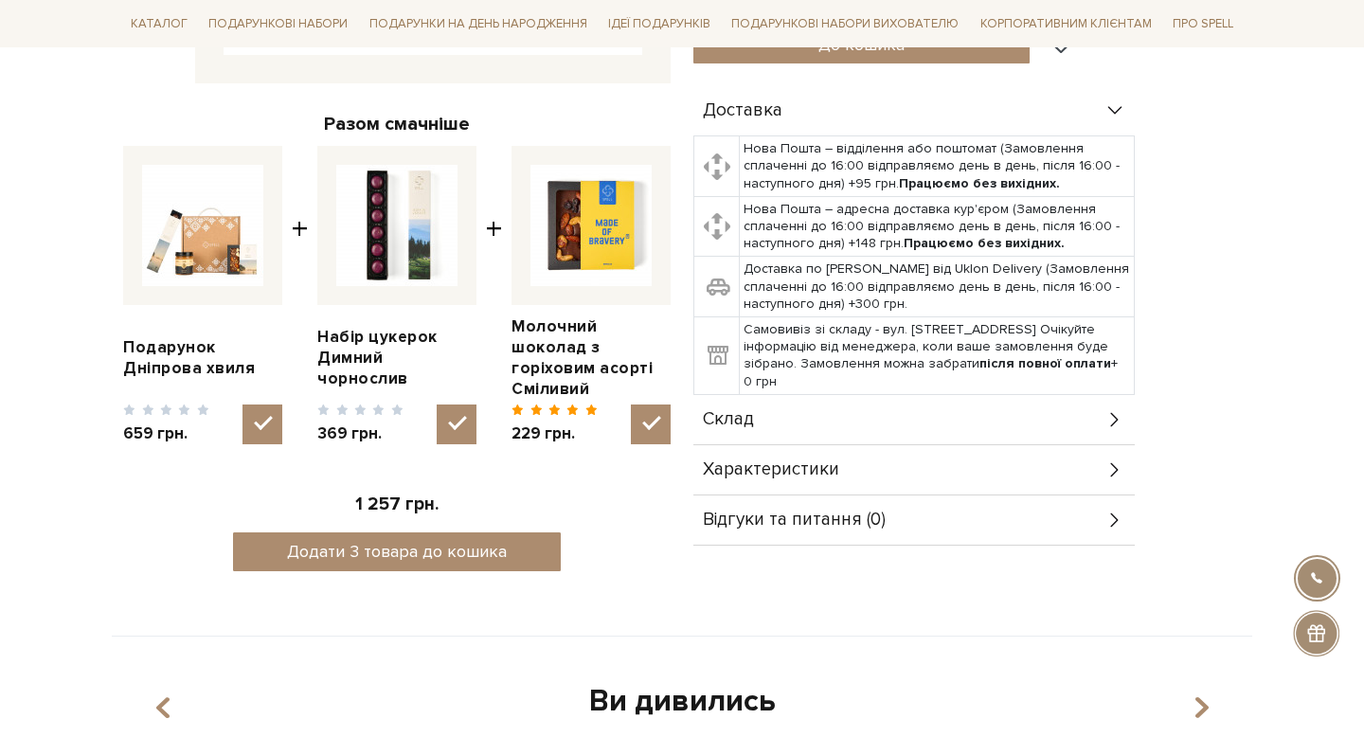
scroll to position [644, 0]
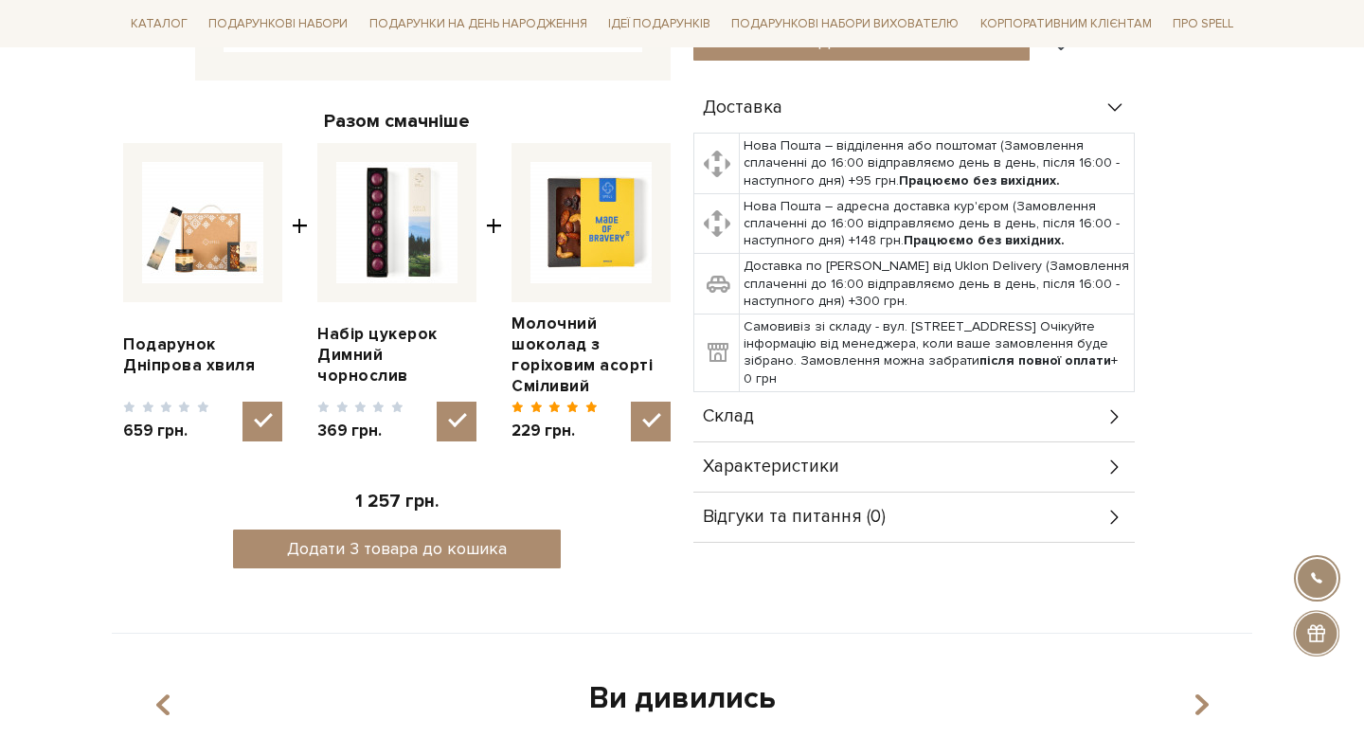
click at [753, 419] on div "Склад" at bounding box center [913, 416] width 441 height 49
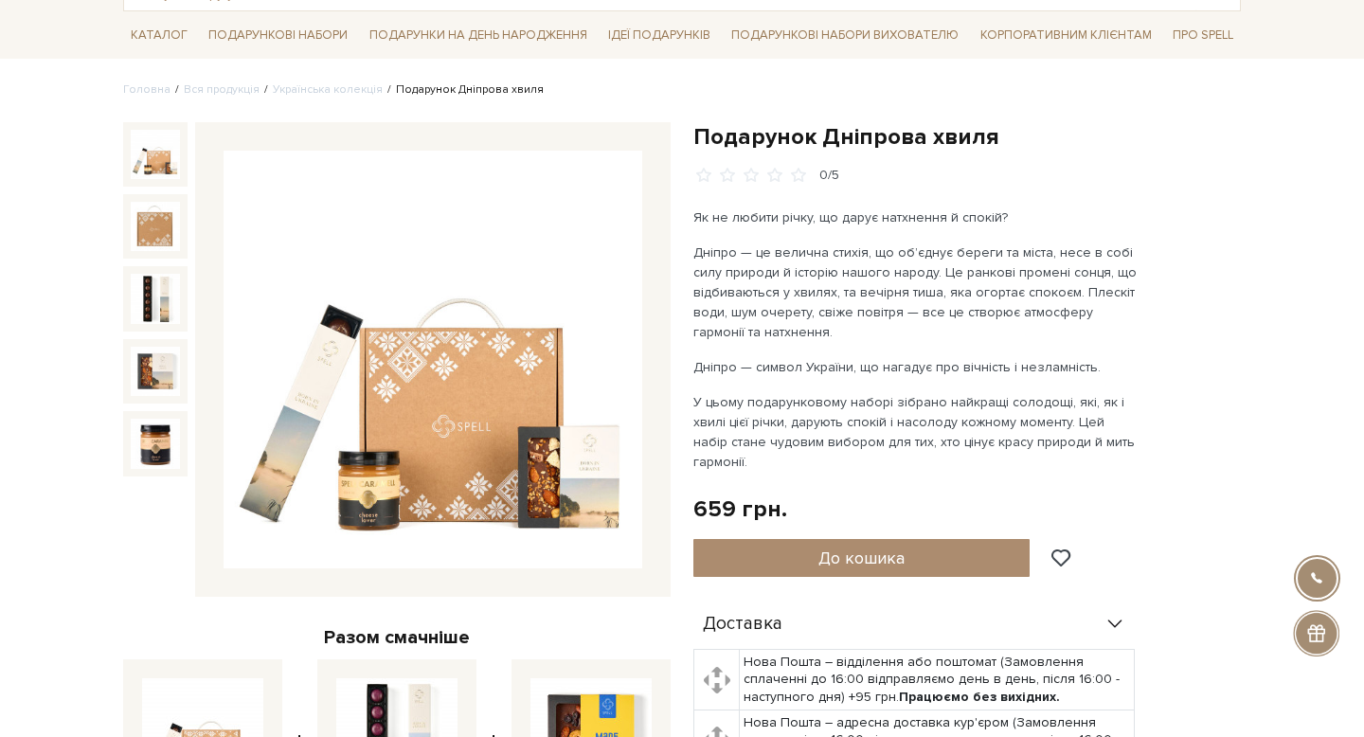
scroll to position [0, 0]
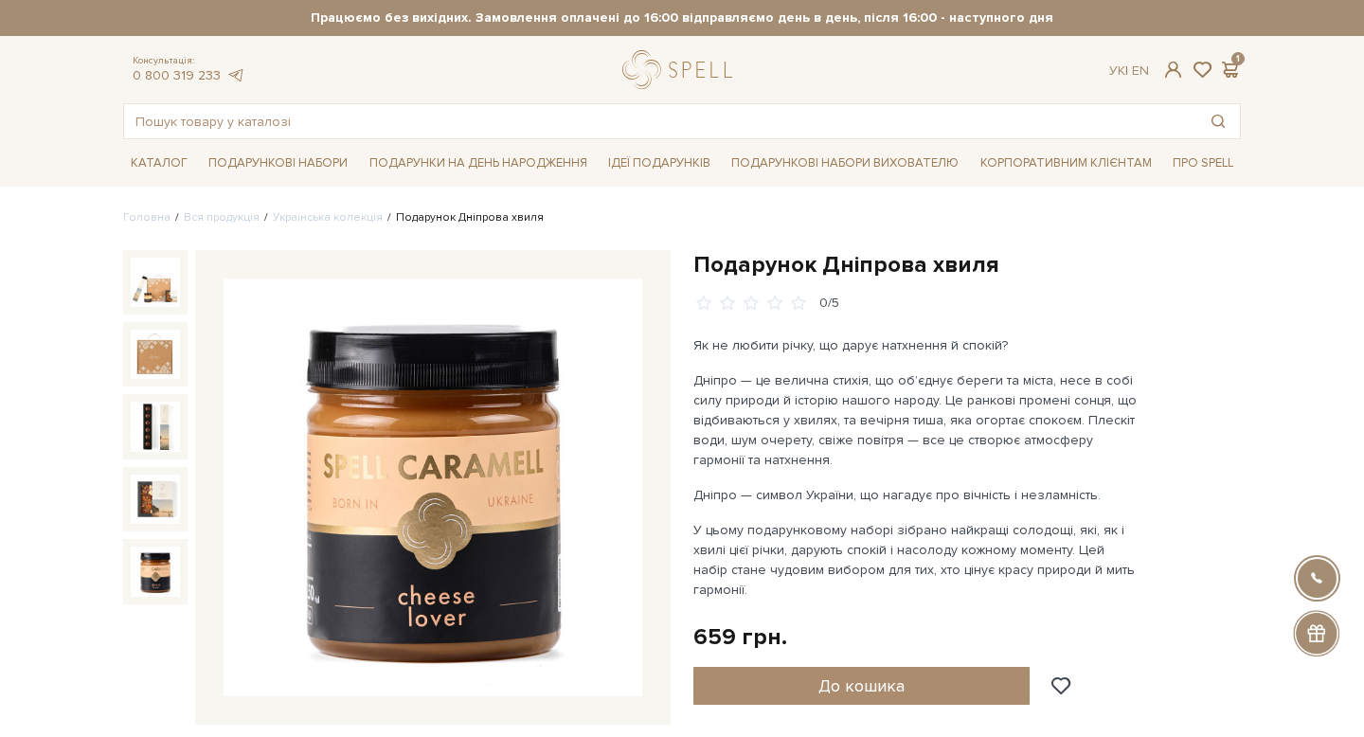
click at [166, 575] on img at bounding box center [155, 571] width 49 height 49
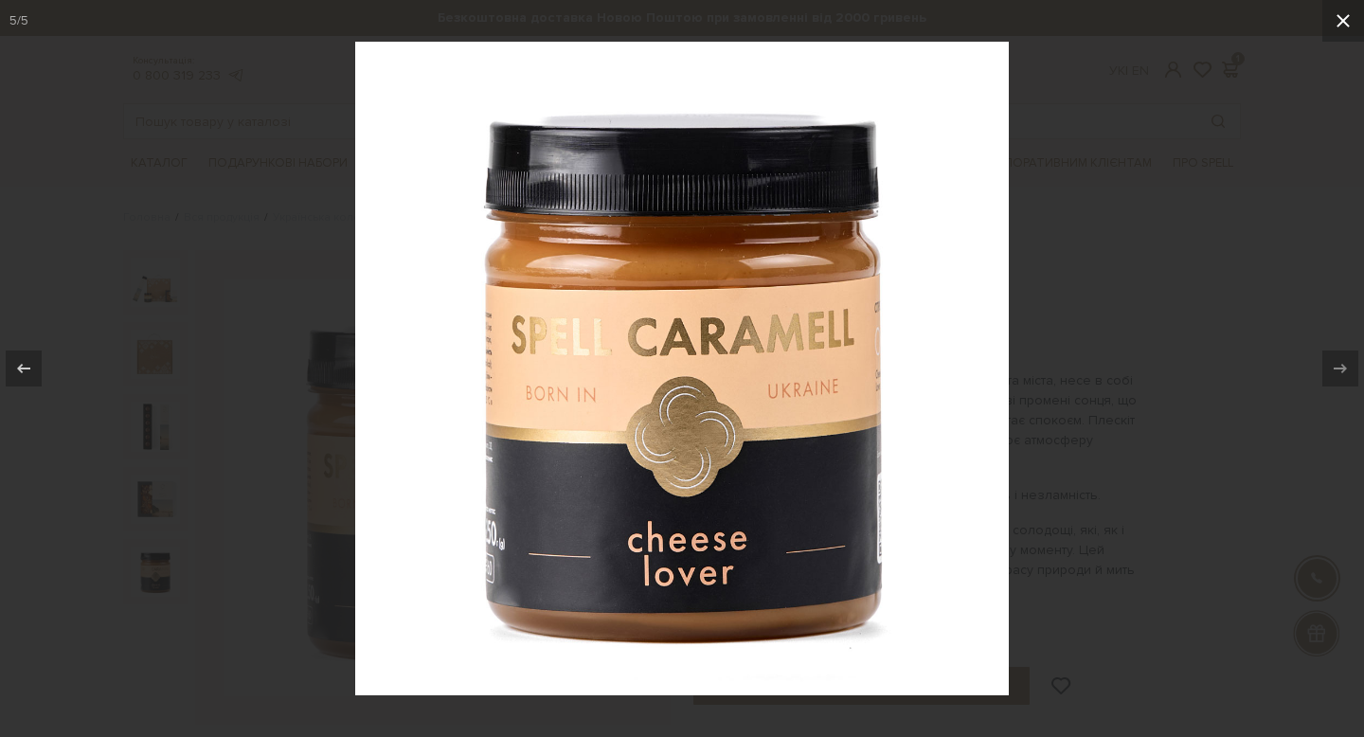
click at [1340, 22] on icon at bounding box center [1343, 20] width 13 height 13
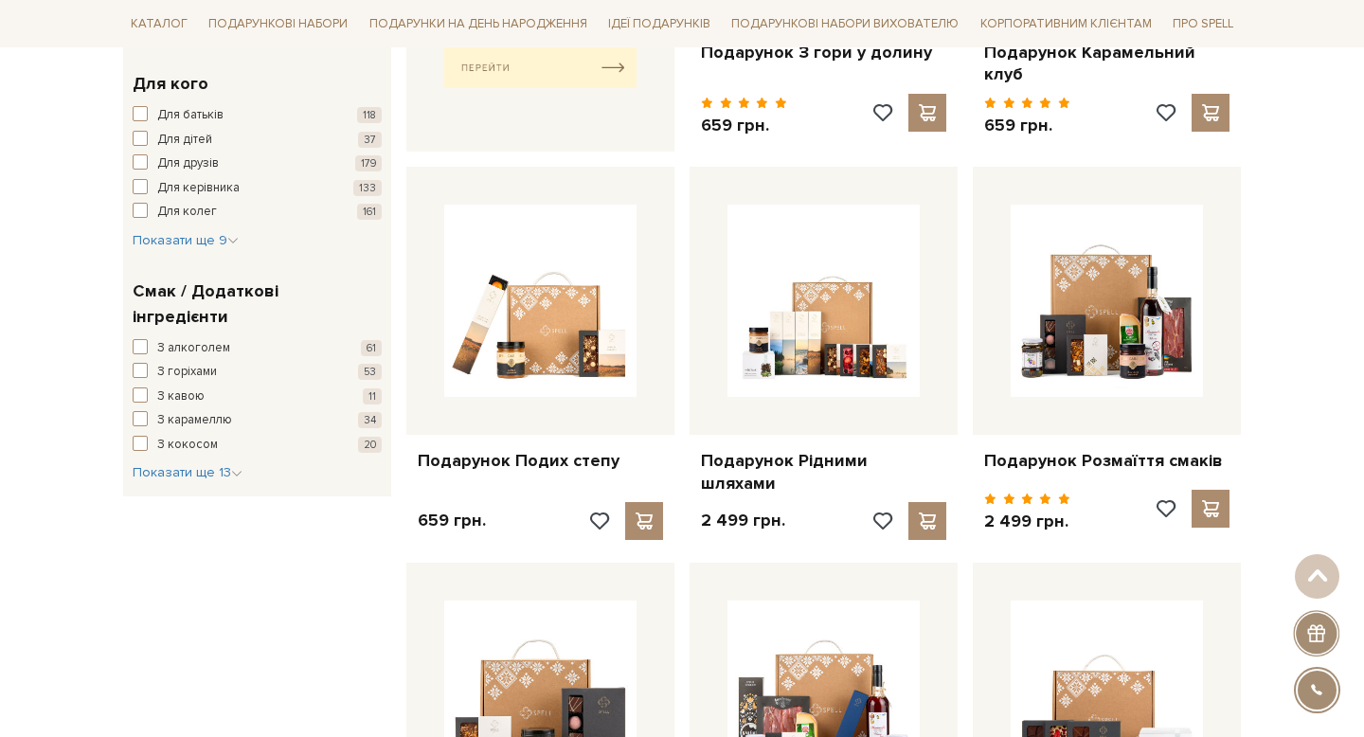
scroll to position [1039, 0]
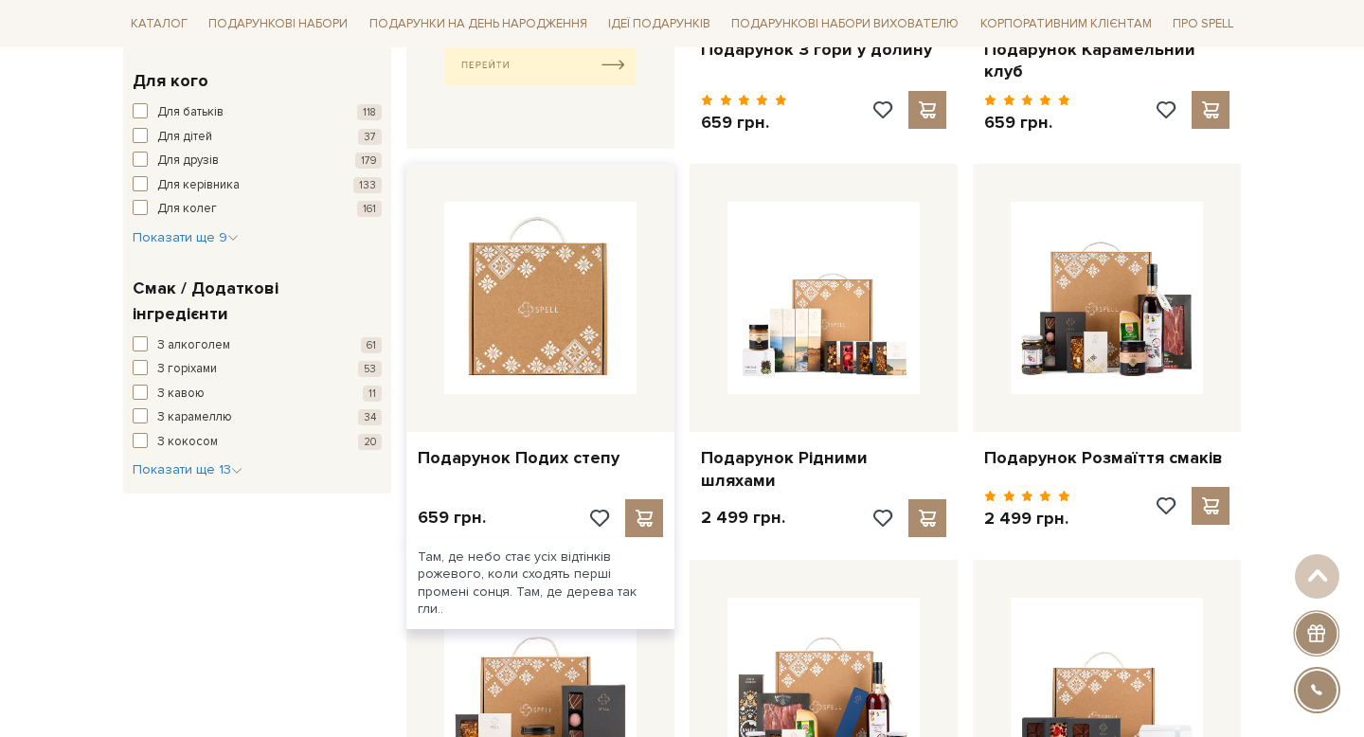
click at [584, 309] on img at bounding box center [540, 298] width 192 height 192
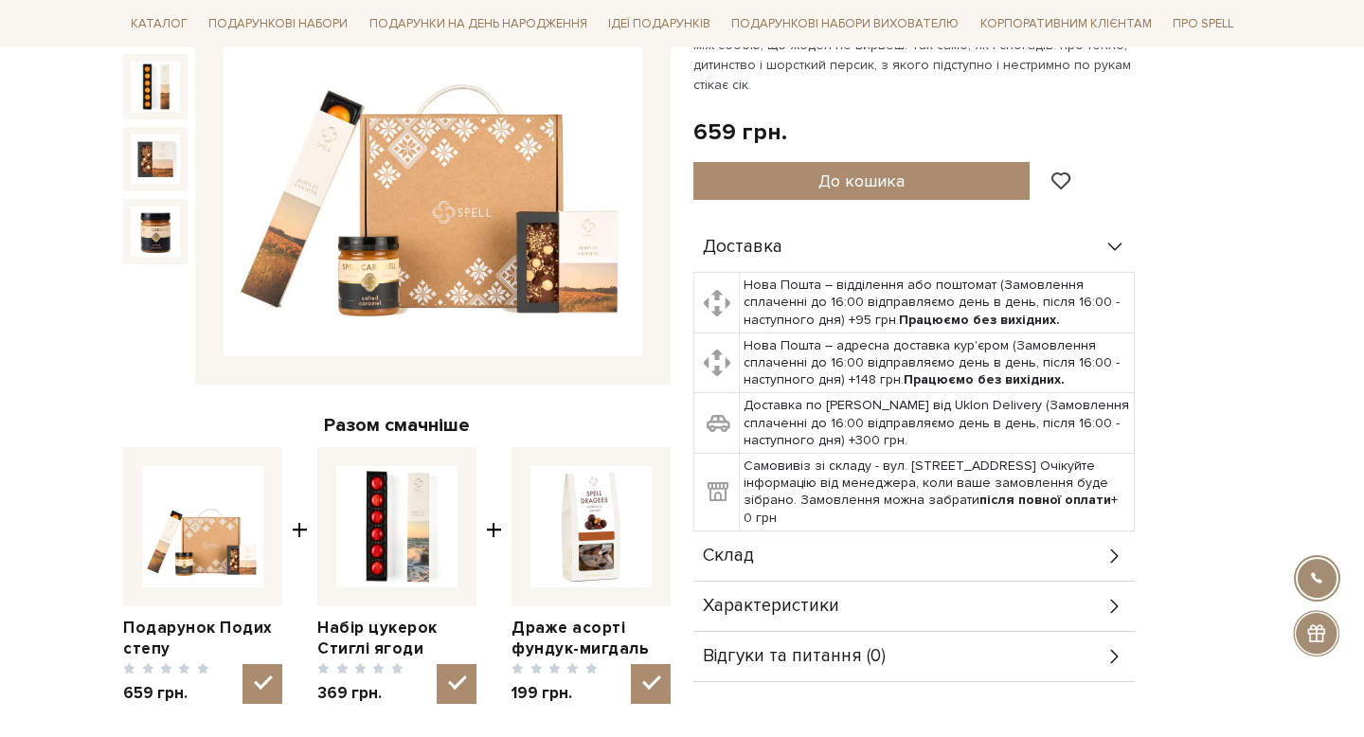
scroll to position [357, 0]
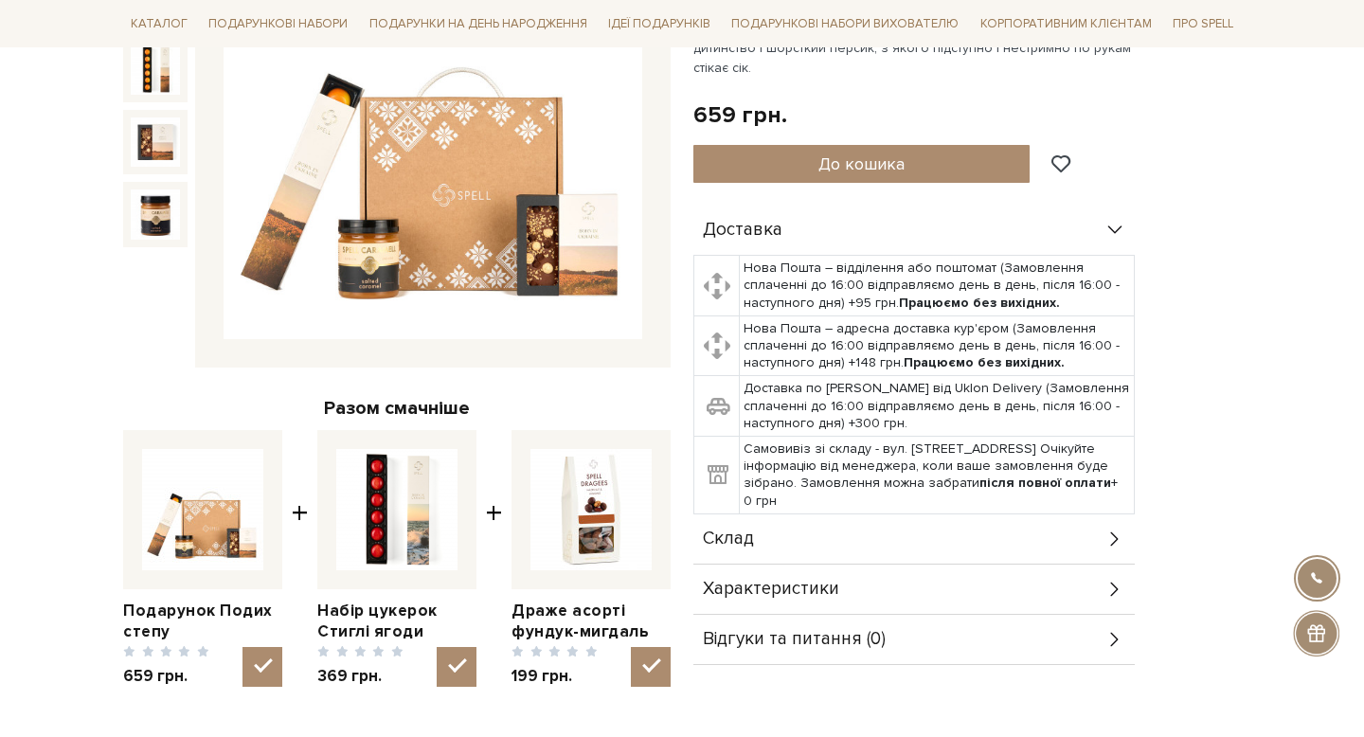
click at [761, 530] on div "Склад" at bounding box center [913, 538] width 441 height 49
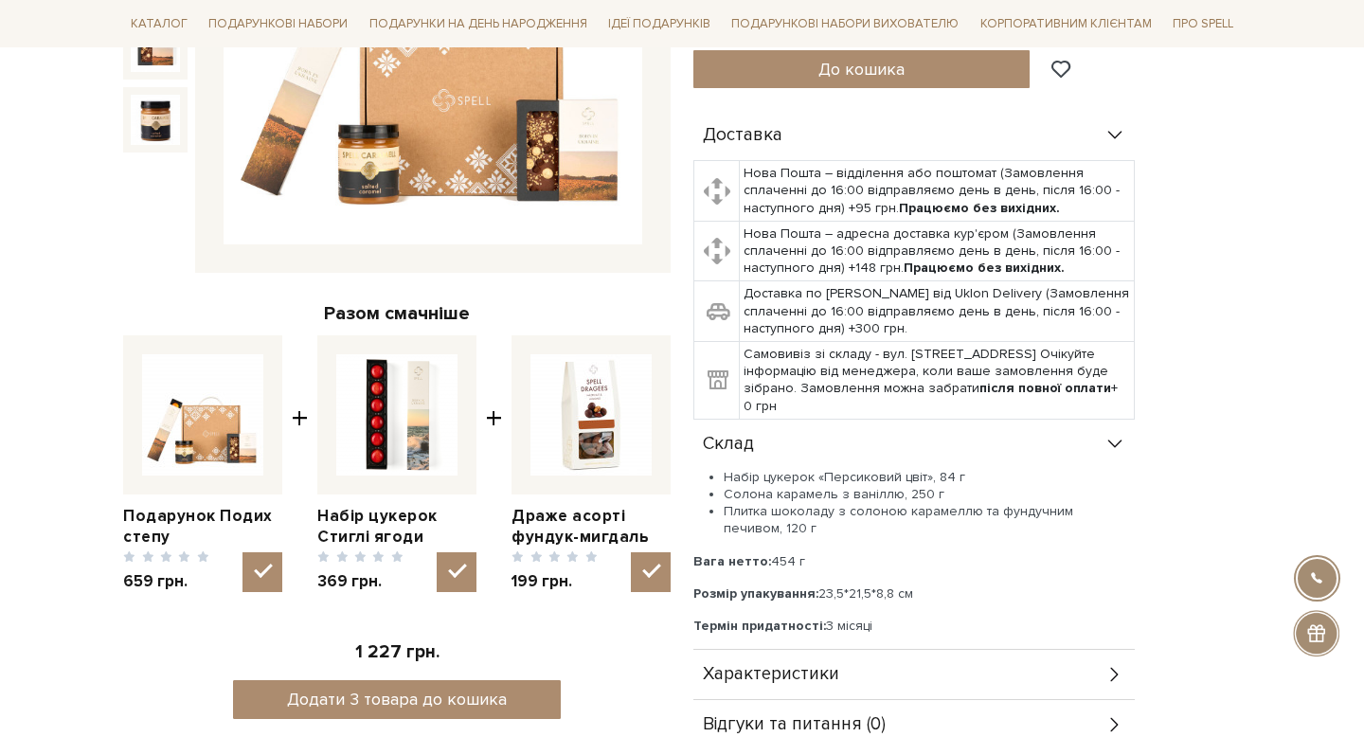
scroll to position [491, 0]
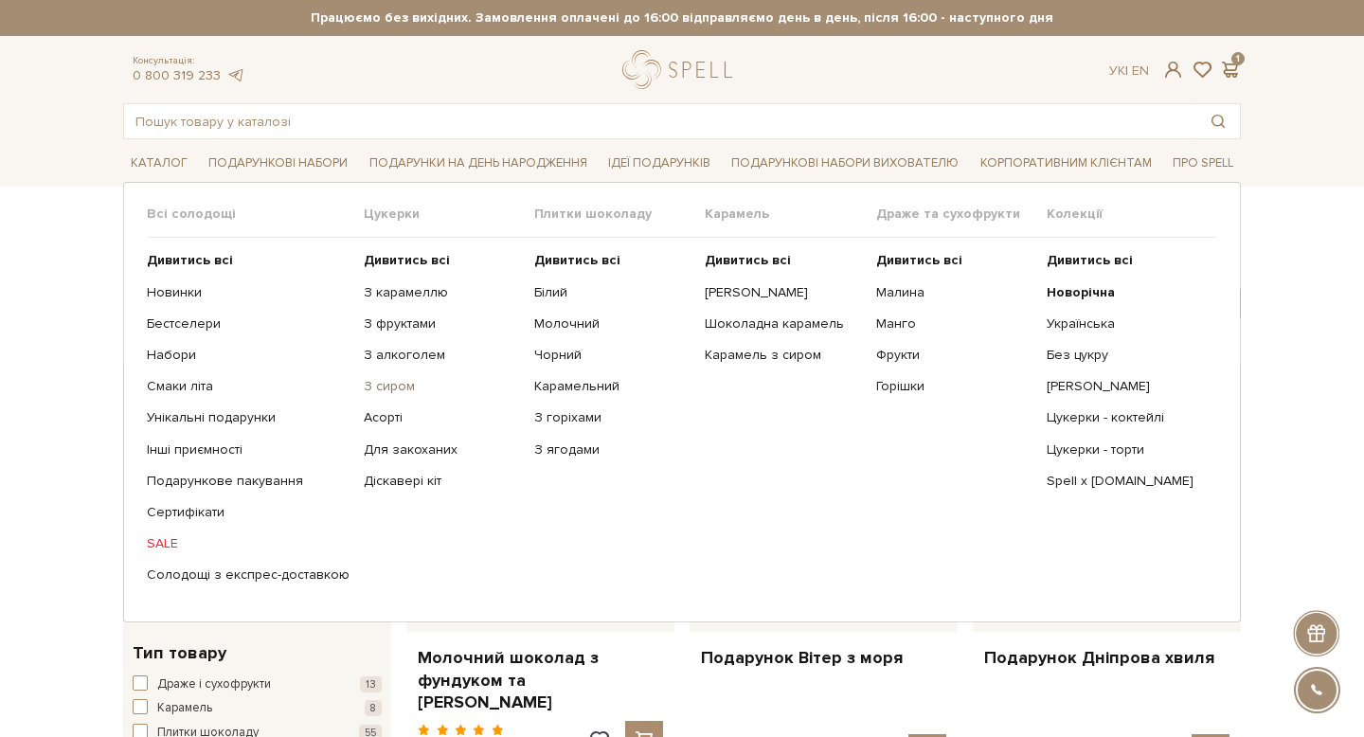
click at [392, 392] on link "З сиром" at bounding box center [442, 386] width 156 height 17
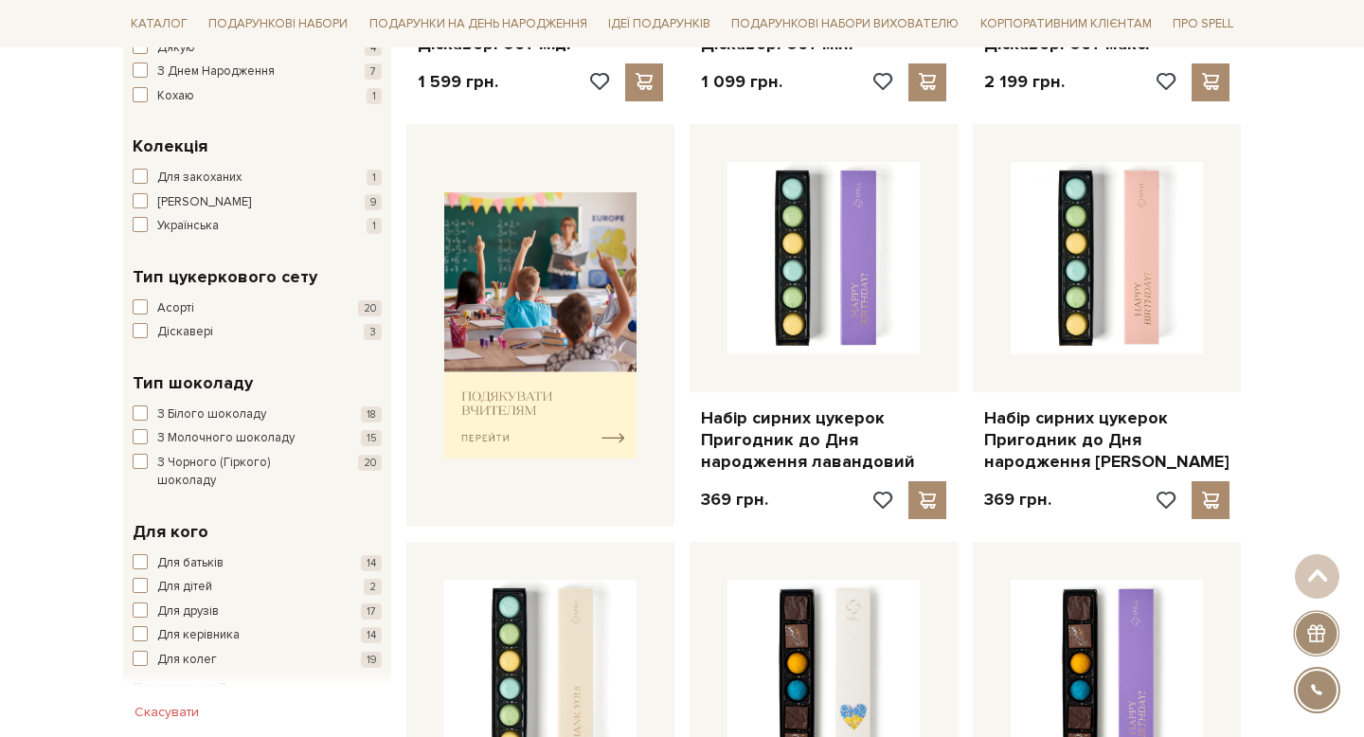
scroll to position [616, 0]
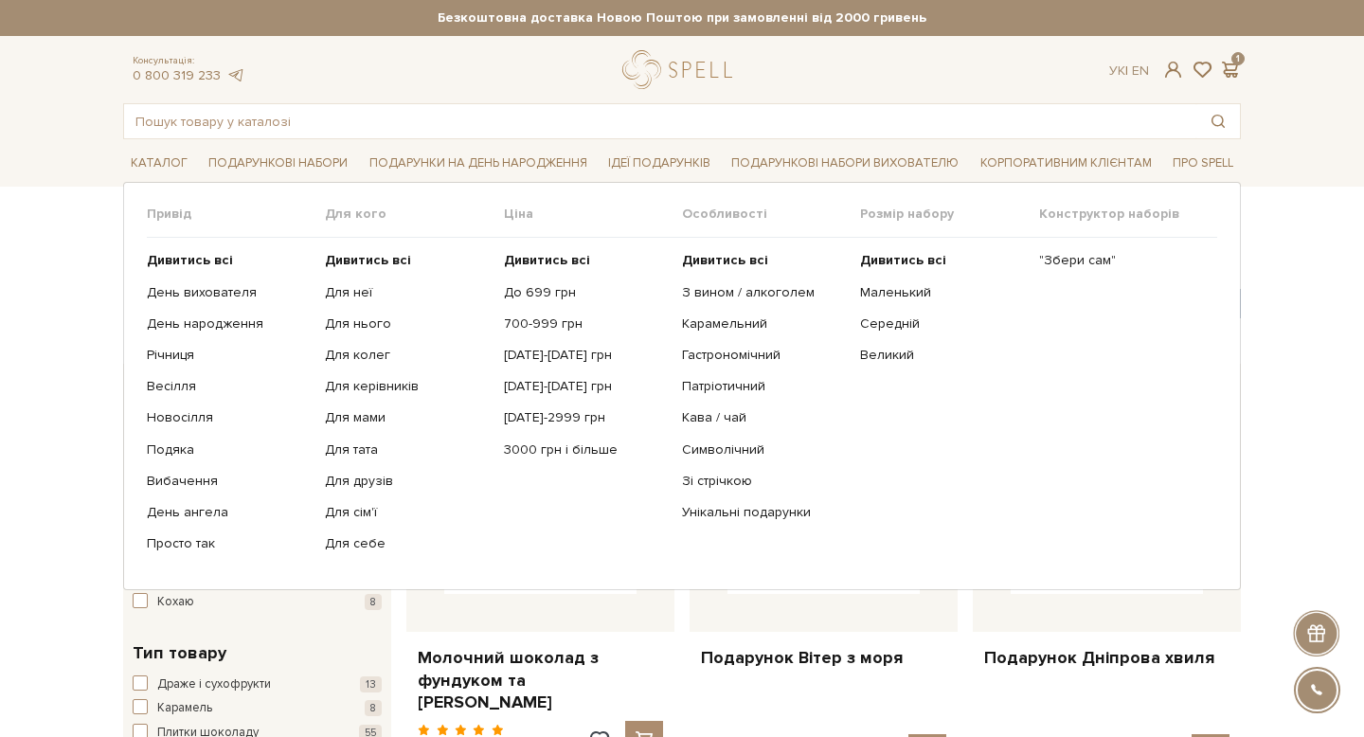
drag, startPoint x: 315, startPoint y: 218, endPoint x: 197, endPoint y: 176, distance: 125.5
click at [195, 176] on ul "Каталог Всі солодощі Дивитись всі Новинки Бестселери Набори Смаки літа SALE" at bounding box center [682, 162] width 1118 height 47
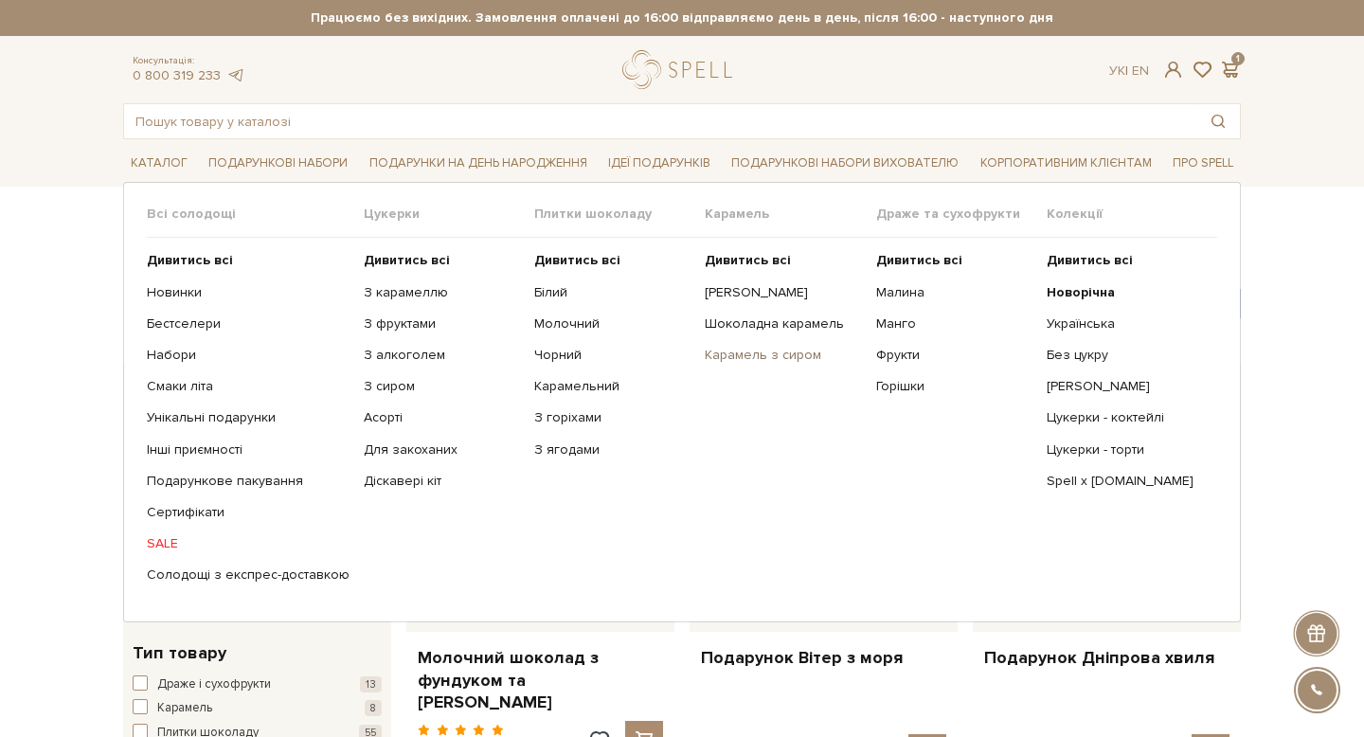
click at [743, 357] on link "Карамель з сиром" at bounding box center [783, 355] width 156 height 17
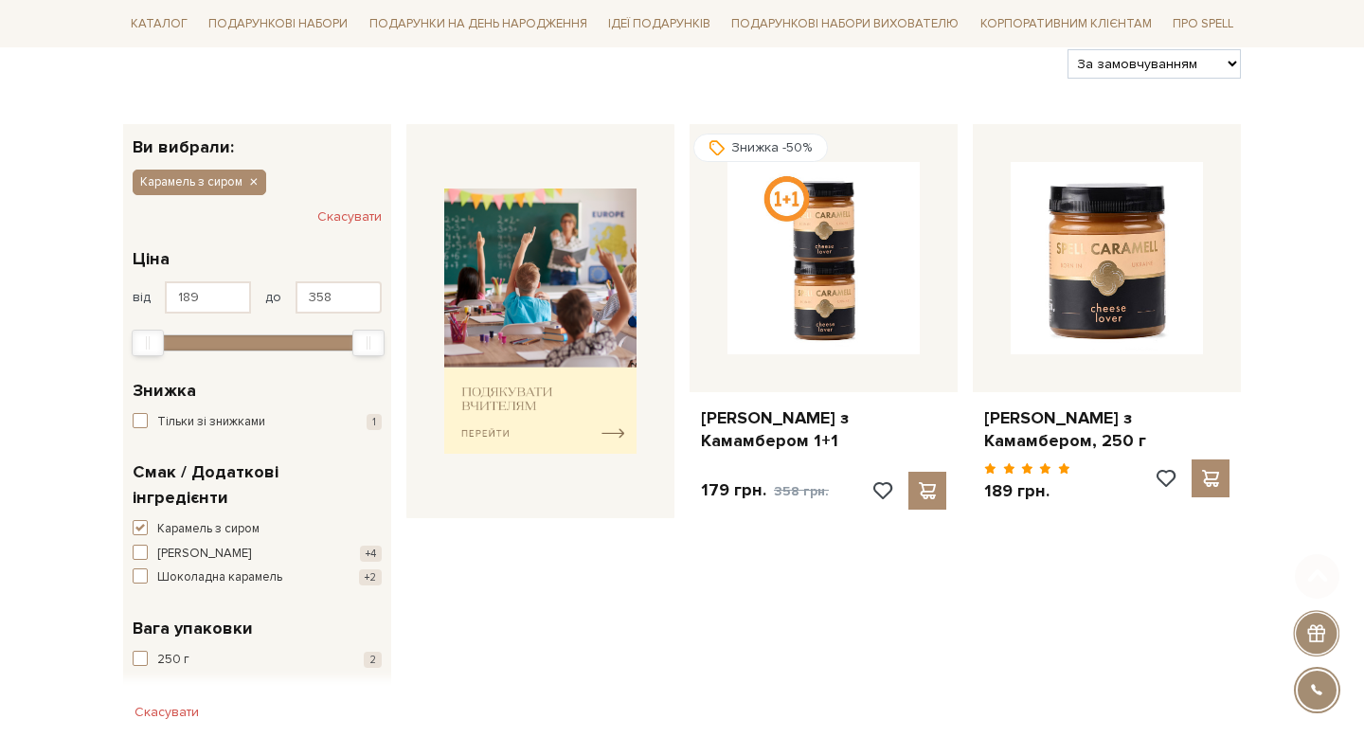
scroll to position [251, 0]
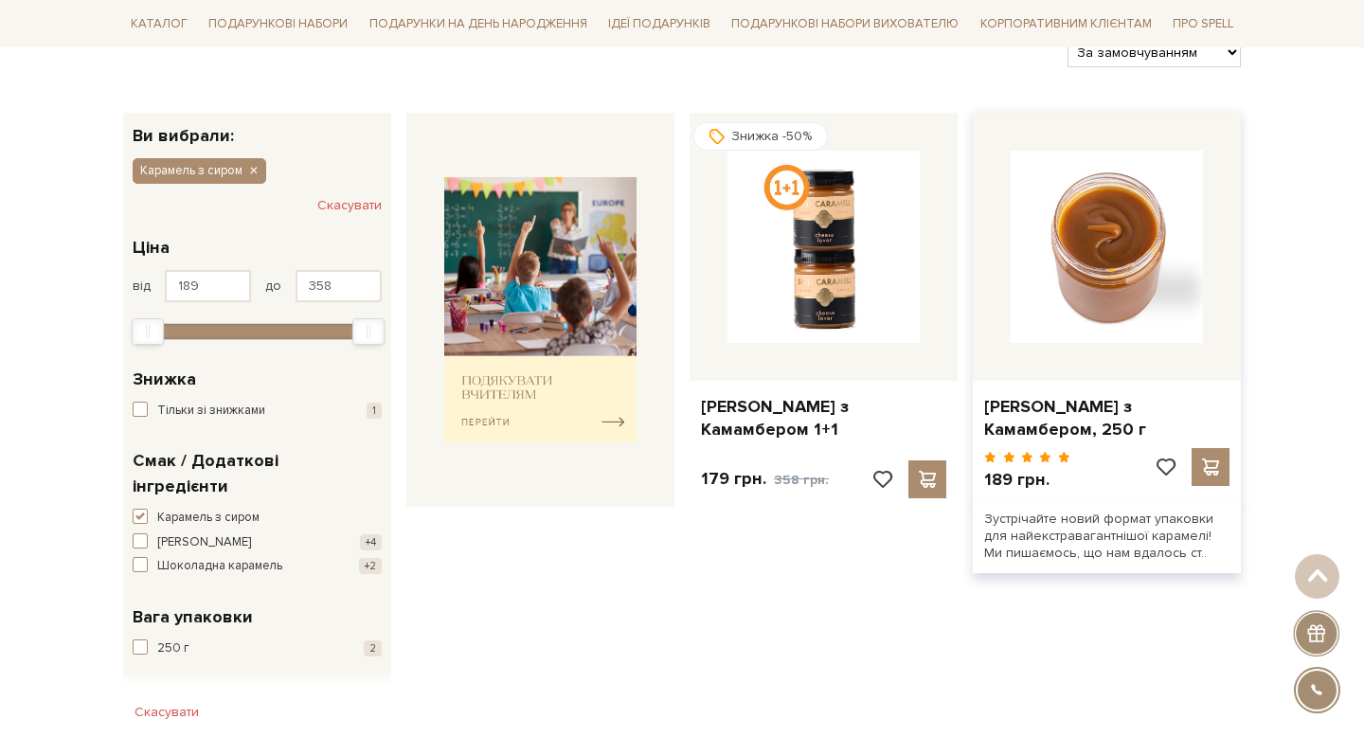
click at [1102, 251] on img at bounding box center [1107, 247] width 192 height 192
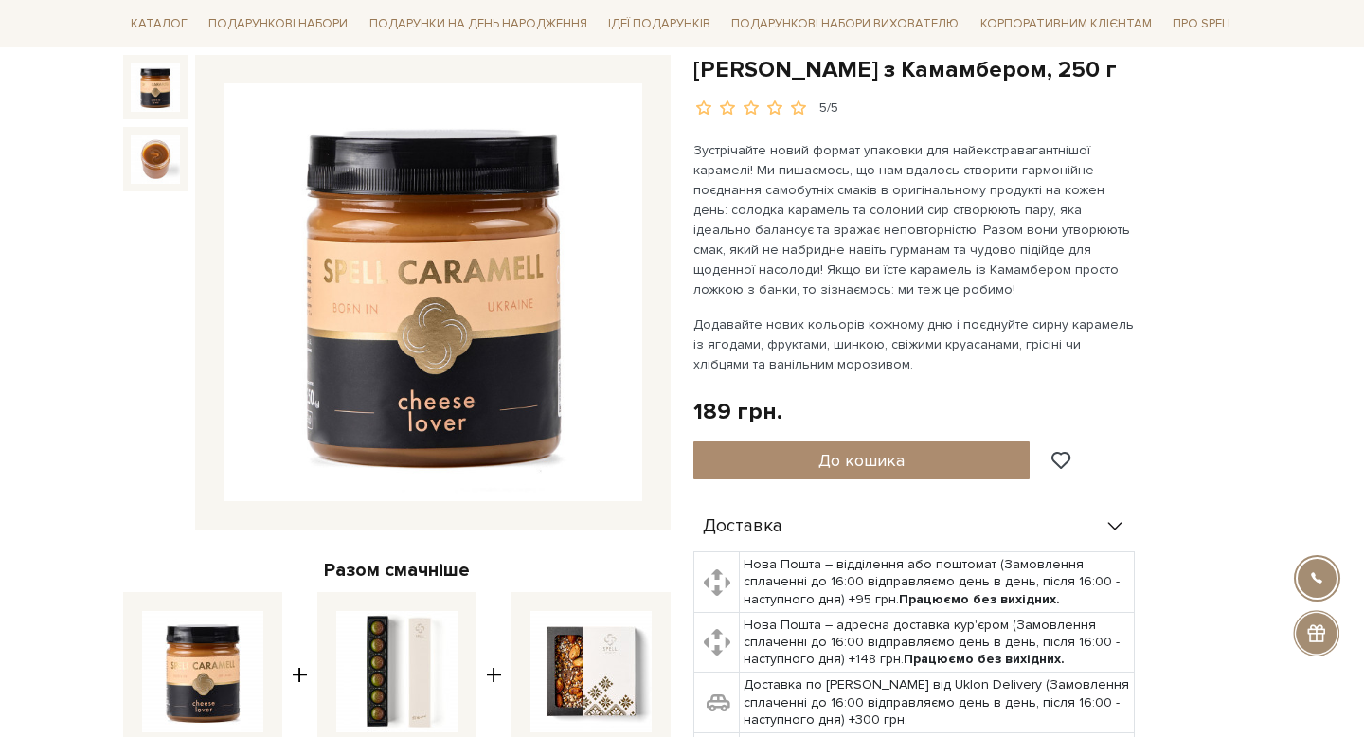
scroll to position [209, 0]
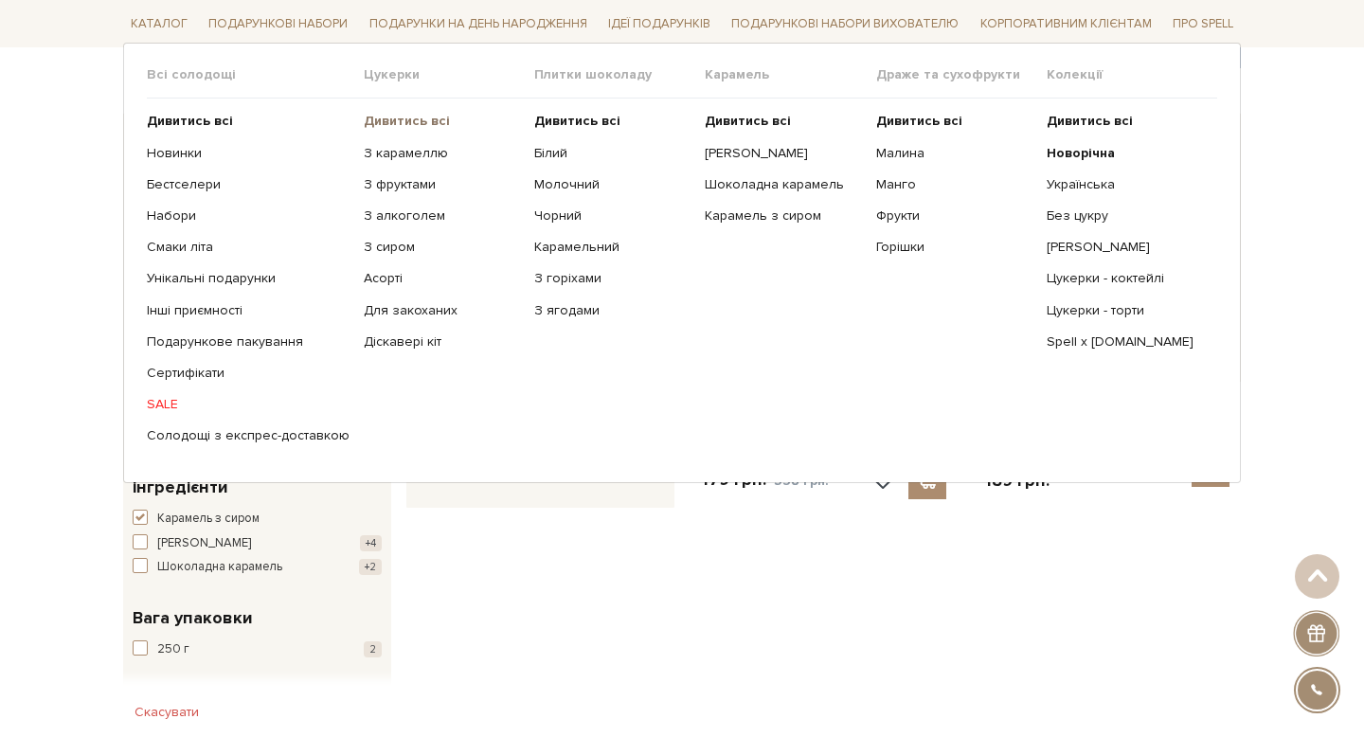
click at [400, 120] on b "Дивитись всі" at bounding box center [407, 121] width 86 height 16
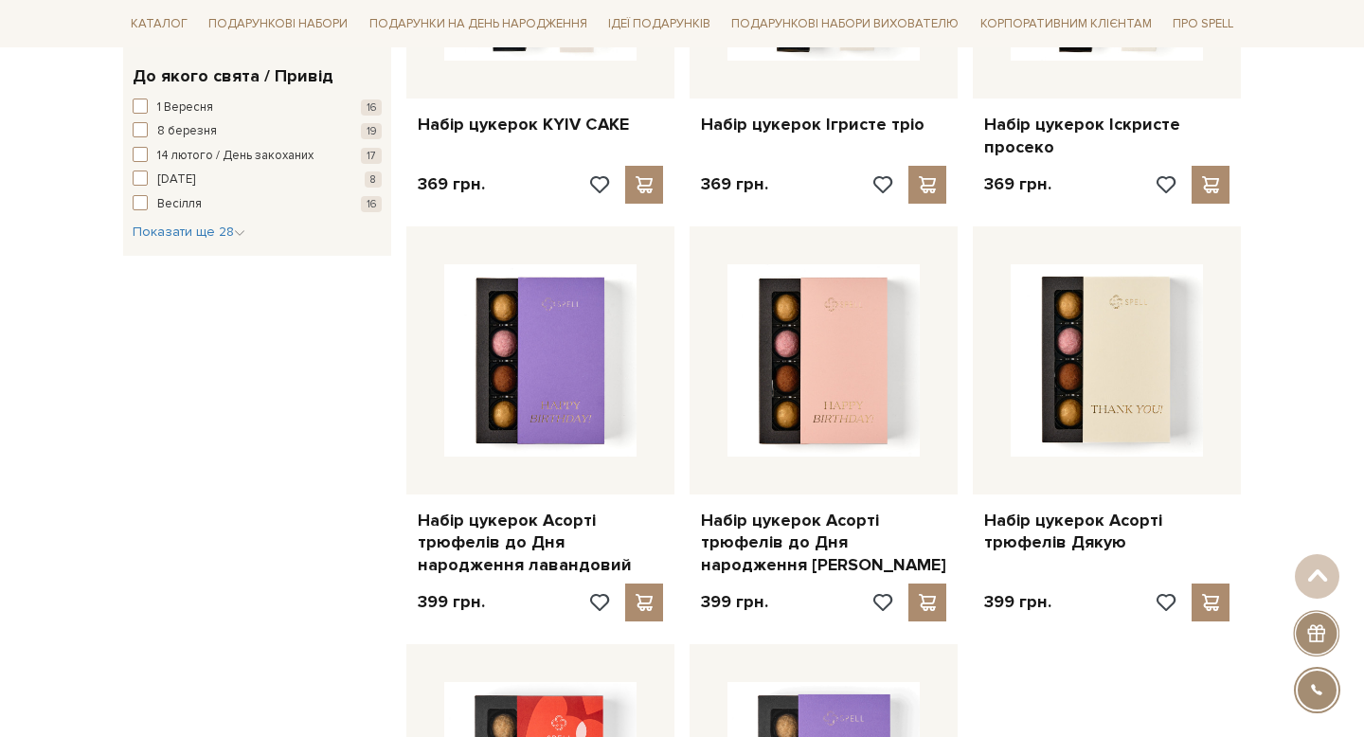
scroll to position [1741, 0]
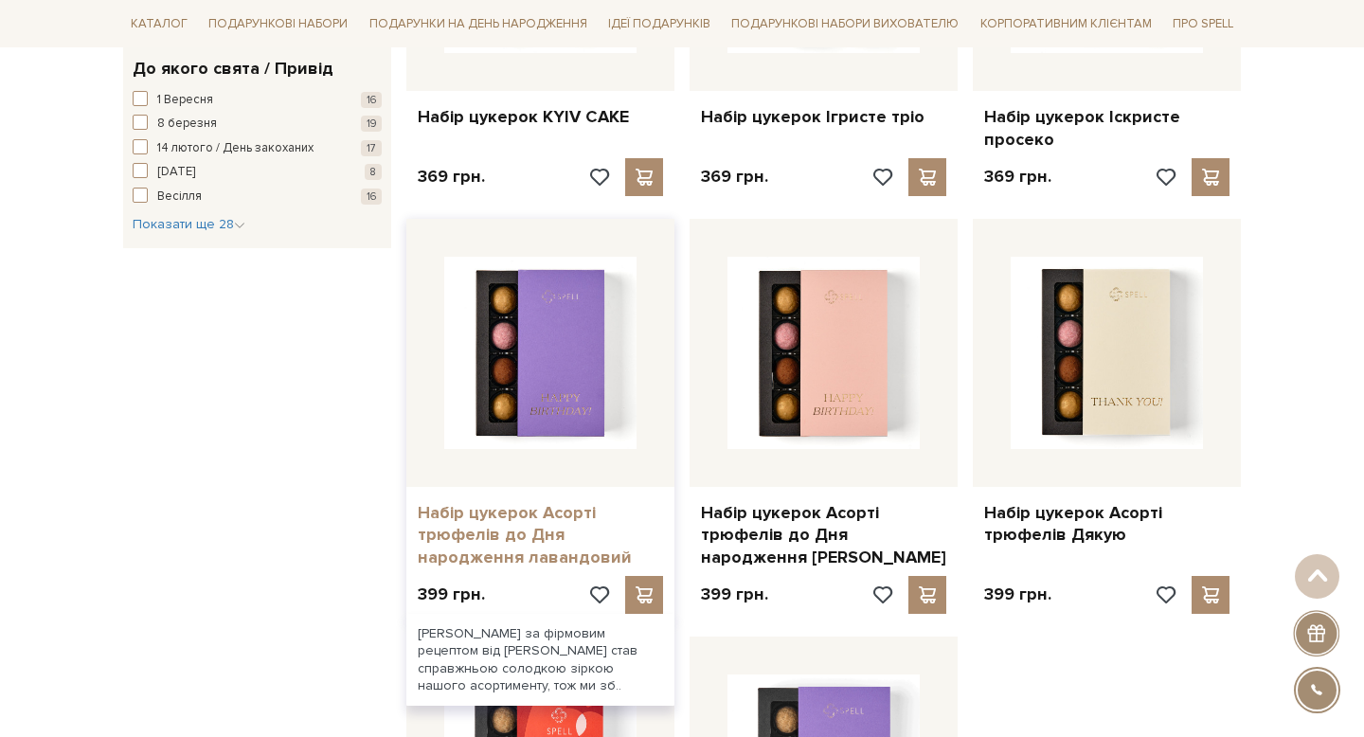
click at [543, 510] on link "Набір цукерок Асорті трюфелів до Дня народження лавандовий" at bounding box center [540, 535] width 245 height 66
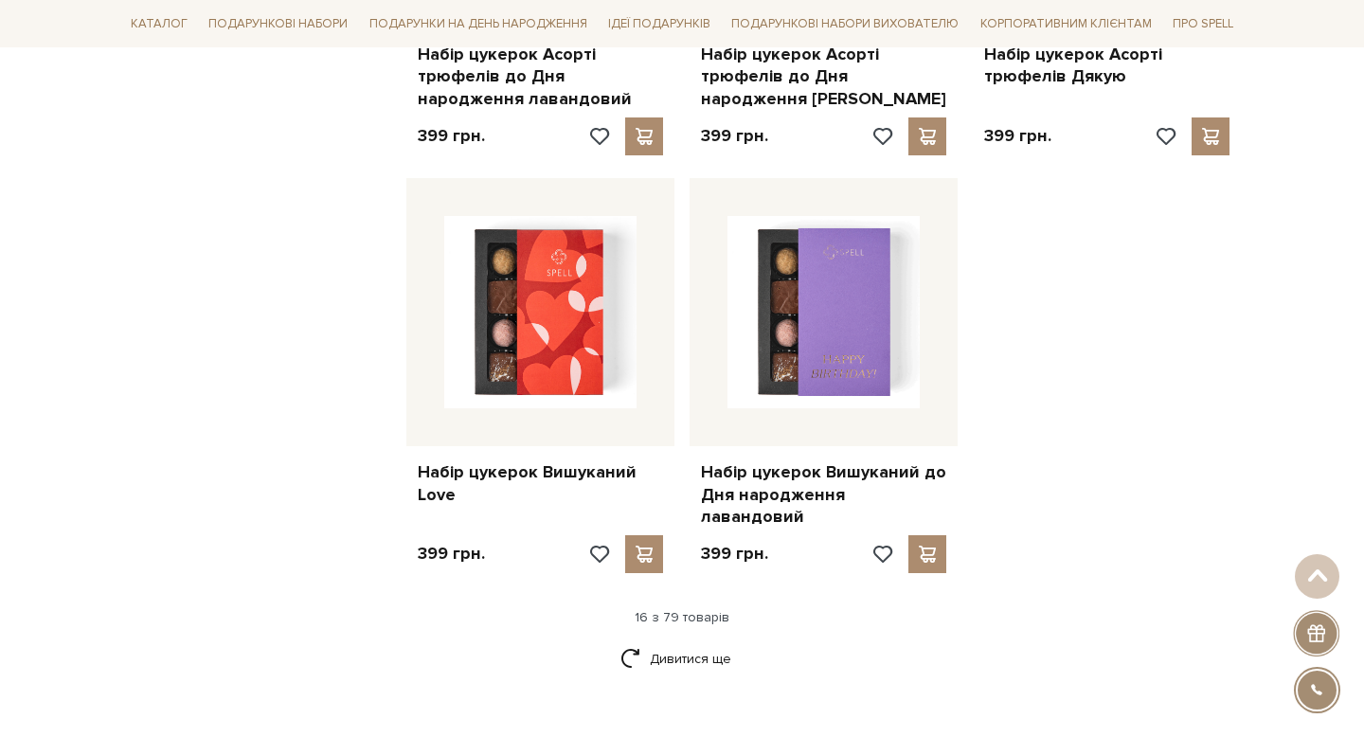
scroll to position [2218, 0]
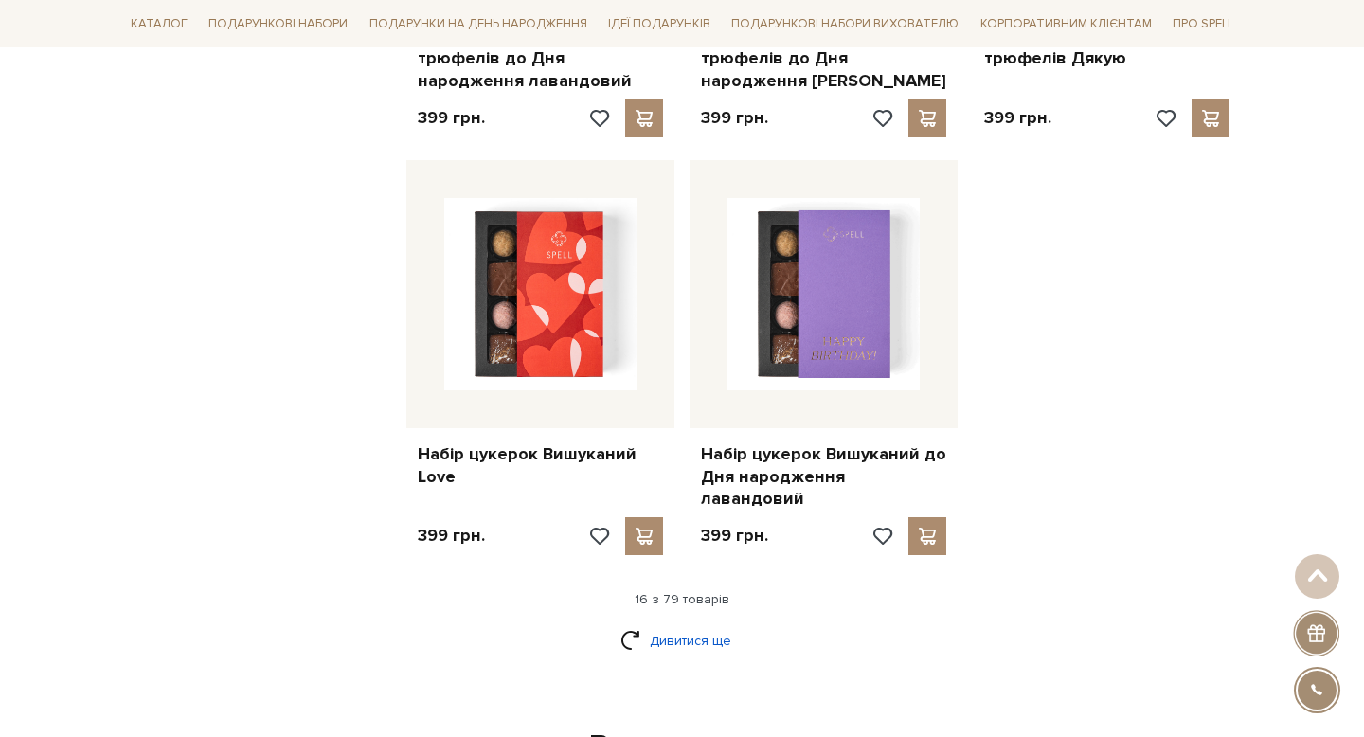
click at [636, 624] on link "Дивитися ще" at bounding box center [681, 640] width 123 height 33
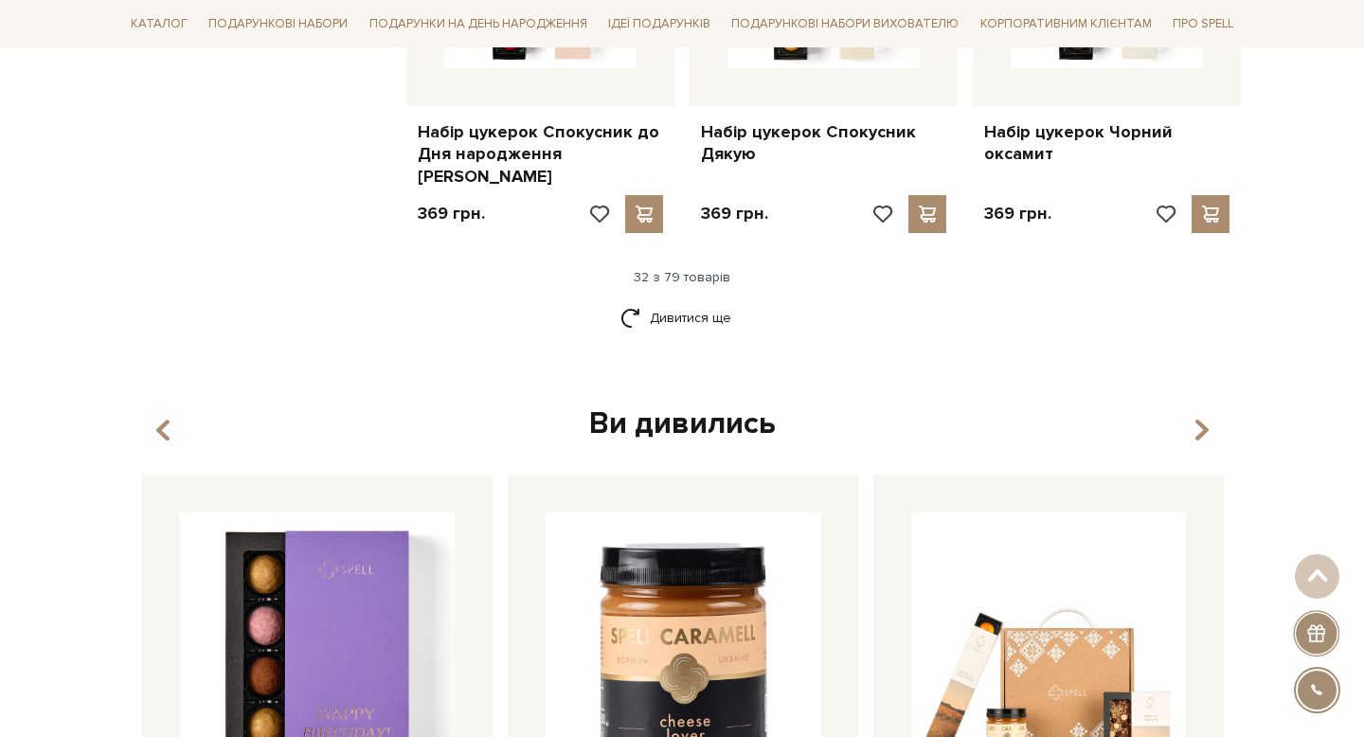
scroll to position [4610, 0]
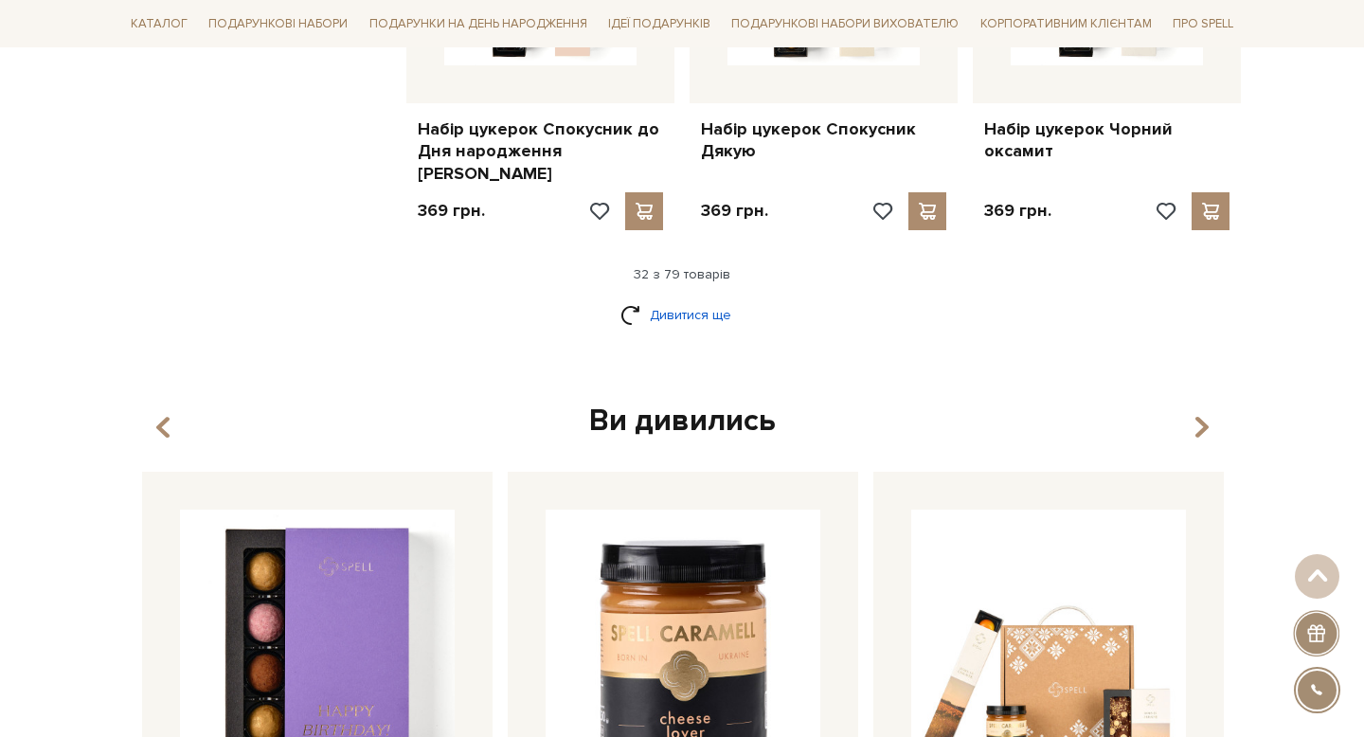
click at [637, 298] on link "Дивитися ще" at bounding box center [681, 314] width 123 height 33
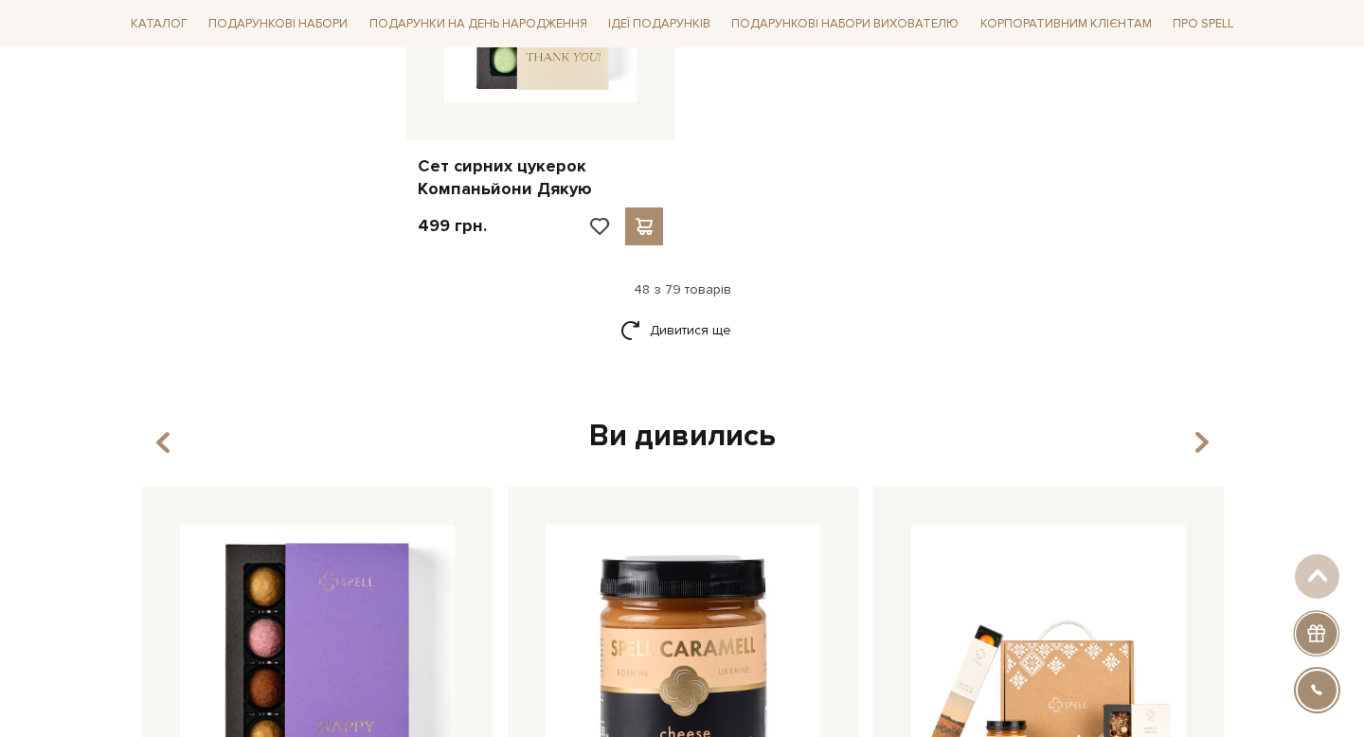
scroll to position [7074, 0]
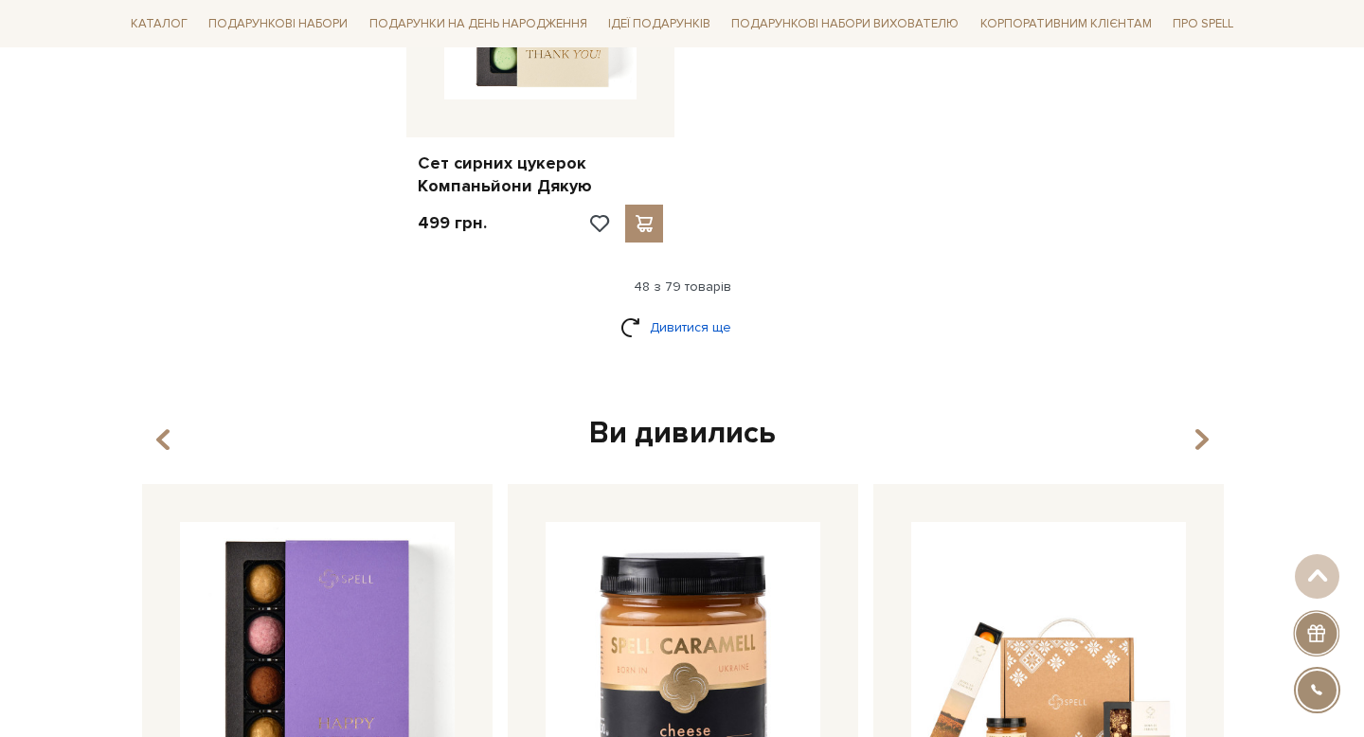
click at [632, 311] on link "Дивитися ще" at bounding box center [681, 327] width 123 height 33
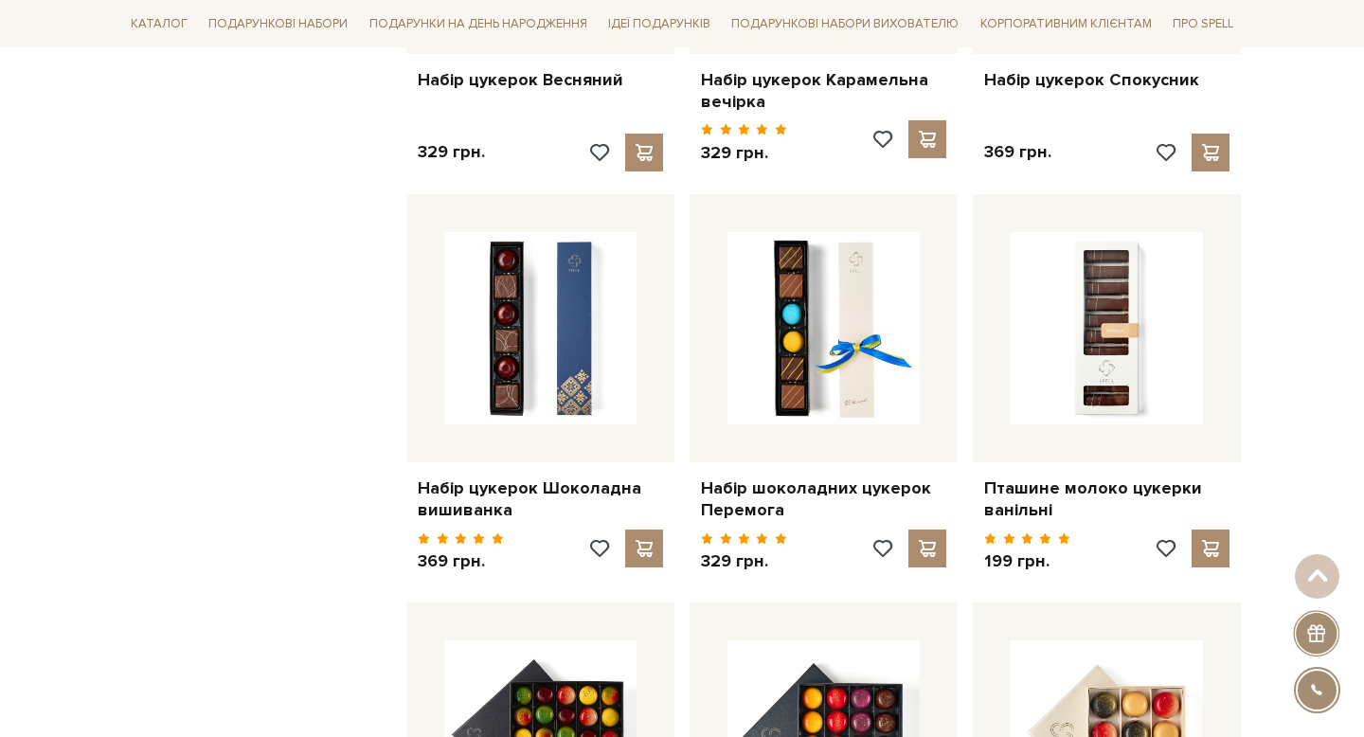
scroll to position [7547, 0]
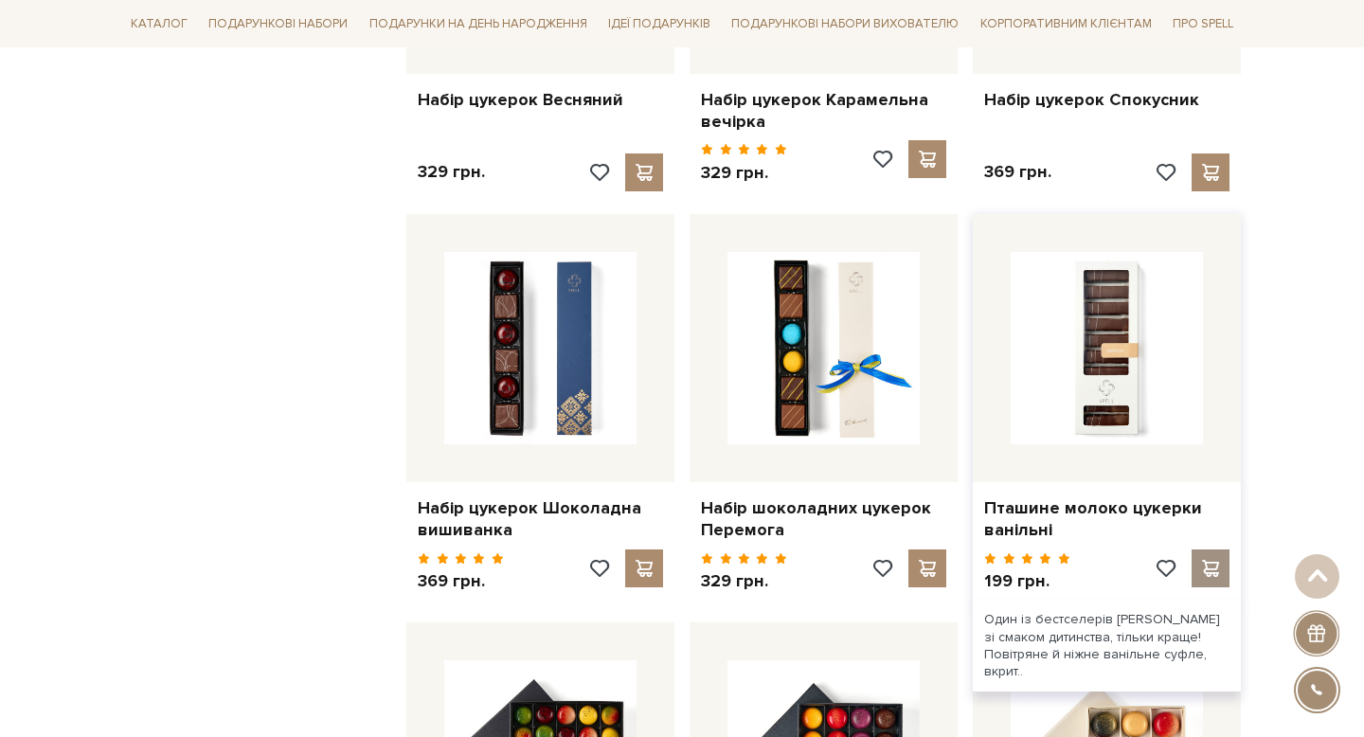
click at [1218, 560] on span at bounding box center [1210, 568] width 24 height 17
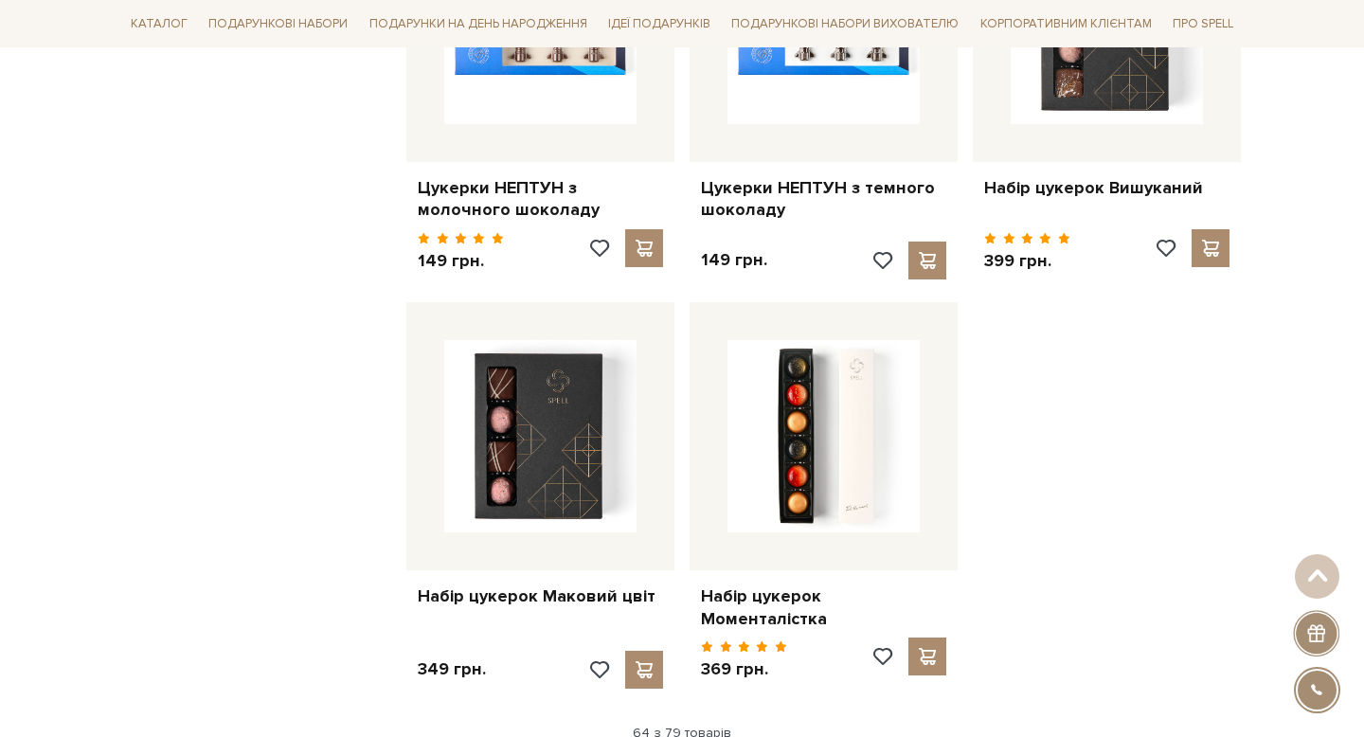
scroll to position [8696, 0]
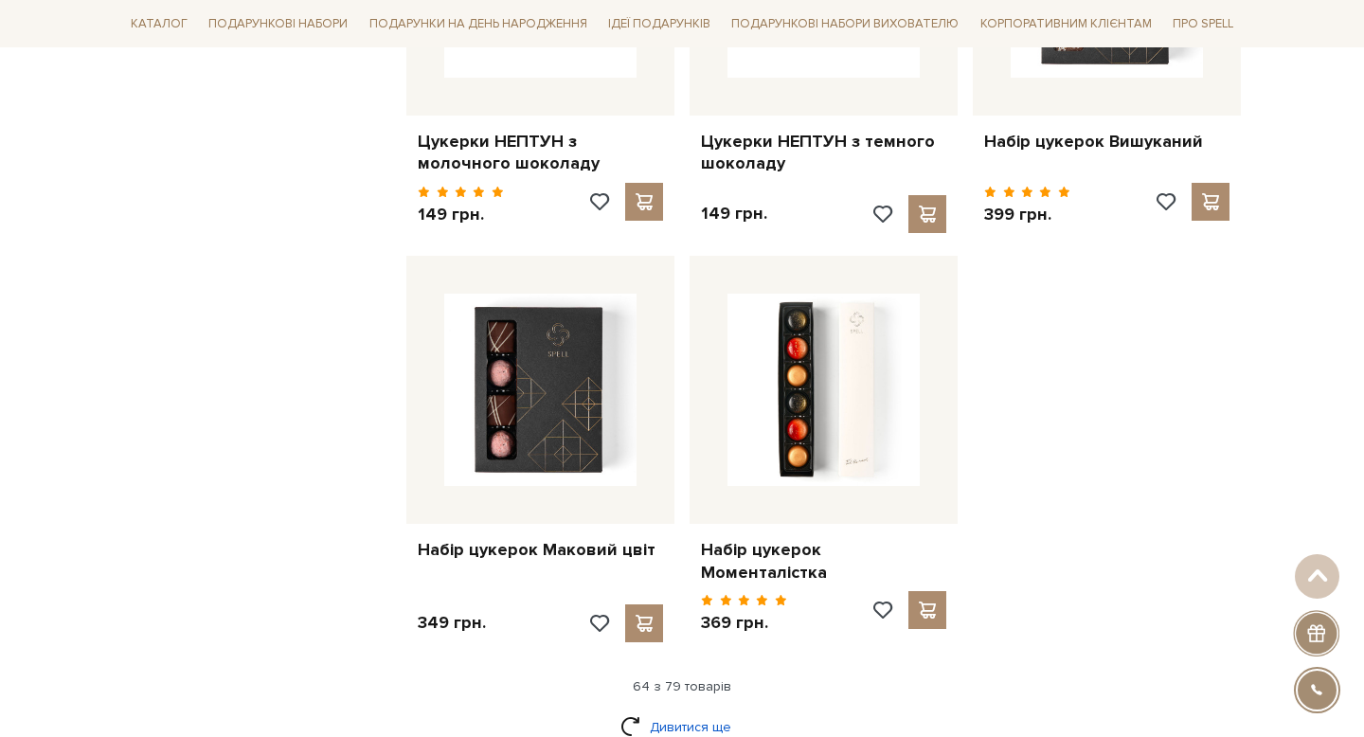
click at [636, 710] on link "Дивитися ще" at bounding box center [681, 726] width 123 height 33
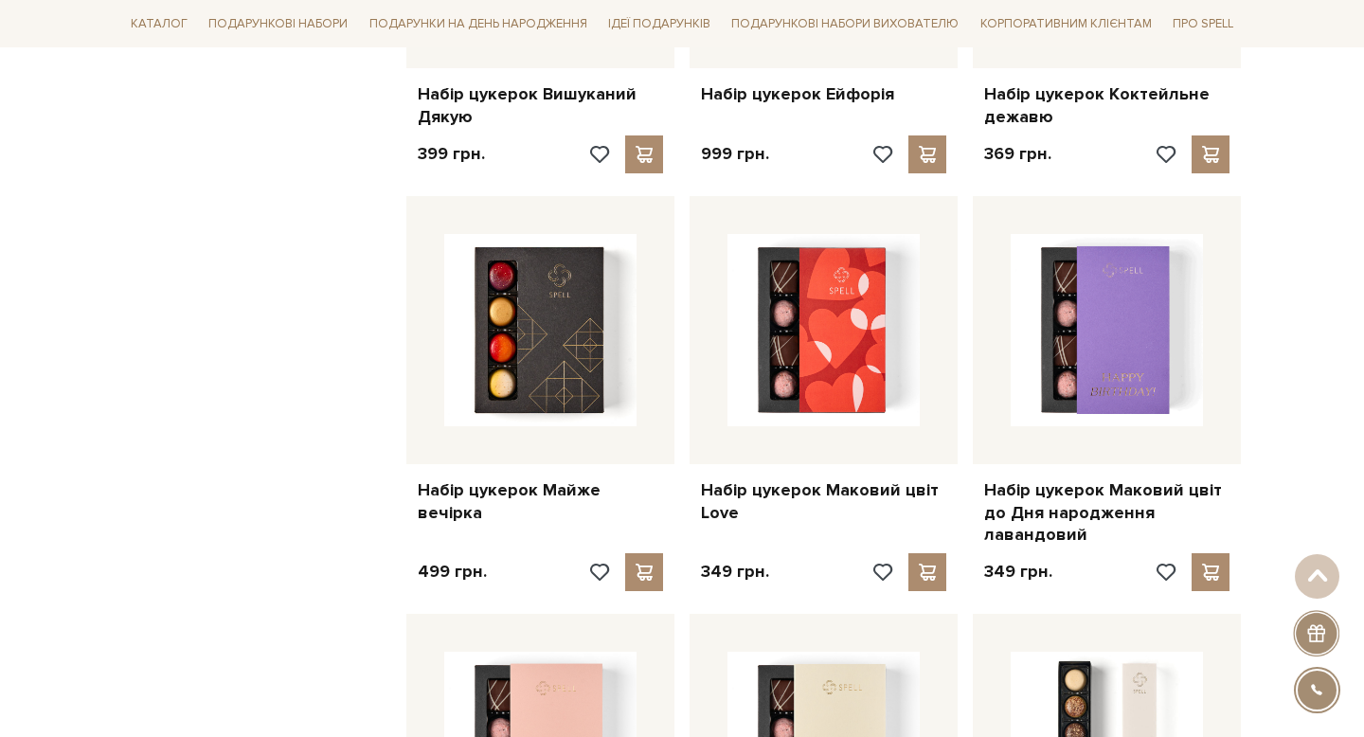
scroll to position [2839, 0]
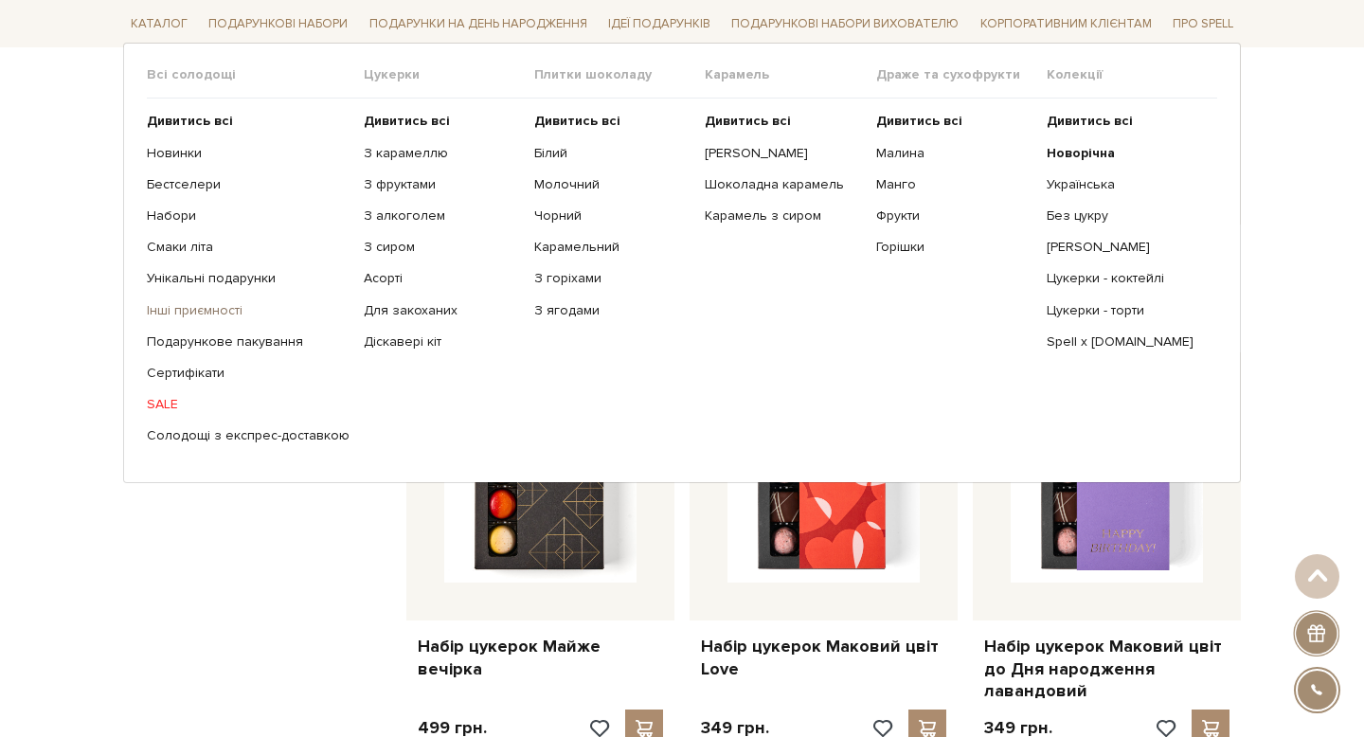
click at [202, 314] on link "Інші приємності" at bounding box center [248, 309] width 203 height 17
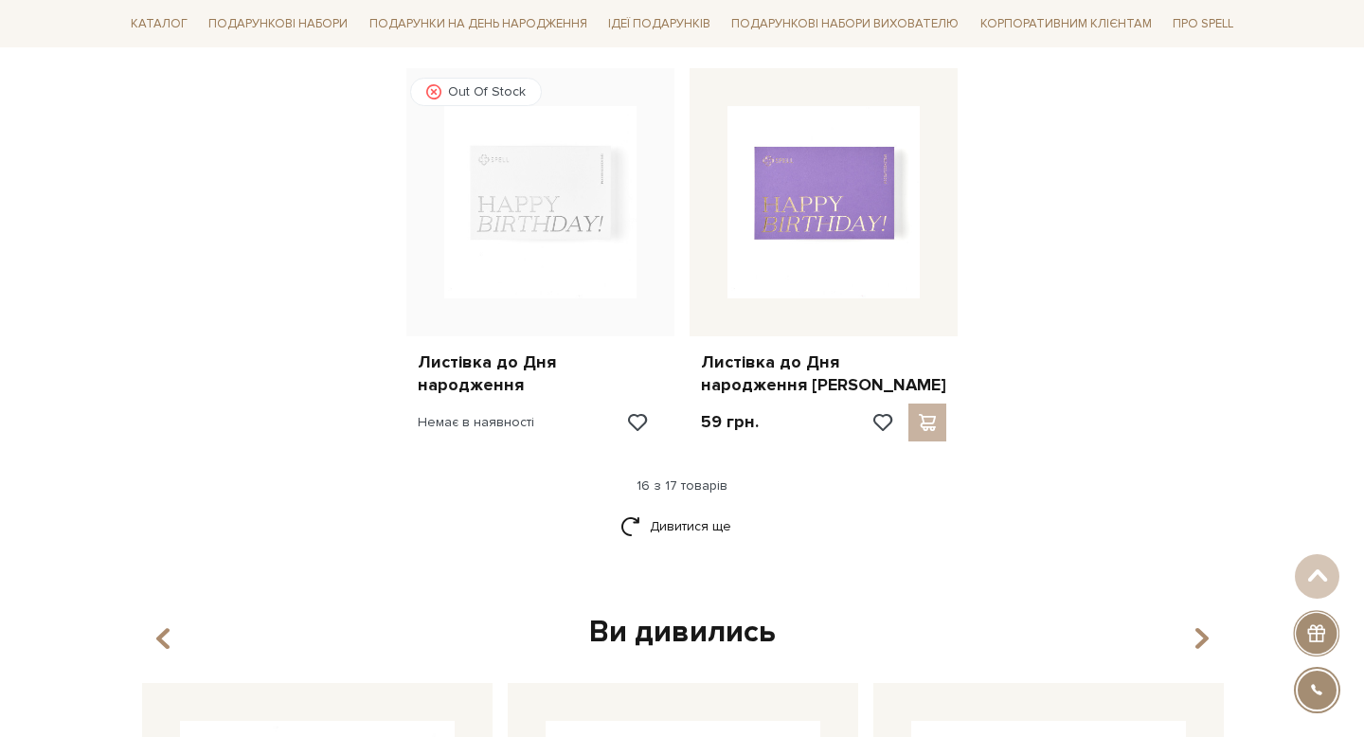
scroll to position [2276, 0]
click at [636, 527] on link "Дивитися ще" at bounding box center [681, 524] width 123 height 33
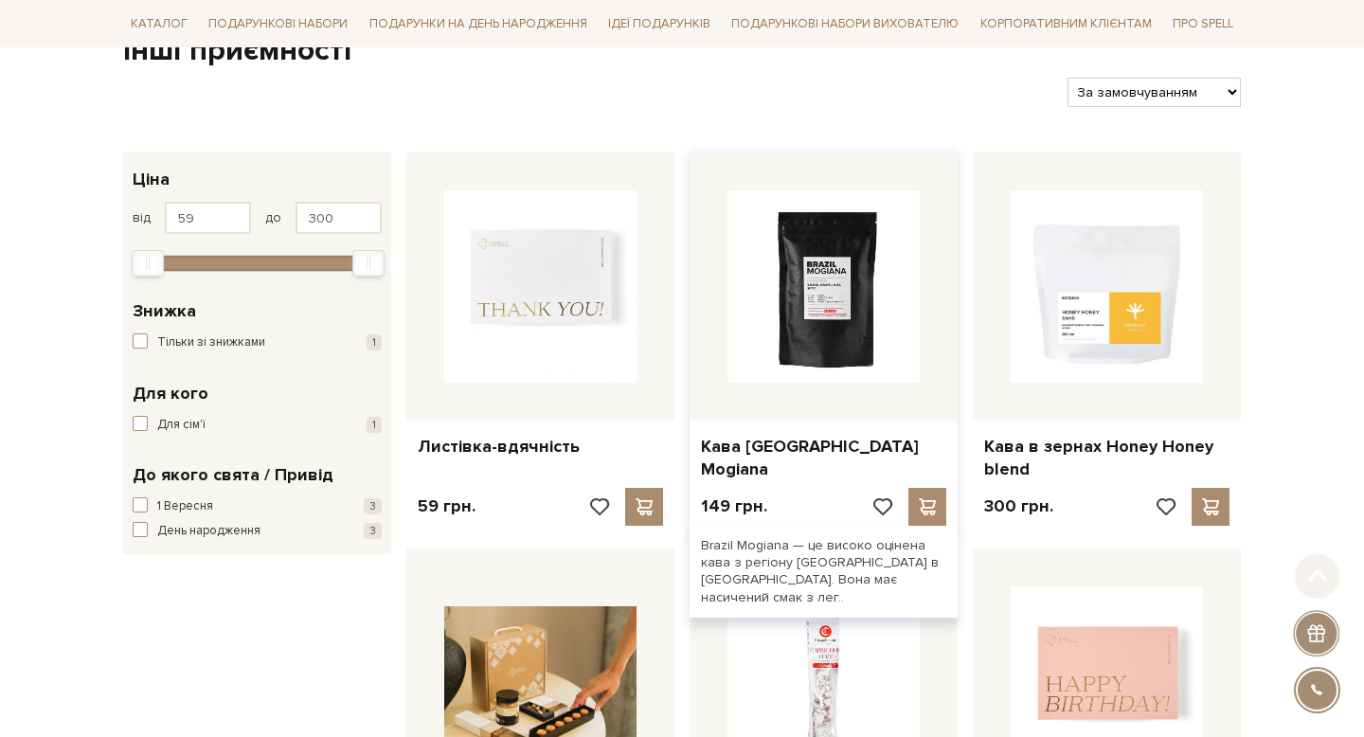
scroll to position [212, 0]
click at [925, 511] on span at bounding box center [927, 505] width 24 height 17
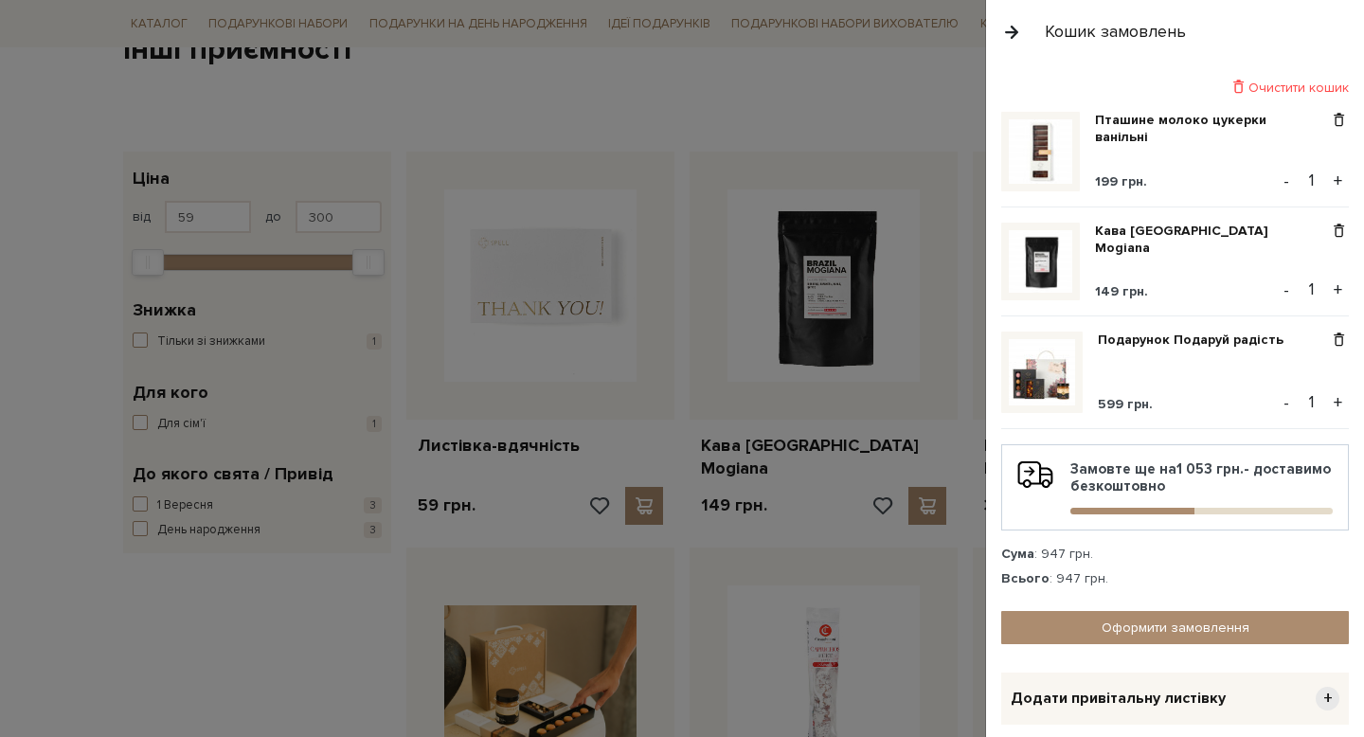
click at [797, 300] on div at bounding box center [682, 368] width 1364 height 737
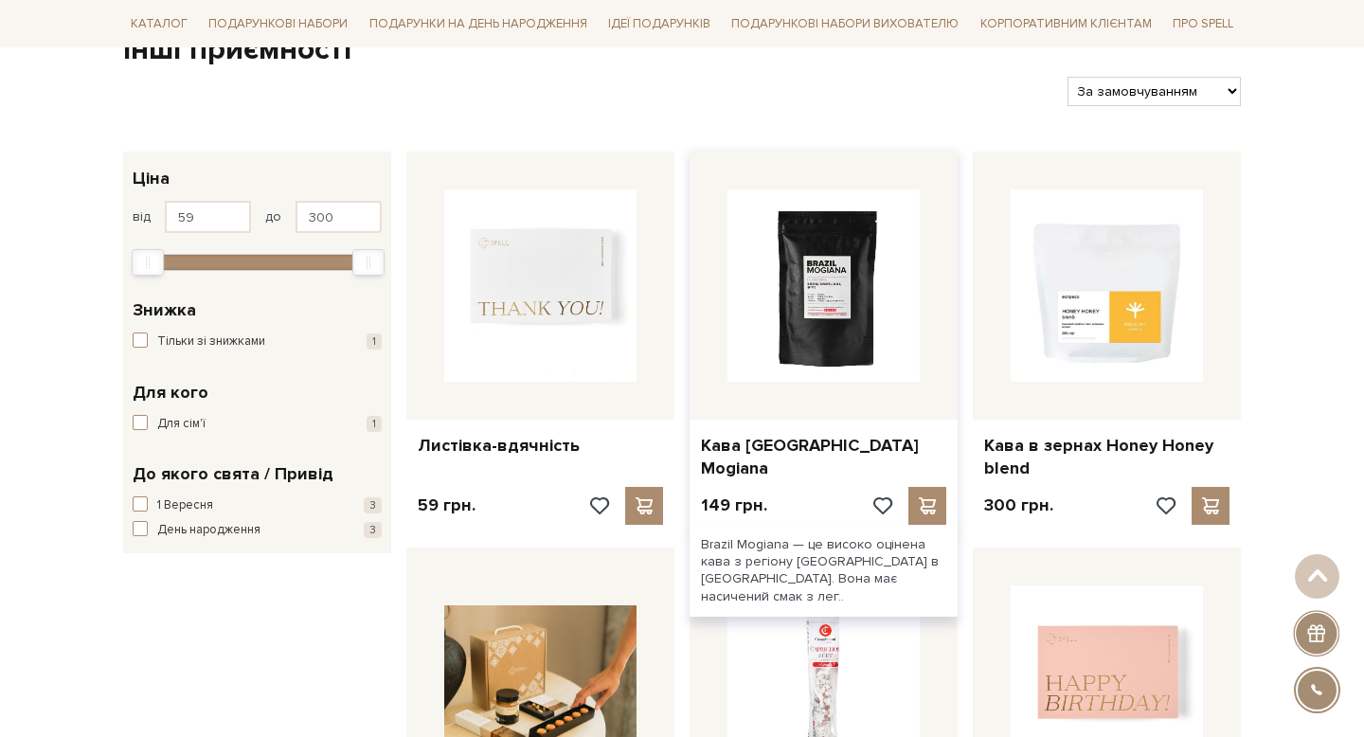
click at [818, 318] on img at bounding box center [823, 285] width 192 height 192
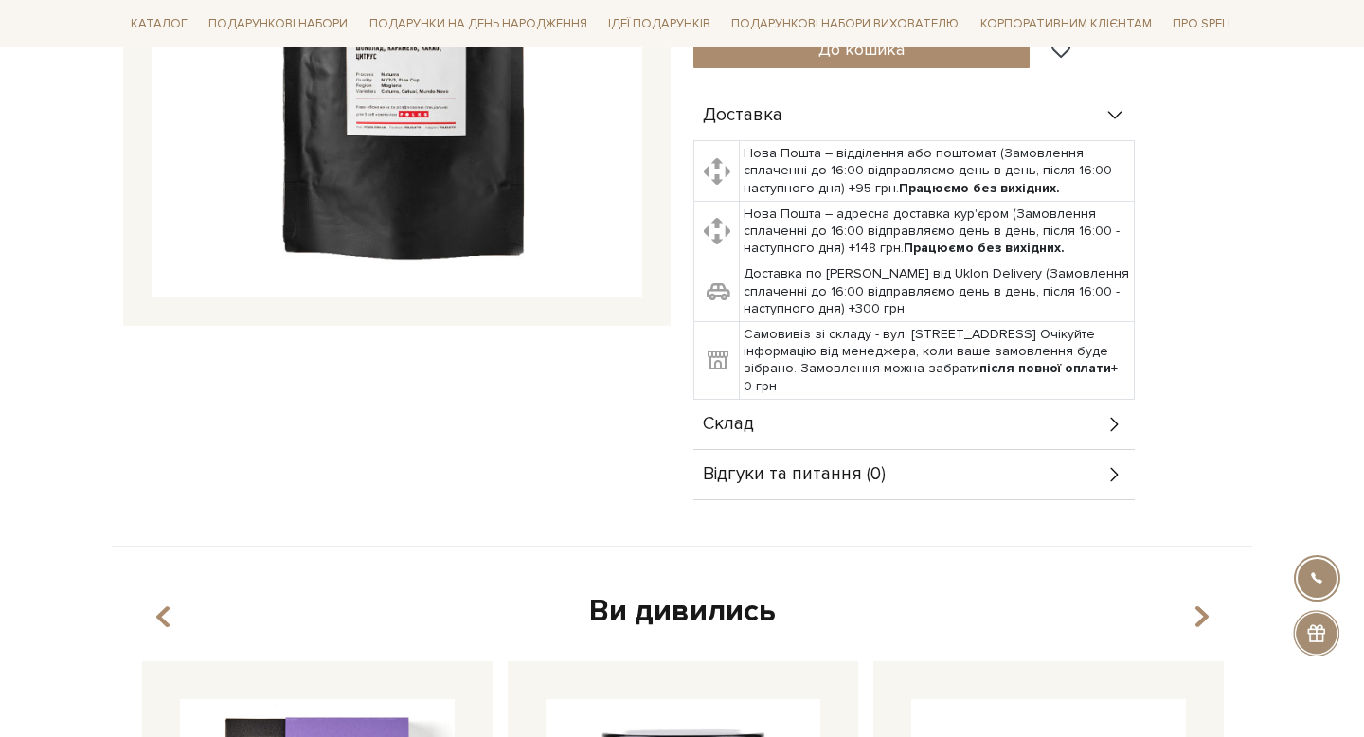
scroll to position [479, 0]
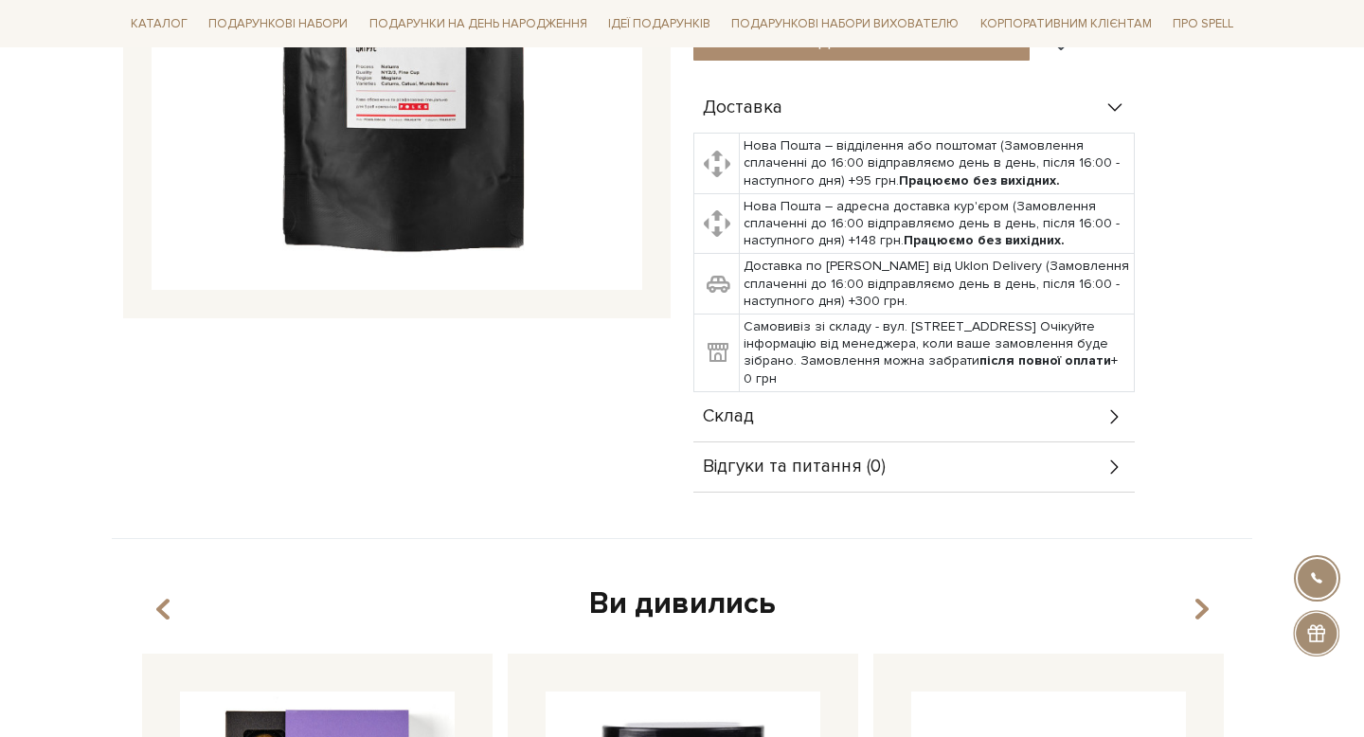
click at [761, 392] on div "Склад" at bounding box center [913, 416] width 441 height 49
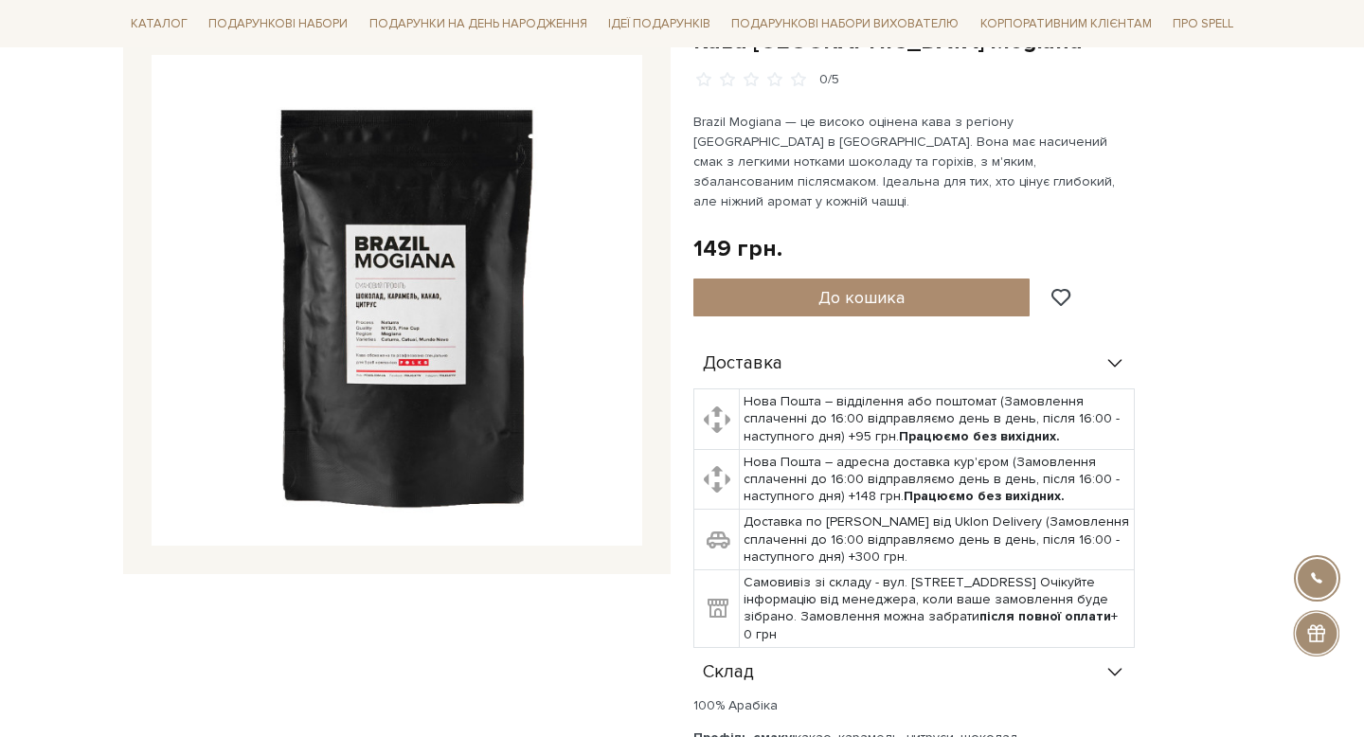
scroll to position [220, 0]
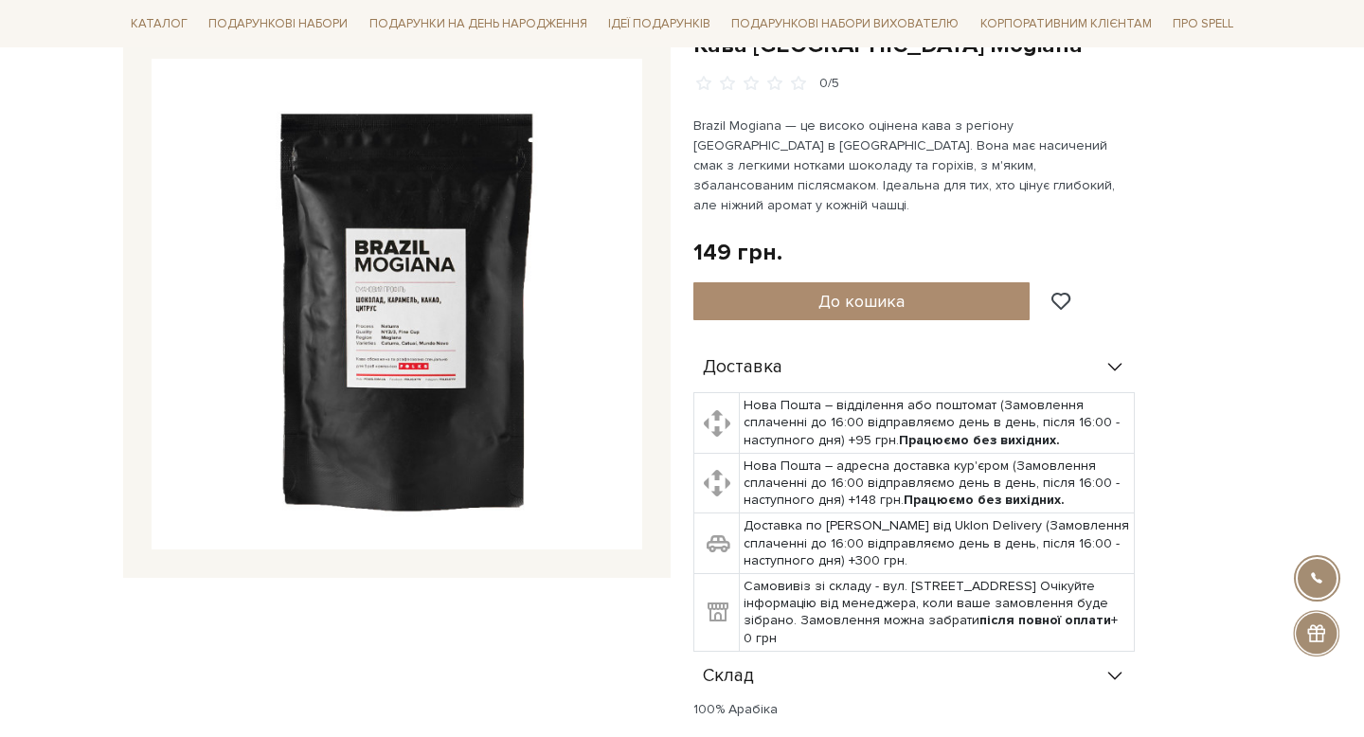
click at [432, 328] on img at bounding box center [397, 304] width 491 height 491
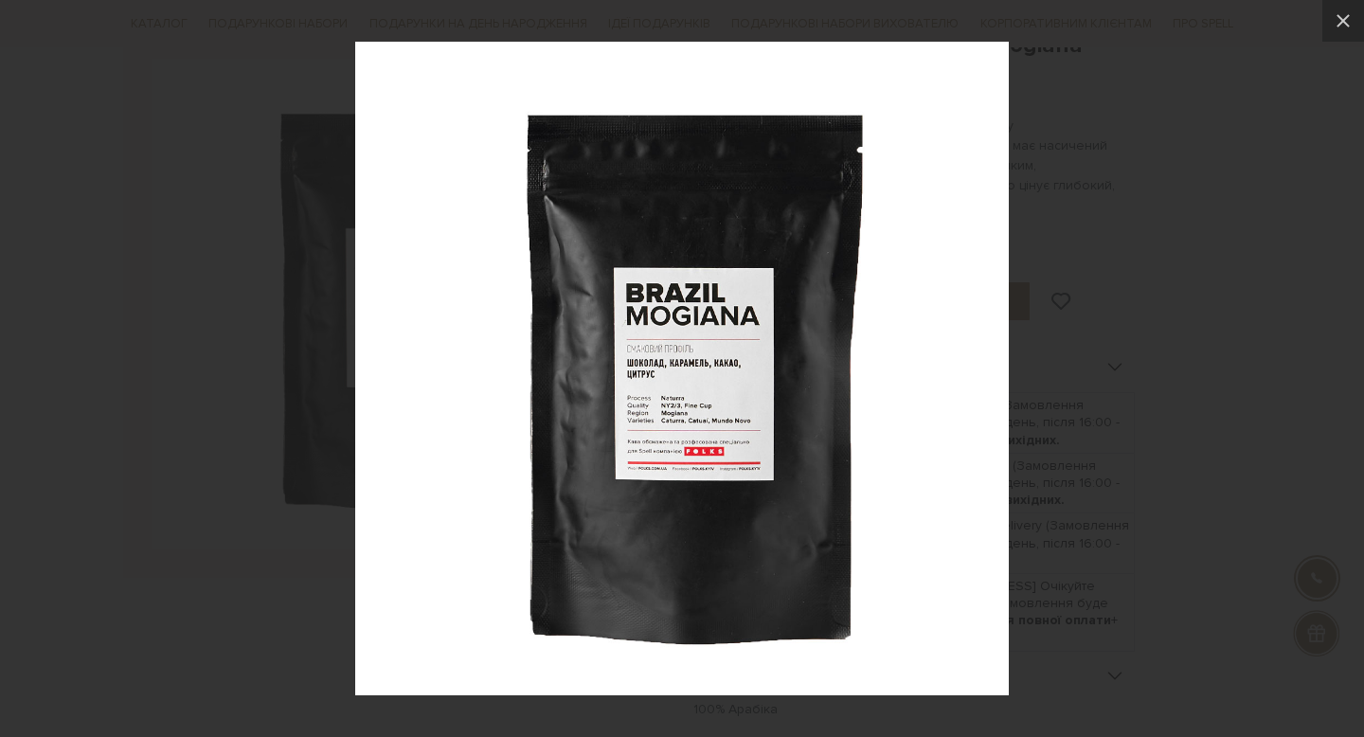
click at [657, 400] on img at bounding box center [682, 369] width 654 height 654
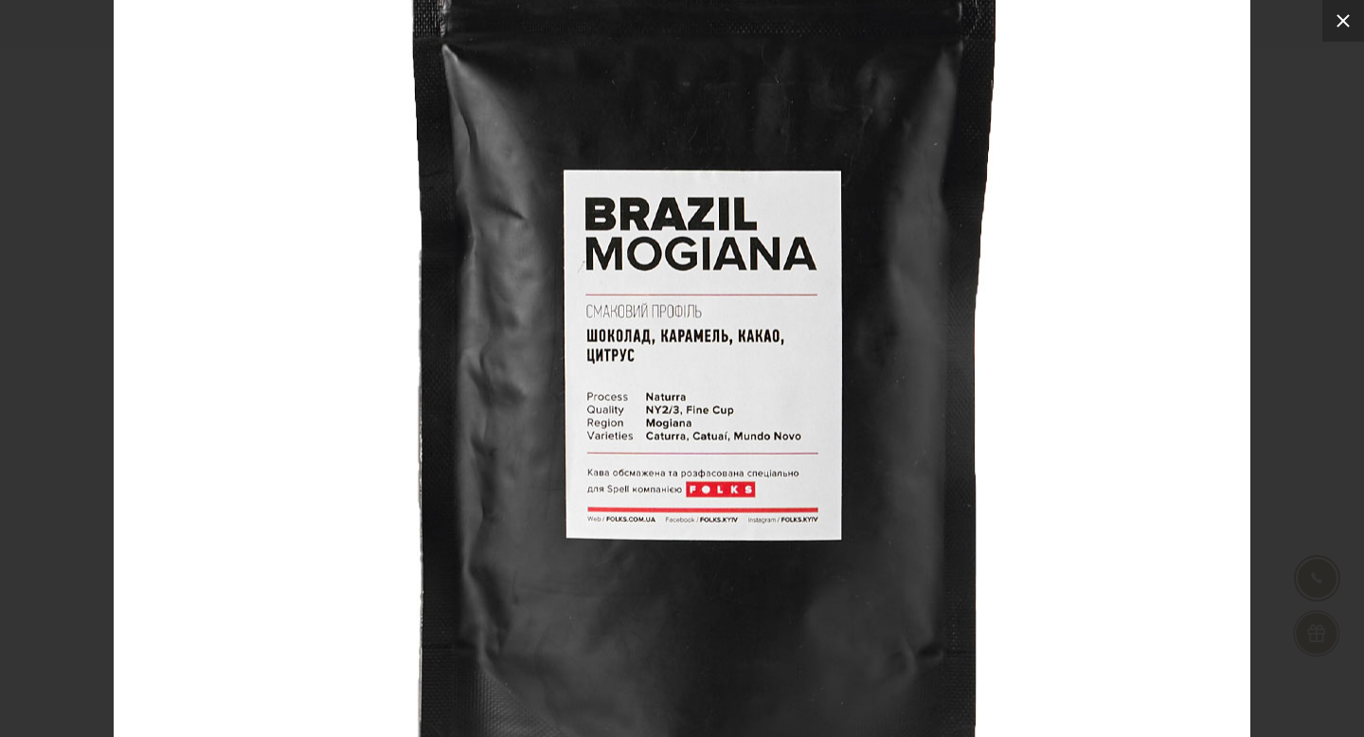
click at [1343, 14] on icon at bounding box center [1343, 20] width 23 height 23
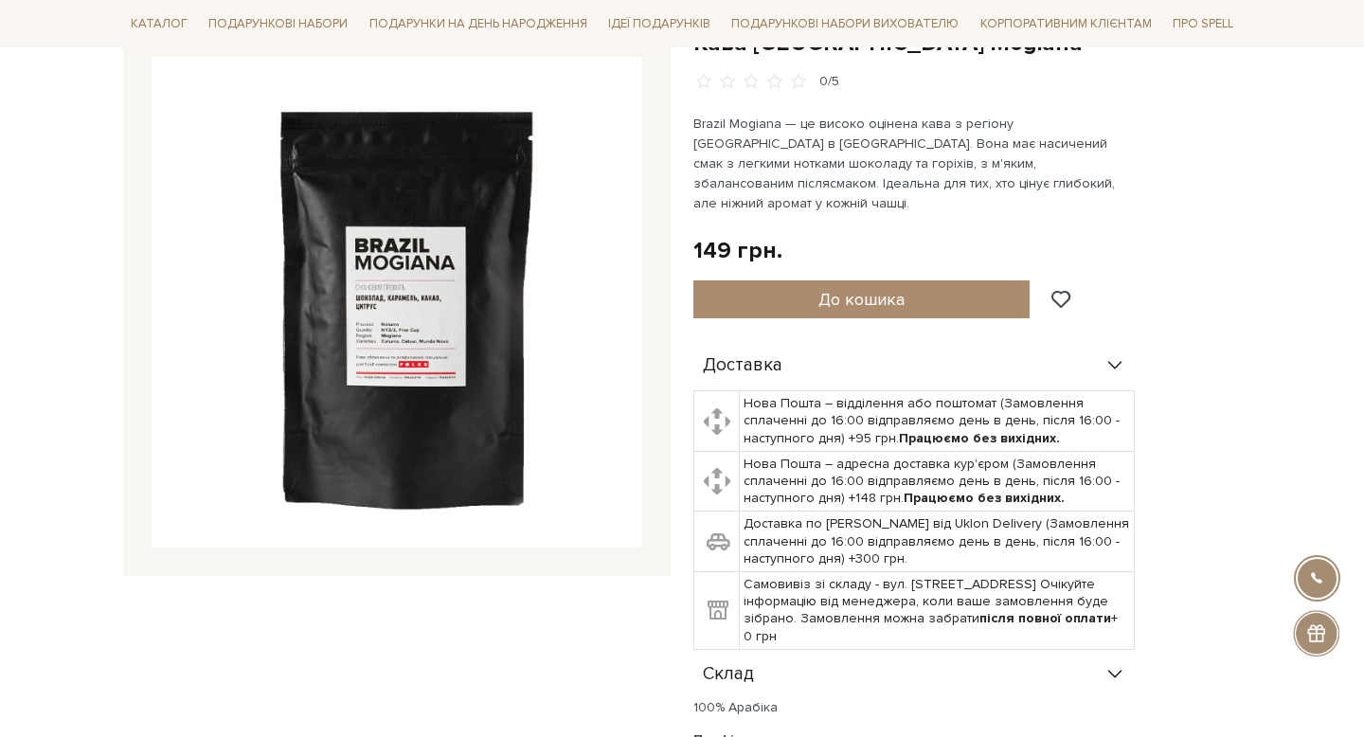
scroll to position [0, 0]
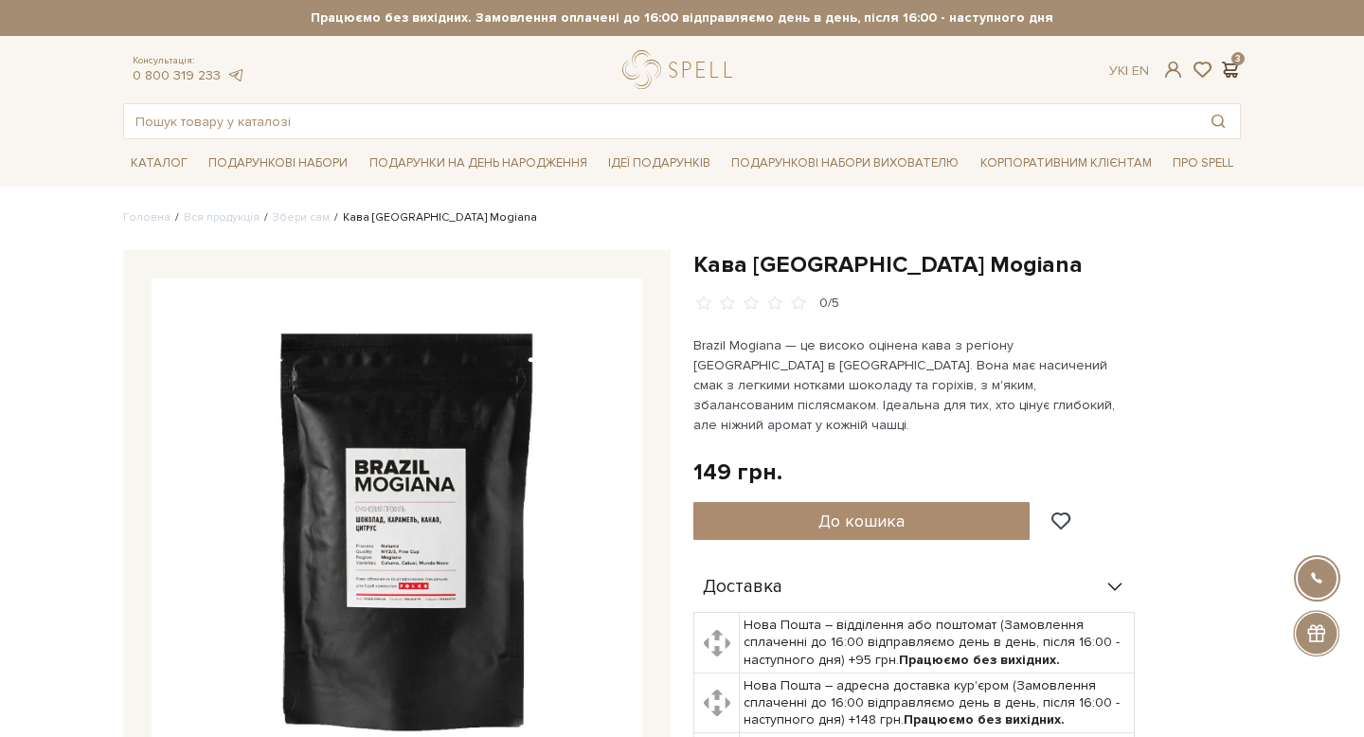
click at [1236, 71] on span at bounding box center [1229, 70] width 23 height 20
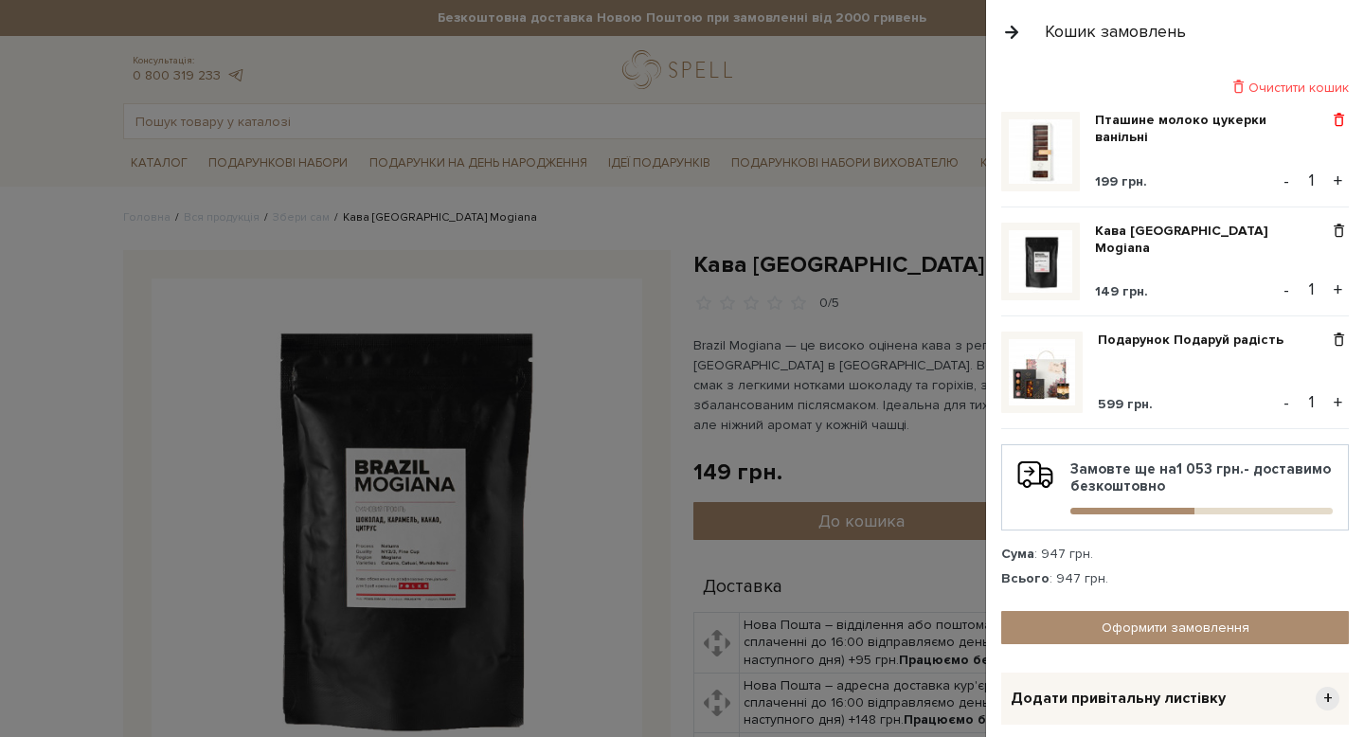
click at [1339, 113] on span at bounding box center [1339, 120] width 20 height 17
